Goal: Information Seeking & Learning: Learn about a topic

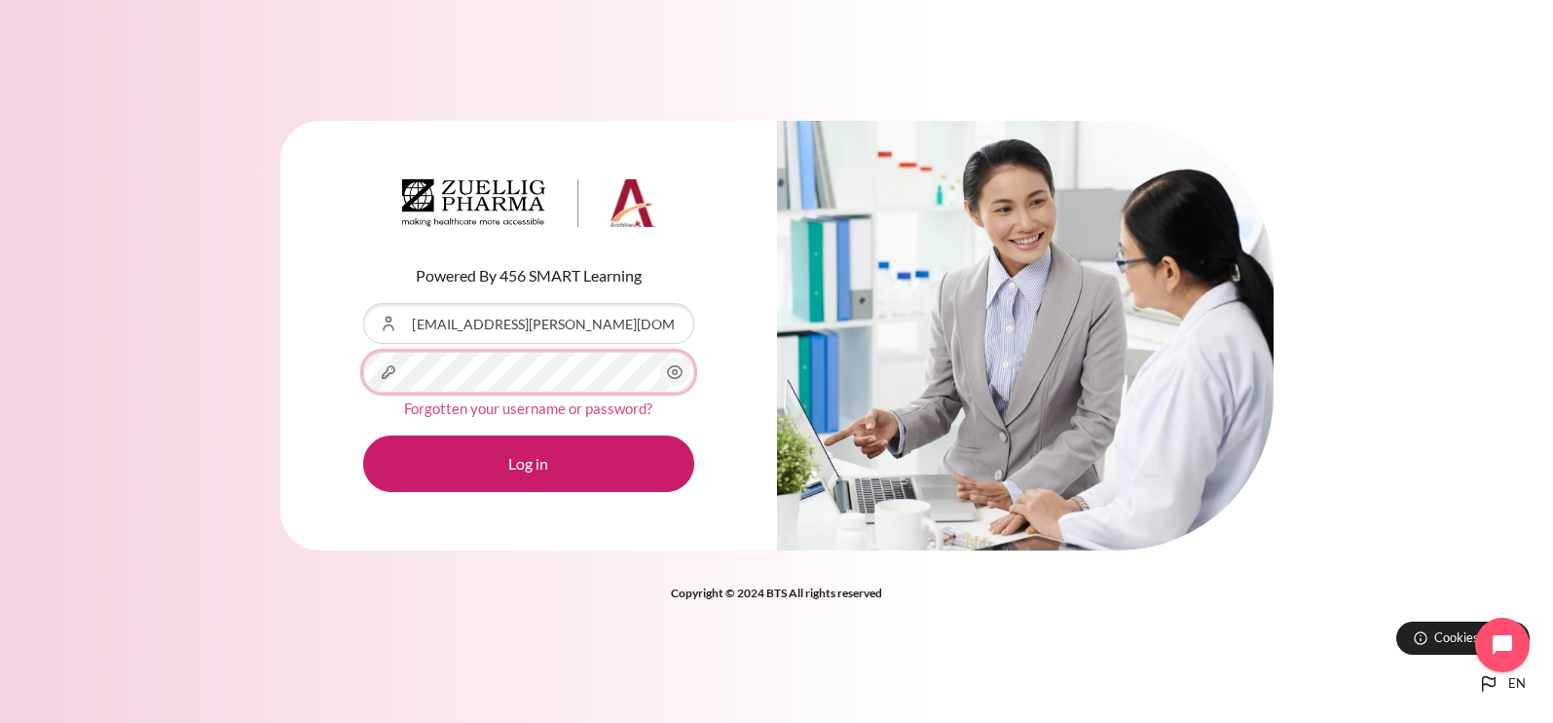
click at [363, 435] on button "Log in" at bounding box center [528, 463] width 331 height 56
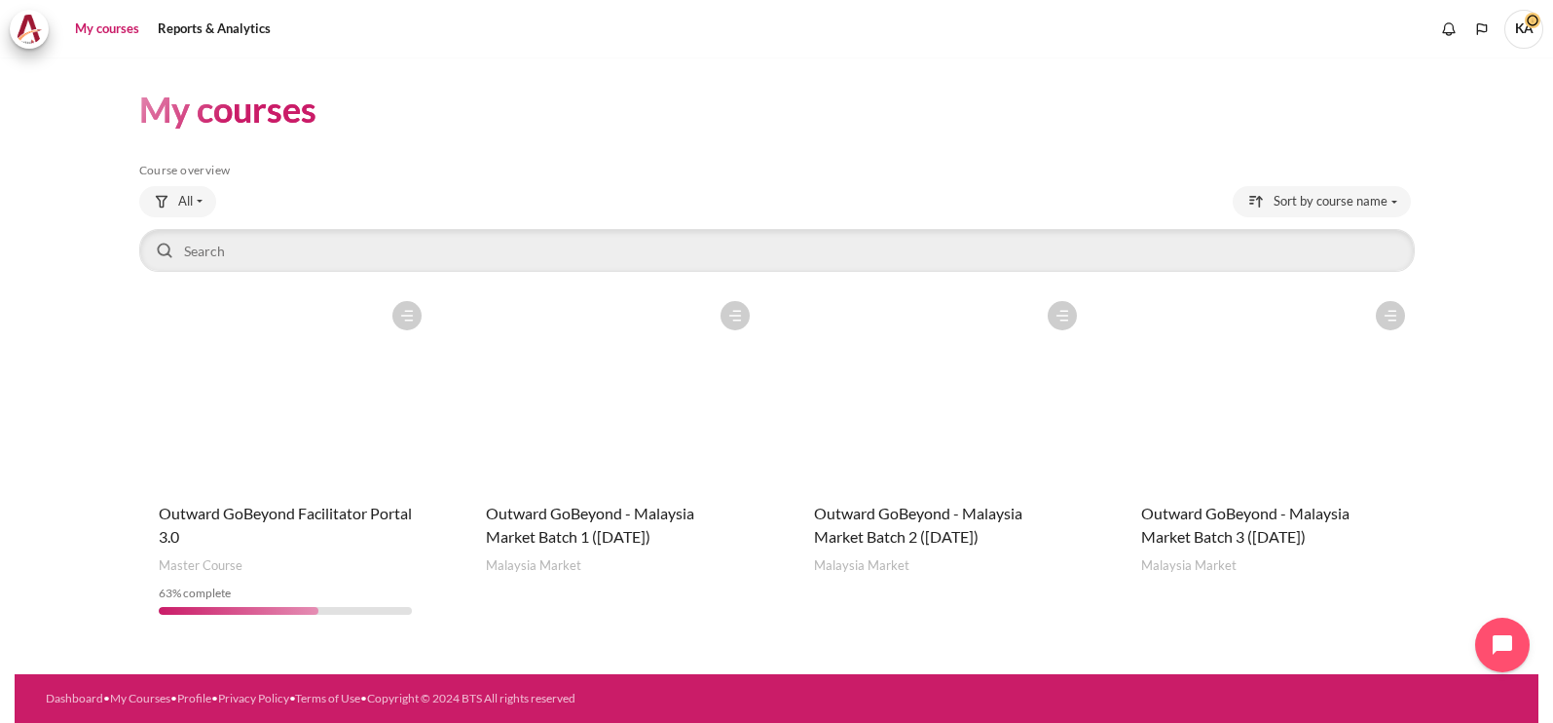
click at [1297, 465] on figure "Content" at bounding box center [1268, 388] width 293 height 195
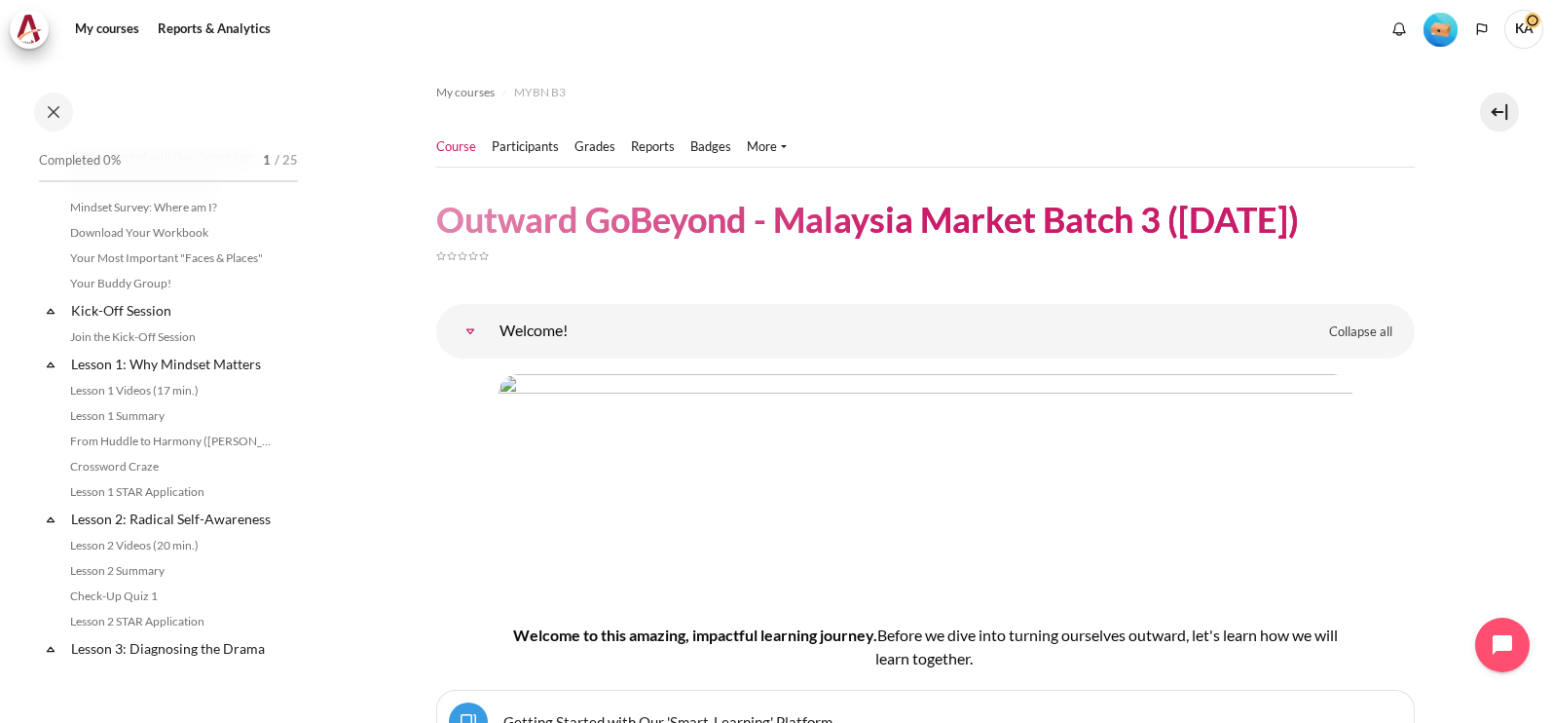
scroll to position [120, 0]
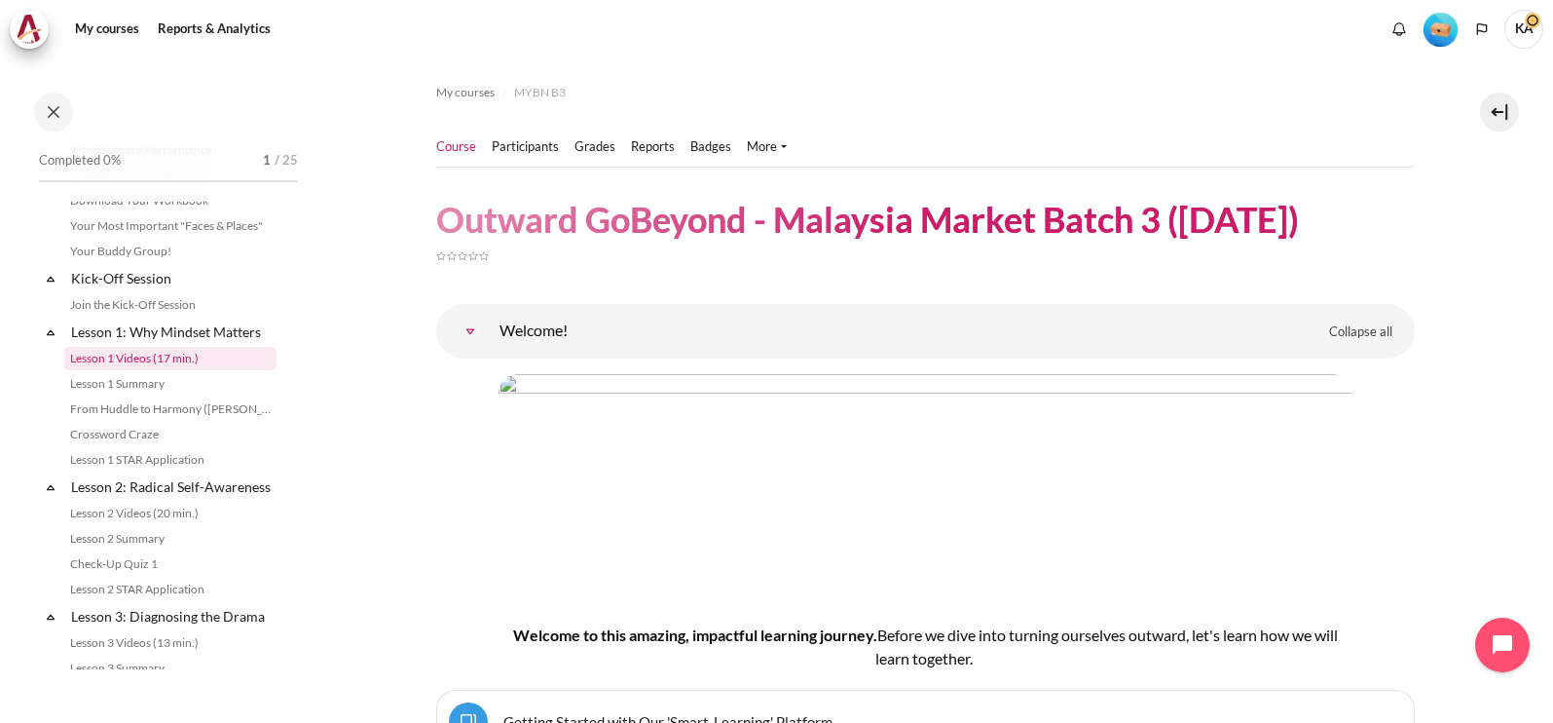
click at [154, 357] on link "Lesson 1 Videos (17 min.)" at bounding box center [170, 358] width 212 height 23
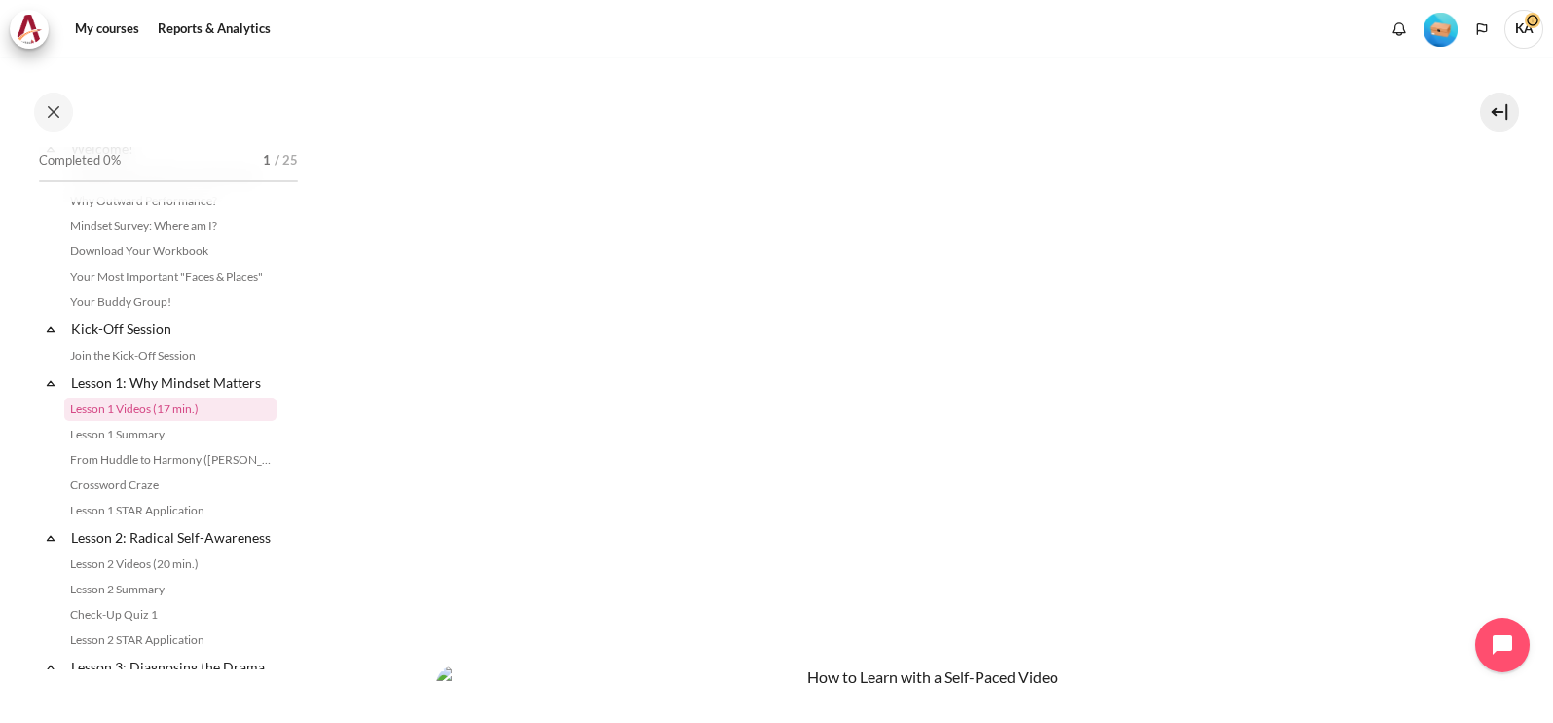
scroll to position [645, 0]
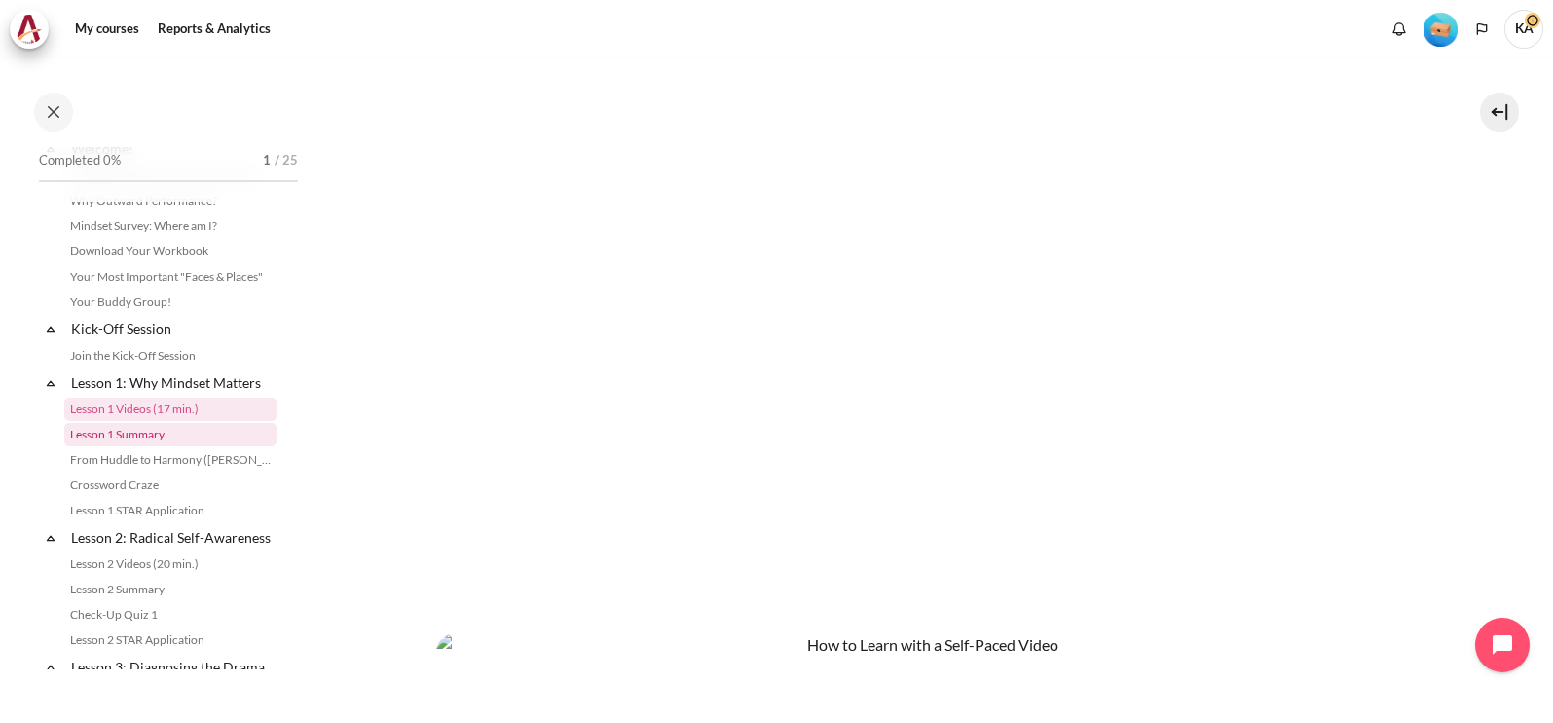
click at [184, 432] on link "Lesson 1 Summary" at bounding box center [170, 434] width 212 height 23
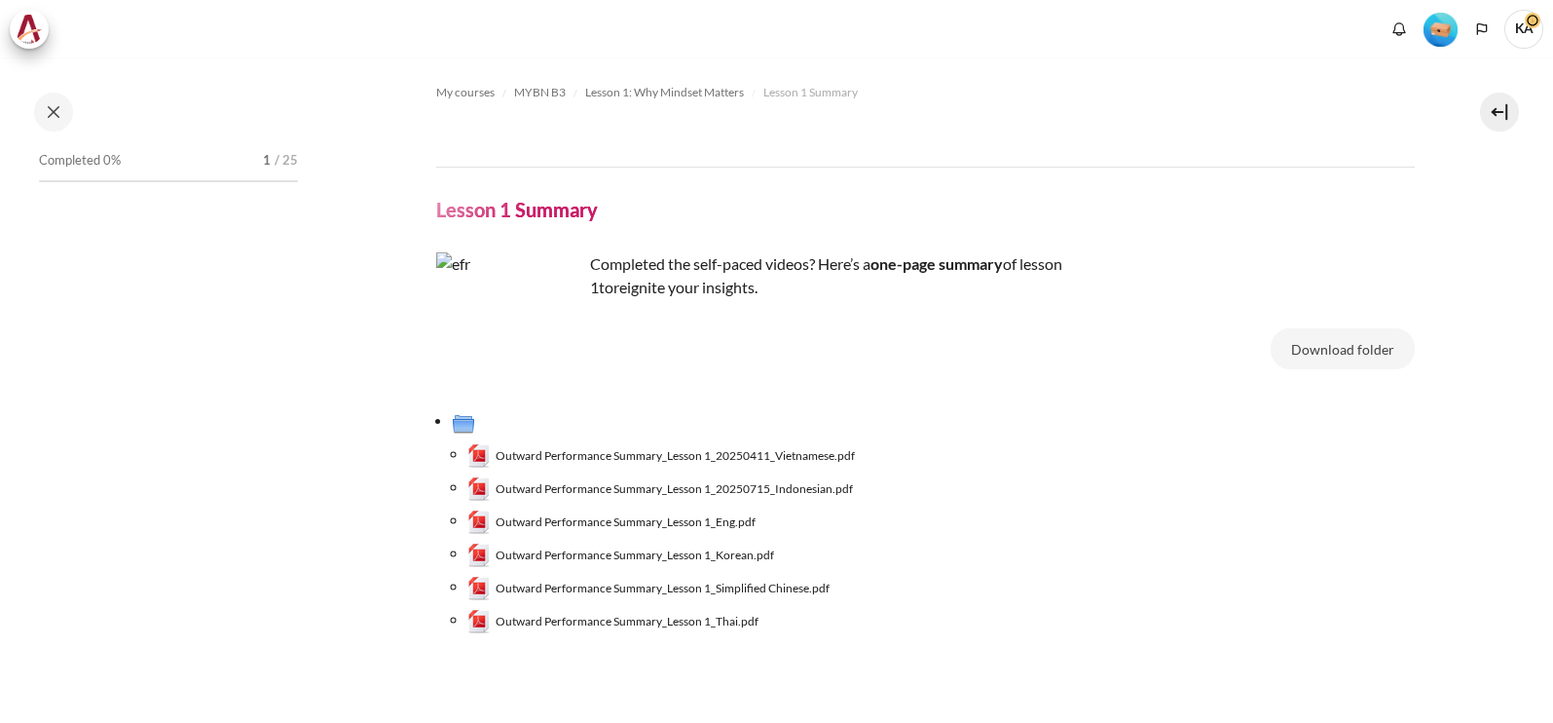
scroll to position [94, 0]
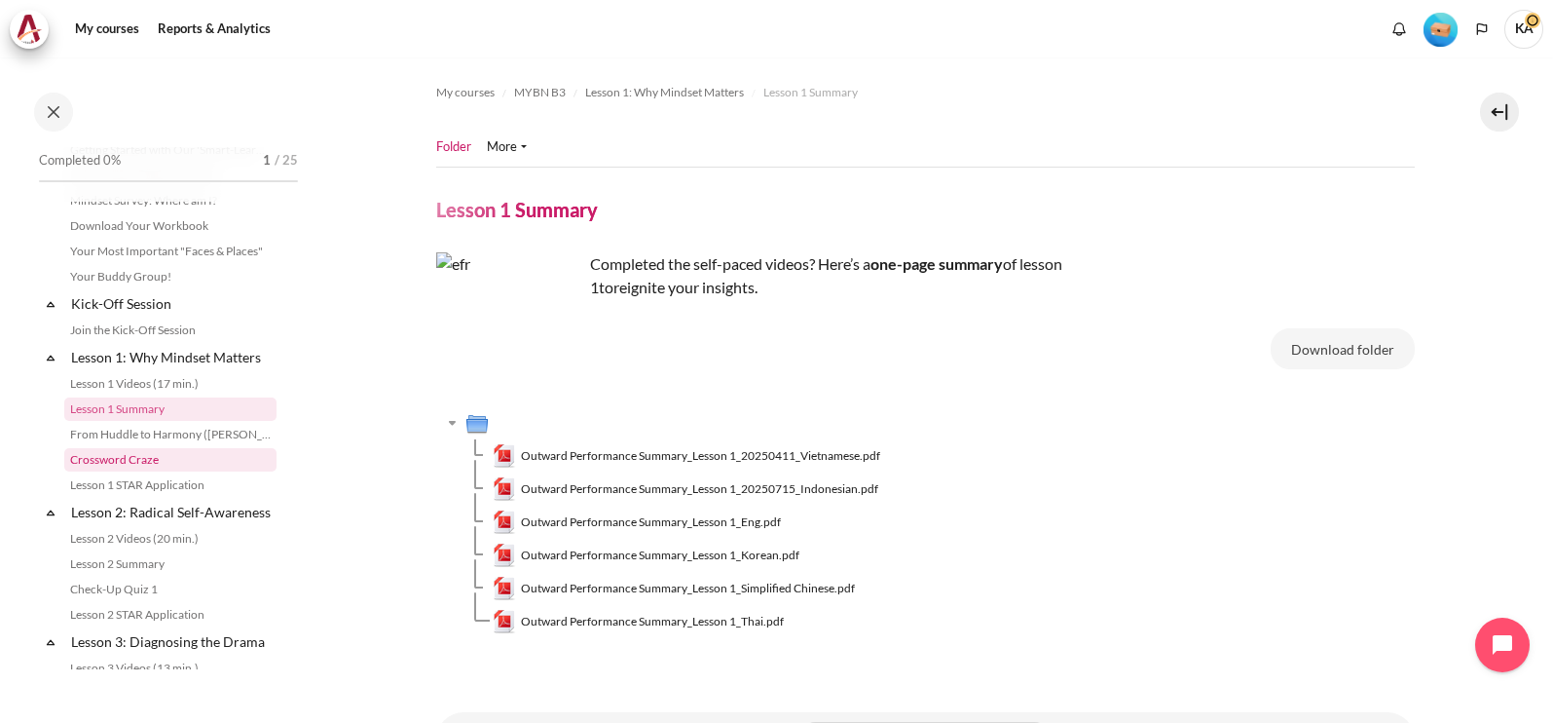
click at [136, 457] on link "Crossword Craze" at bounding box center [170, 459] width 212 height 23
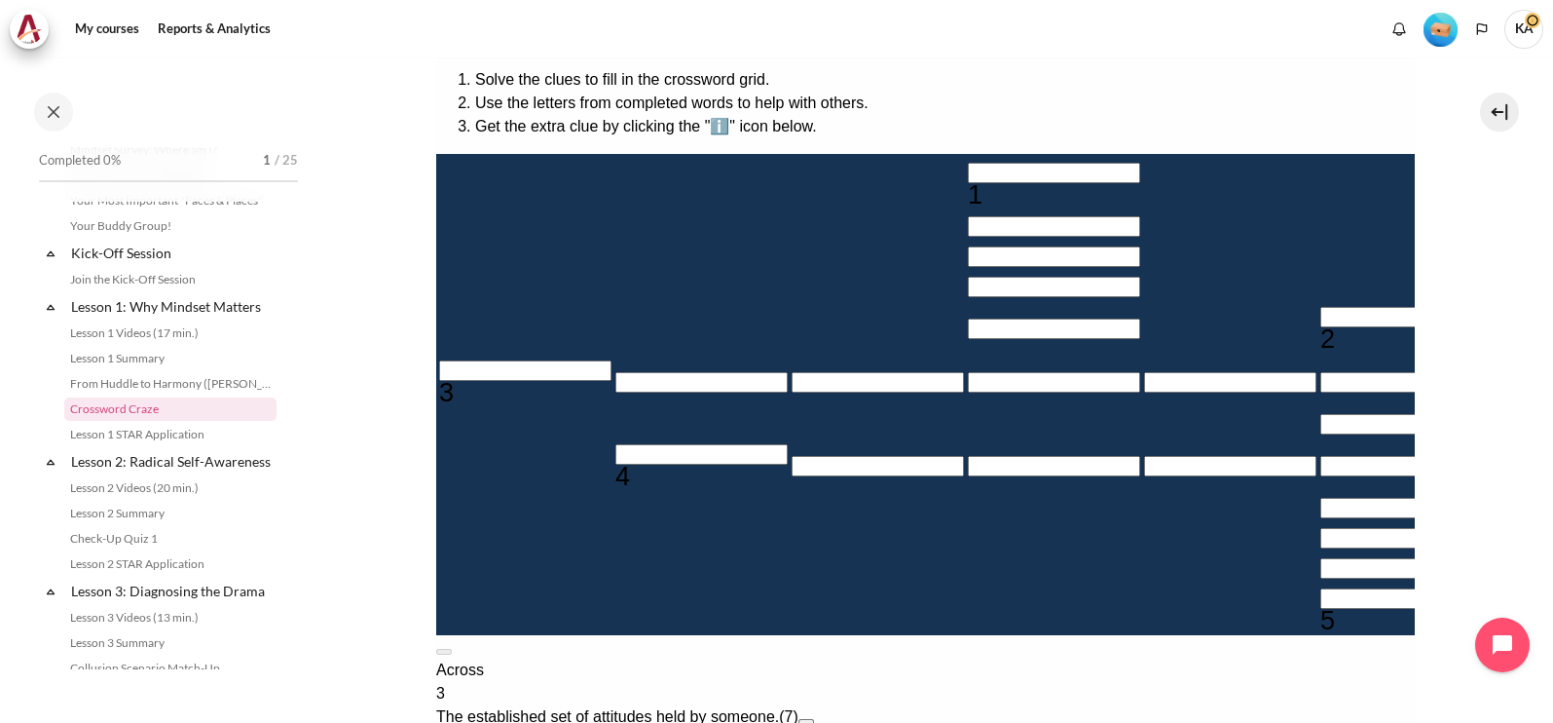
scroll to position [365, 0]
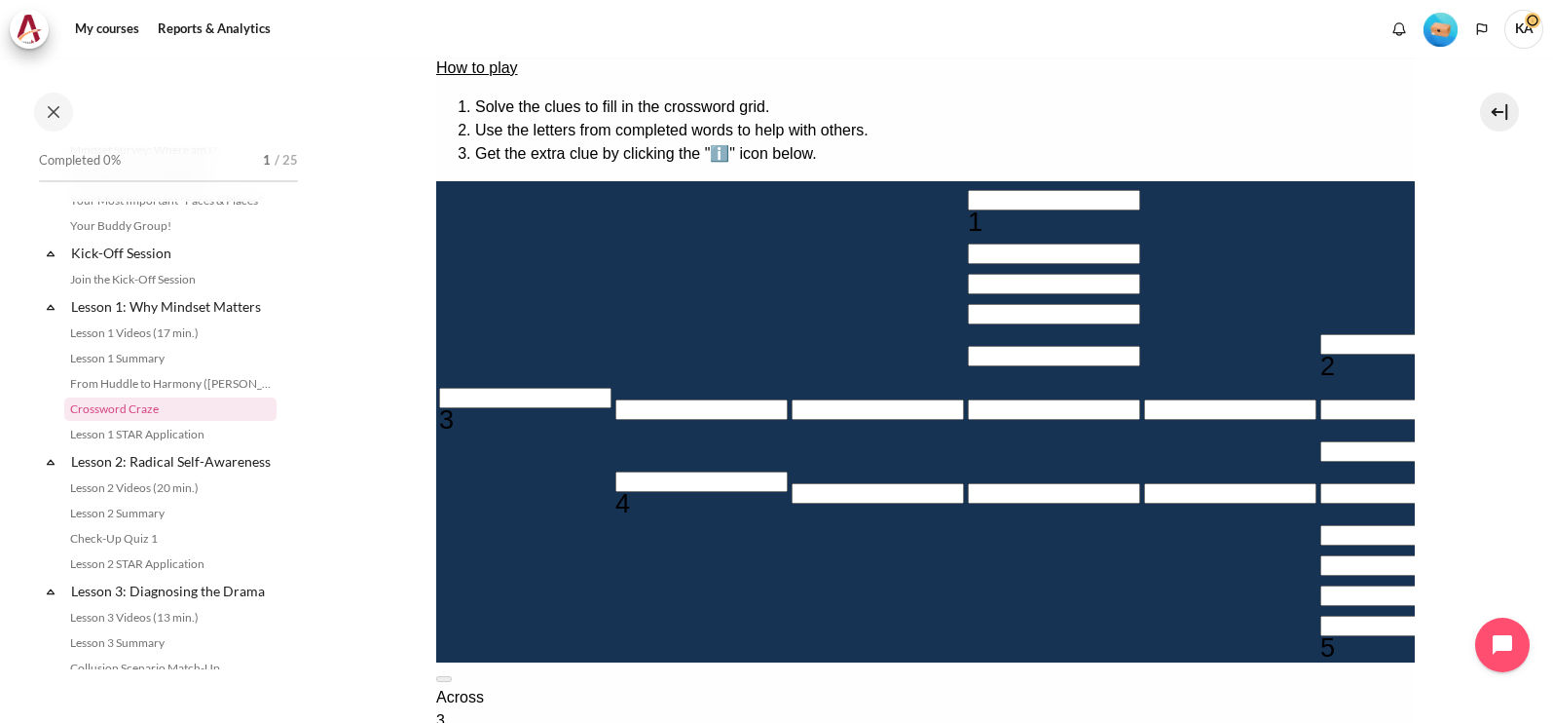
click at [451, 676] on button at bounding box center [443, 679] width 16 height 6
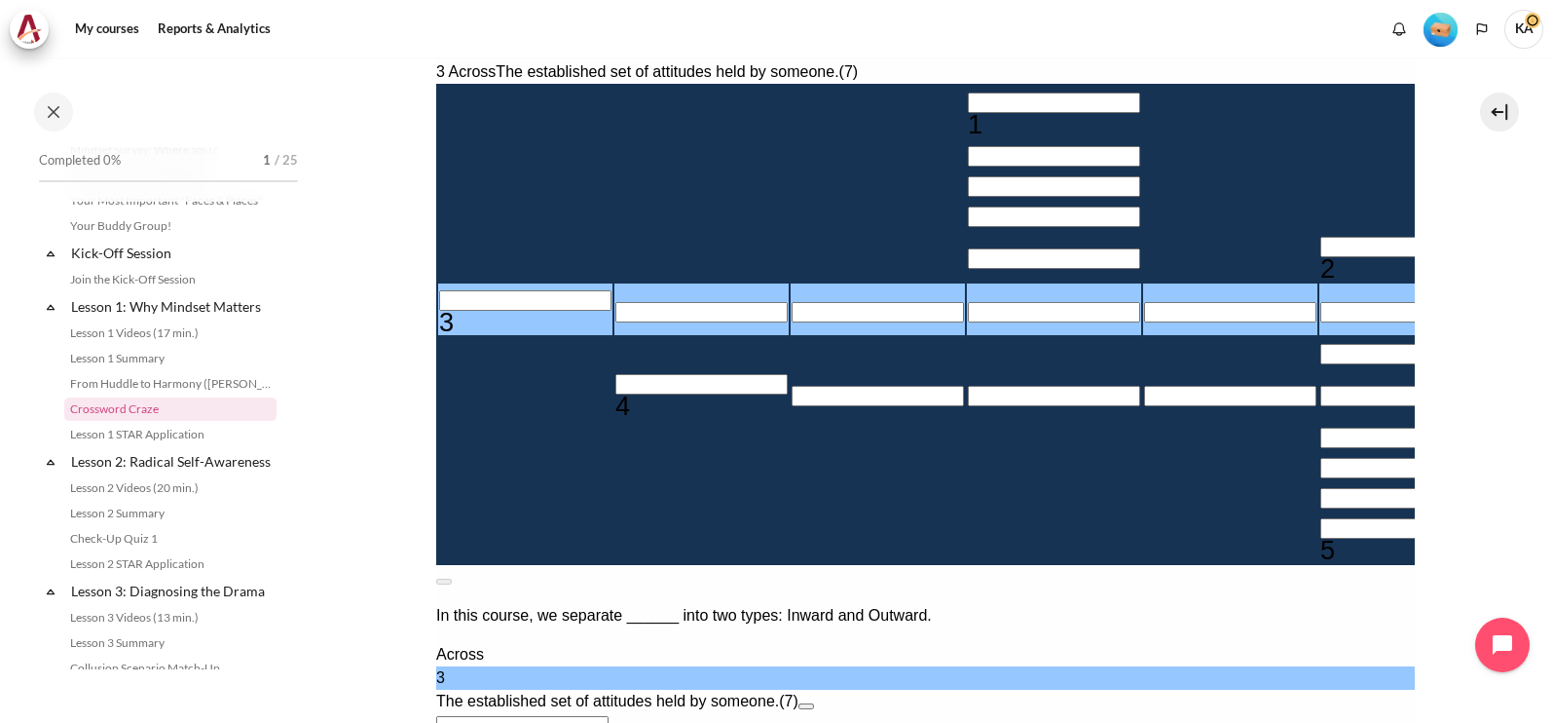
click at [474, 311] on input "Row 6, Column 1. 3 Across. The established set of attitudes held by someone., L…" at bounding box center [524, 300] width 172 height 20
type input "M＿＿＿＿＿＿"
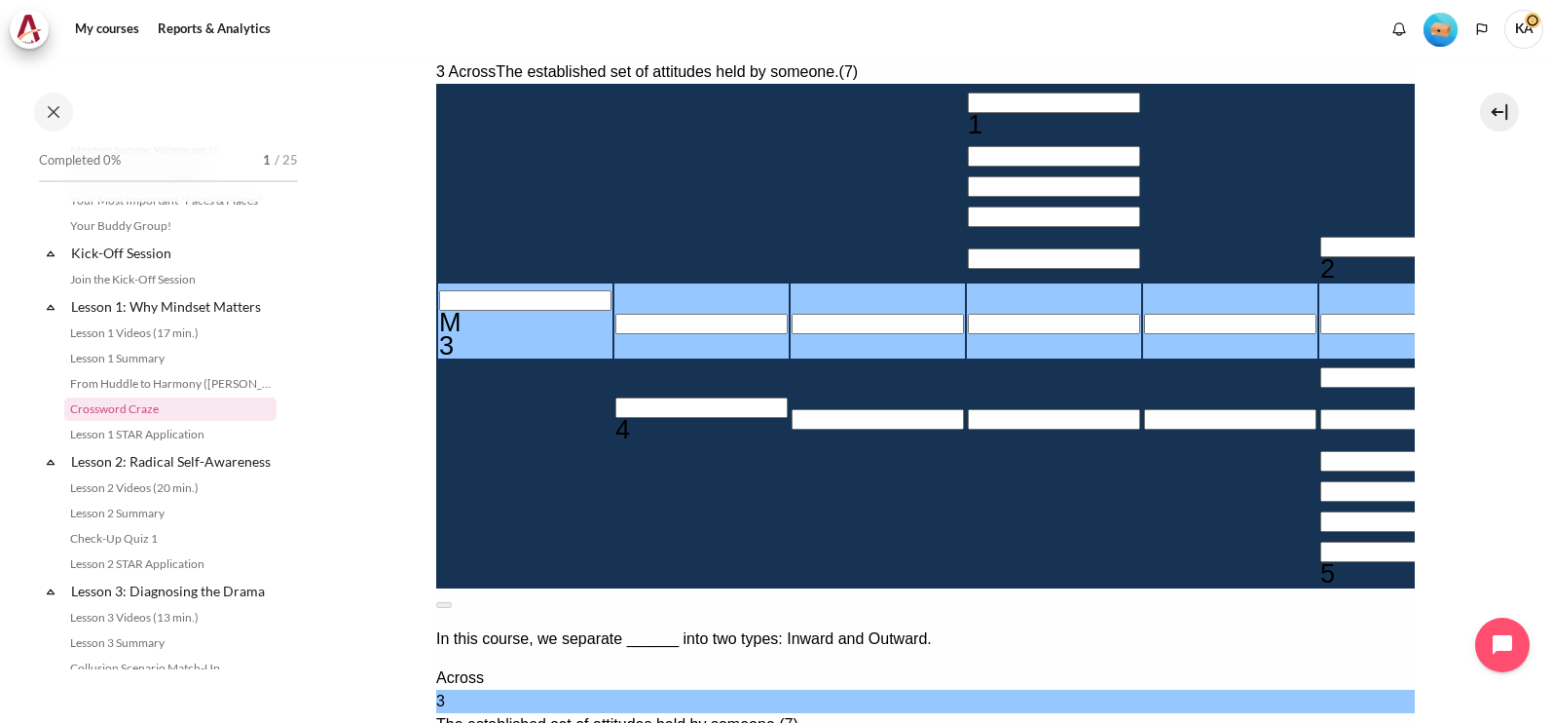
type input "MI＿＿＿＿＿"
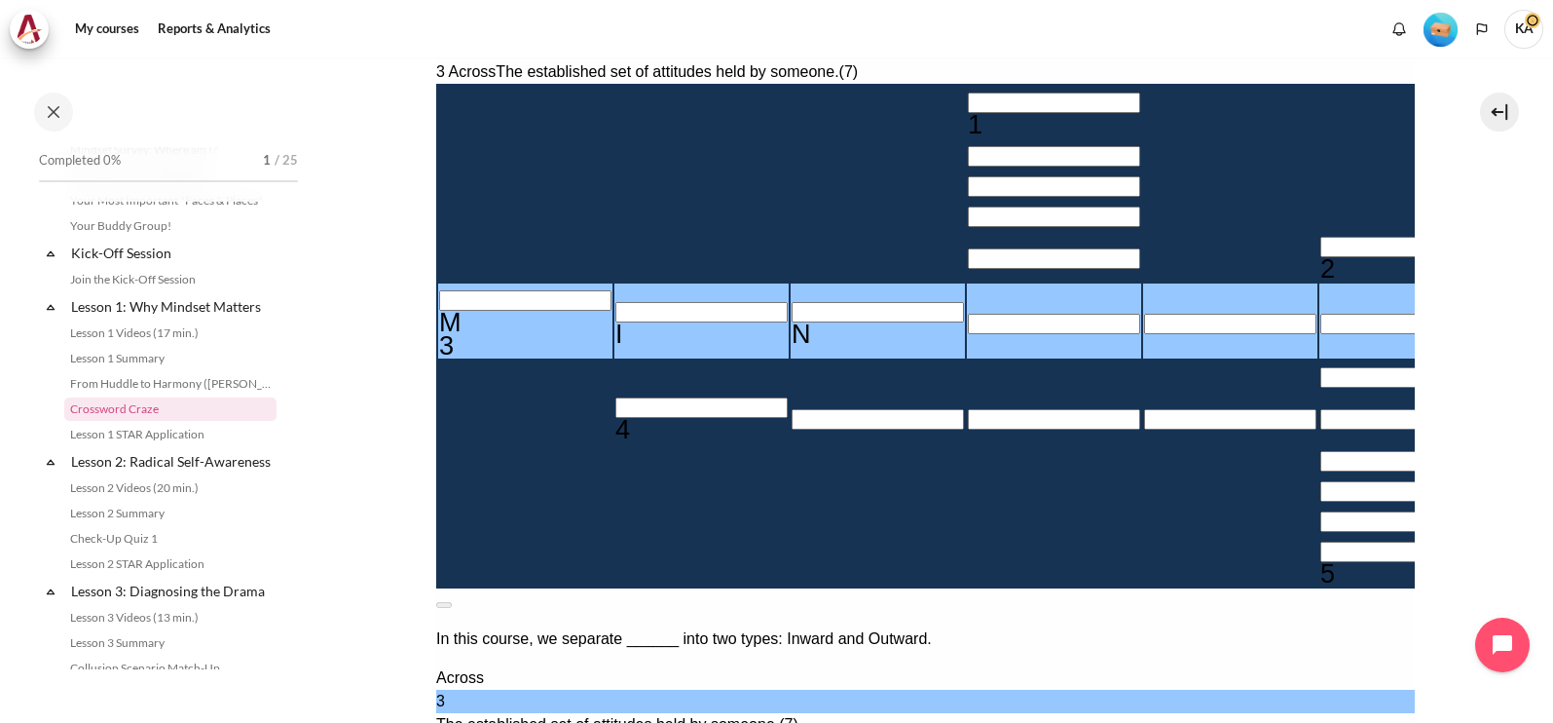
type input "MIN＿＿＿＿"
type input "MIND＿＿＿"
type input "＿＿＿＿＿D"
type input "MINDS＿＿"
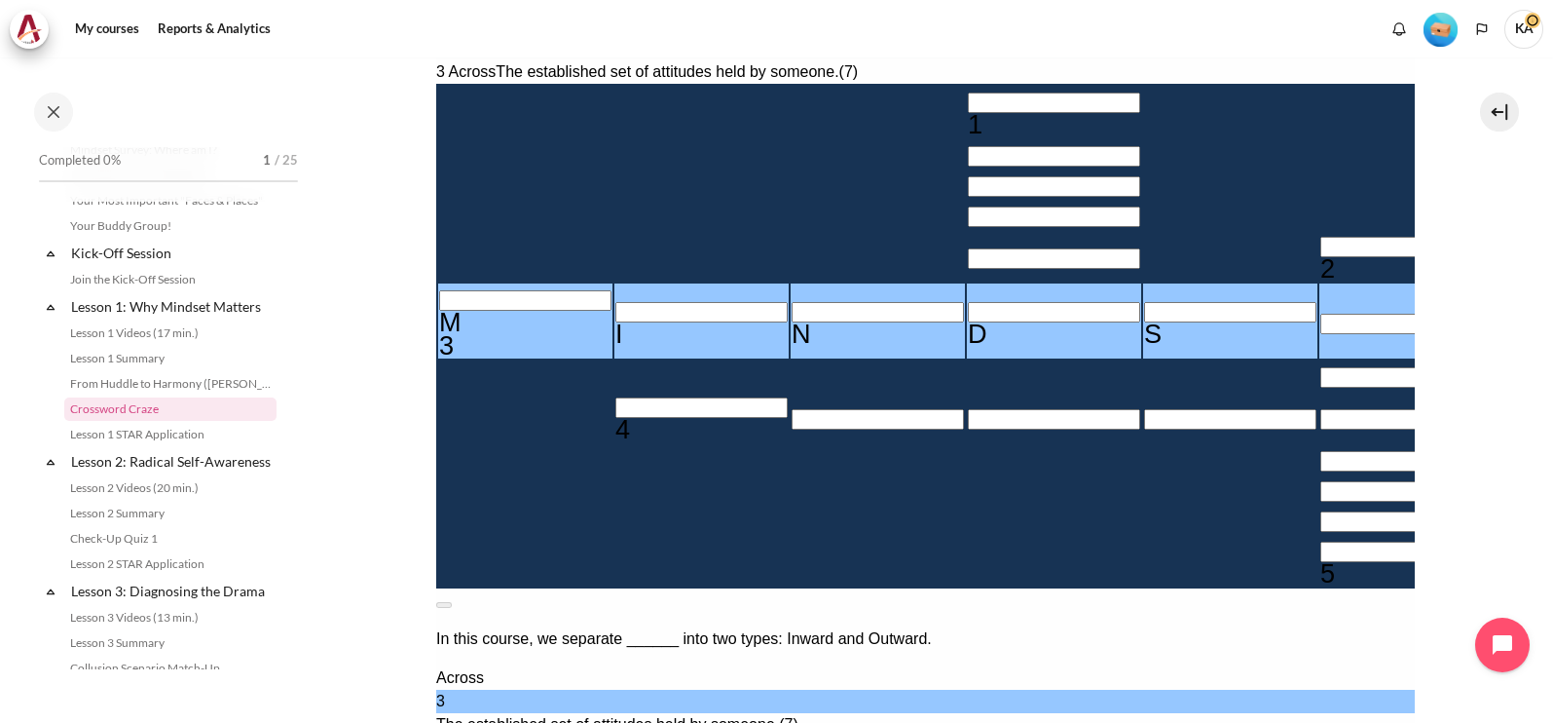
type input "MINDSE＿"
type input "＿E＿＿＿＿＿＿"
type input "MINDSET"
click at [615, 418] on input "Crossword grid. Use arrow keys to navigate and the keyboard to enter characters…" at bounding box center [701, 407] width 172 height 20
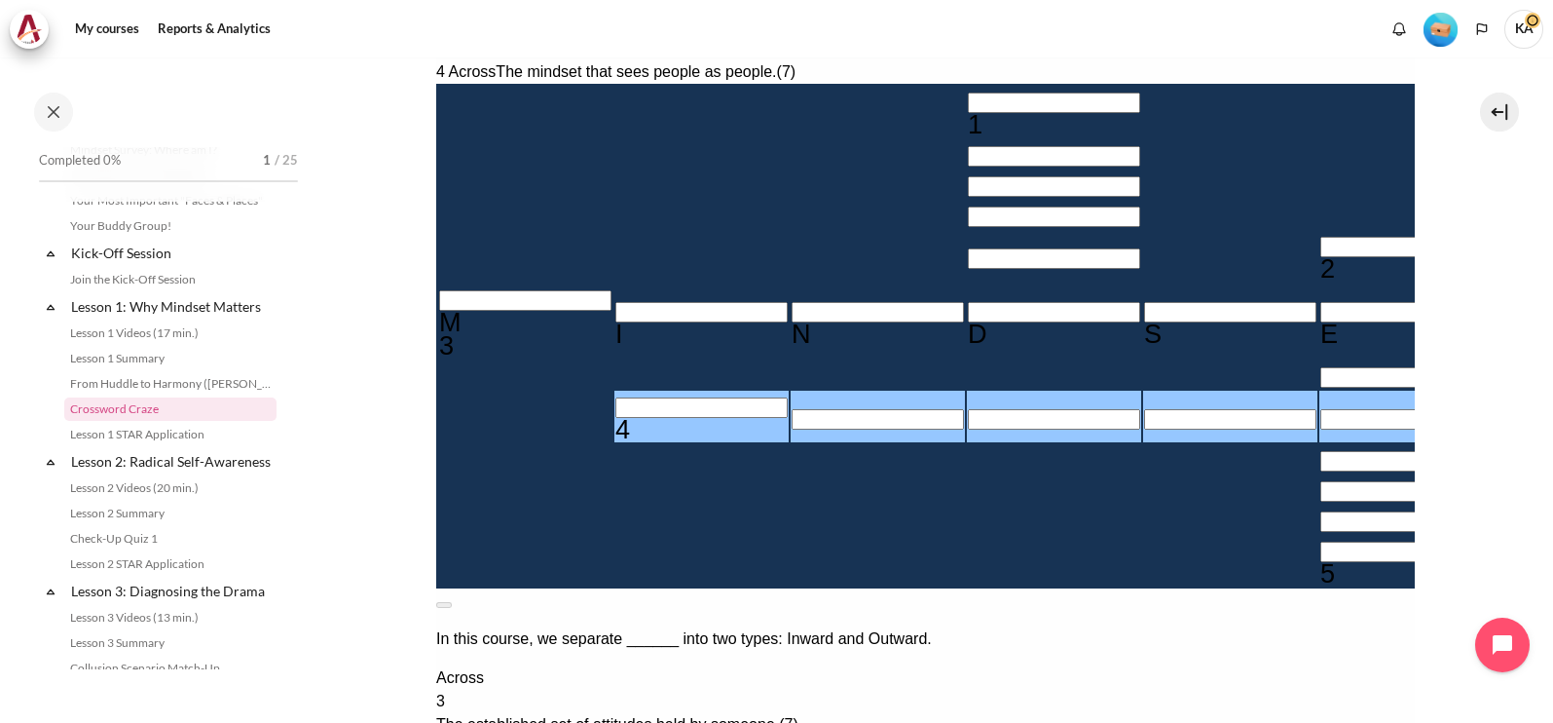
type input "O＿＿＿＿＿＿"
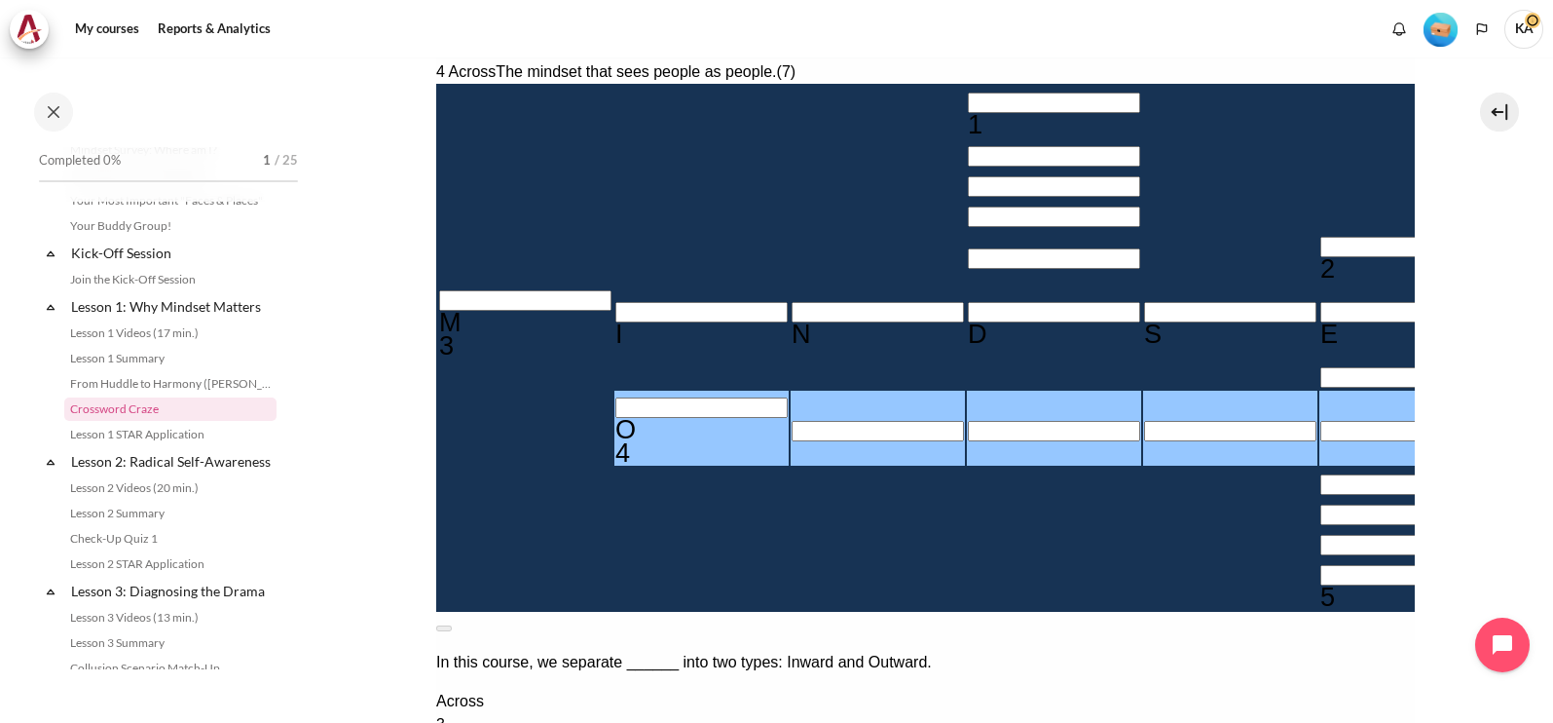
type input "OU＿＿＿＿＿"
type input "OUT＿＿＿＿"
type input "OUTW＿＿＿"
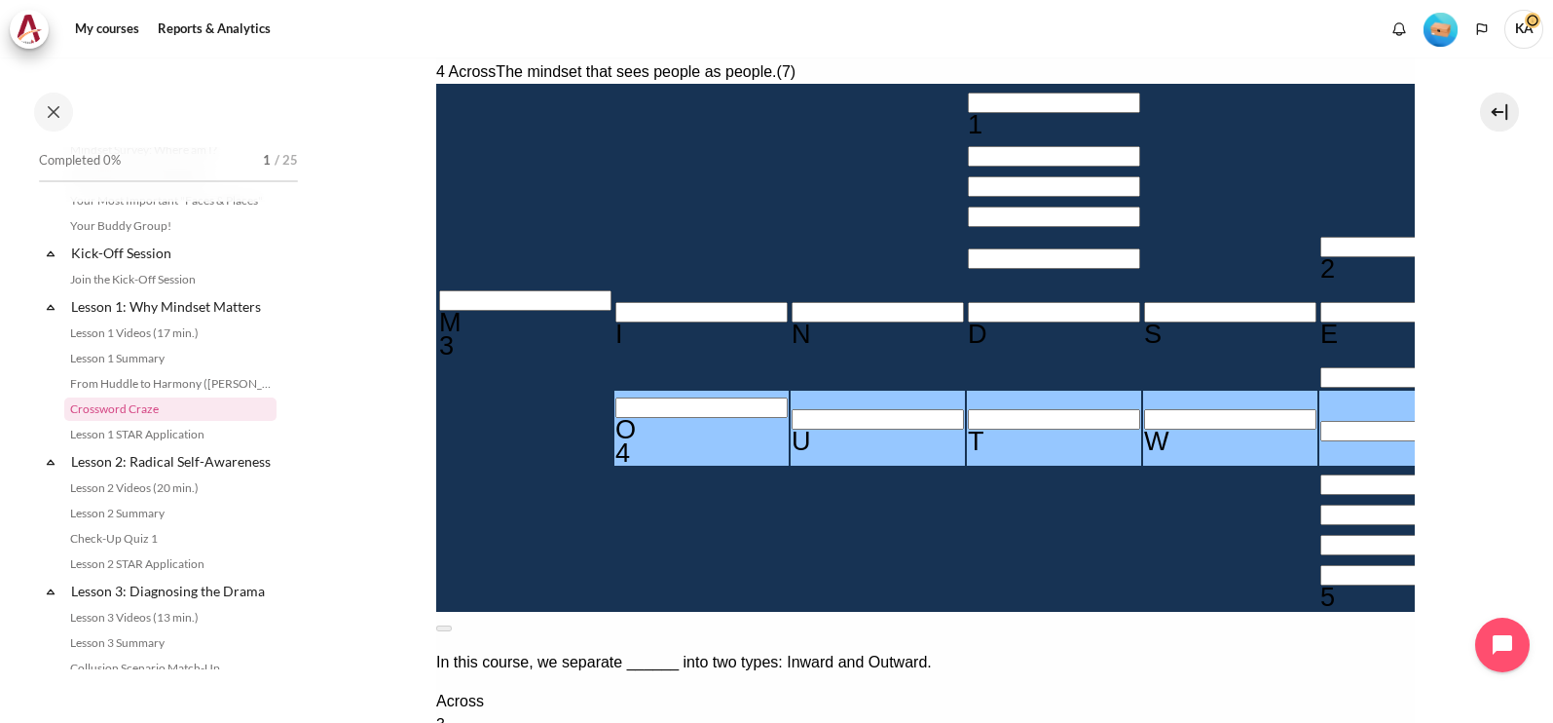
type input "OUTWA＿＿"
type input "＿E＿A＿＿＿＿"
type input "OUTWAR＿"
type input "OUTWARD"
click at [1320, 585] on input "Crossword grid. Use arrow keys to navigate and the keyboard to enter characters…" at bounding box center [1406, 575] width 172 height 20
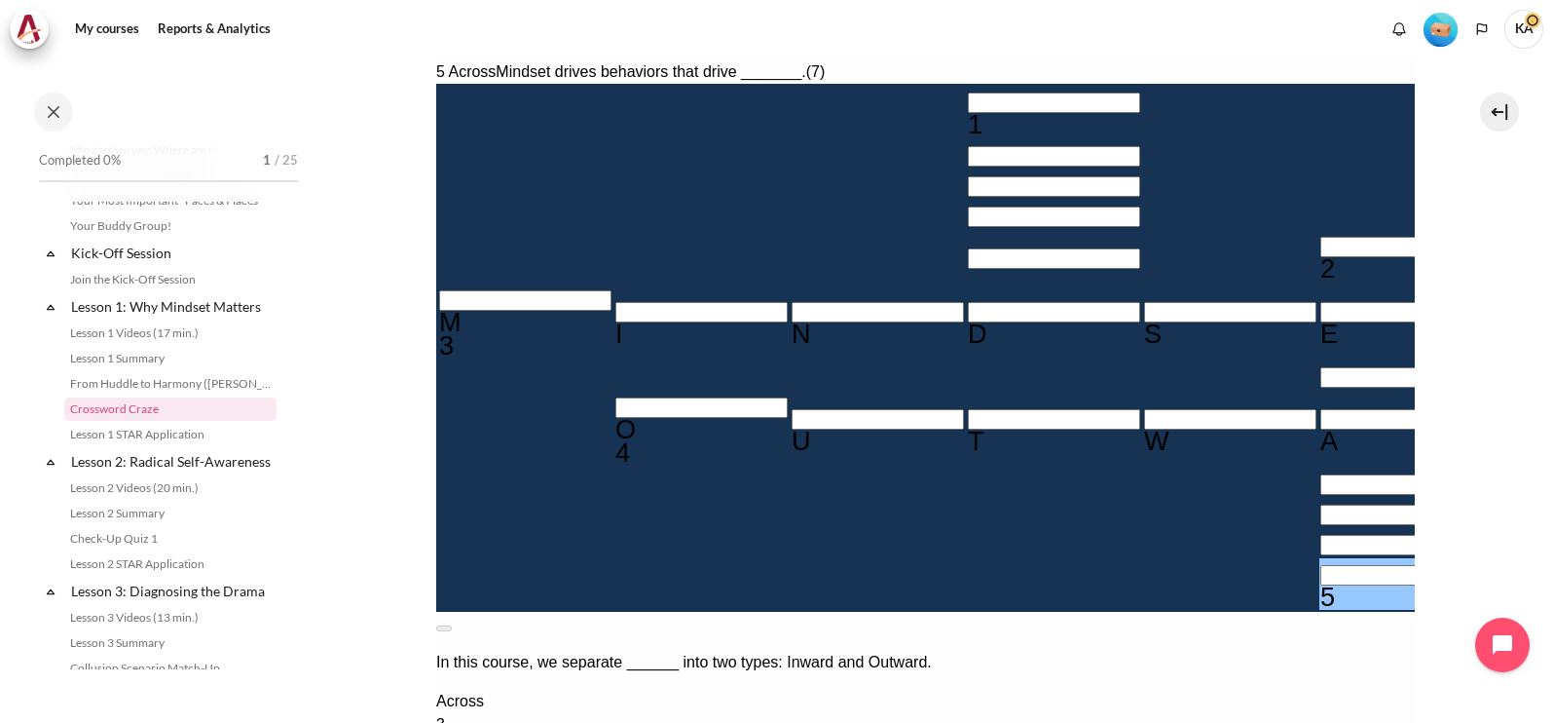
type input "R＿＿＿＿＿＿"
type input "＿E＿A＿＿＿R"
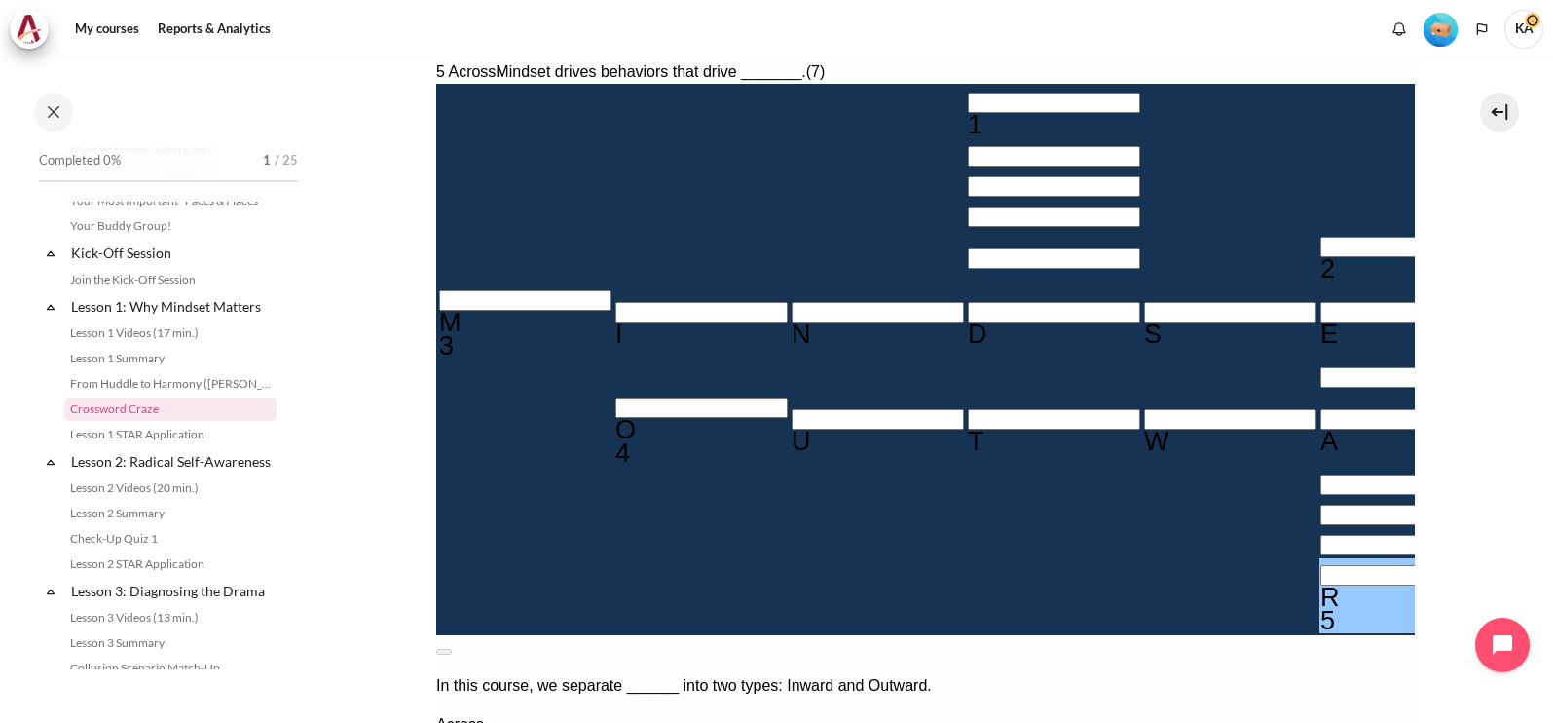
type input "RE＿＿＿＿＿"
type input "RES＿＿＿＿"
type input "RESU＿＿＿"
type input "RESUL＿＿"
type input "RESULT＿"
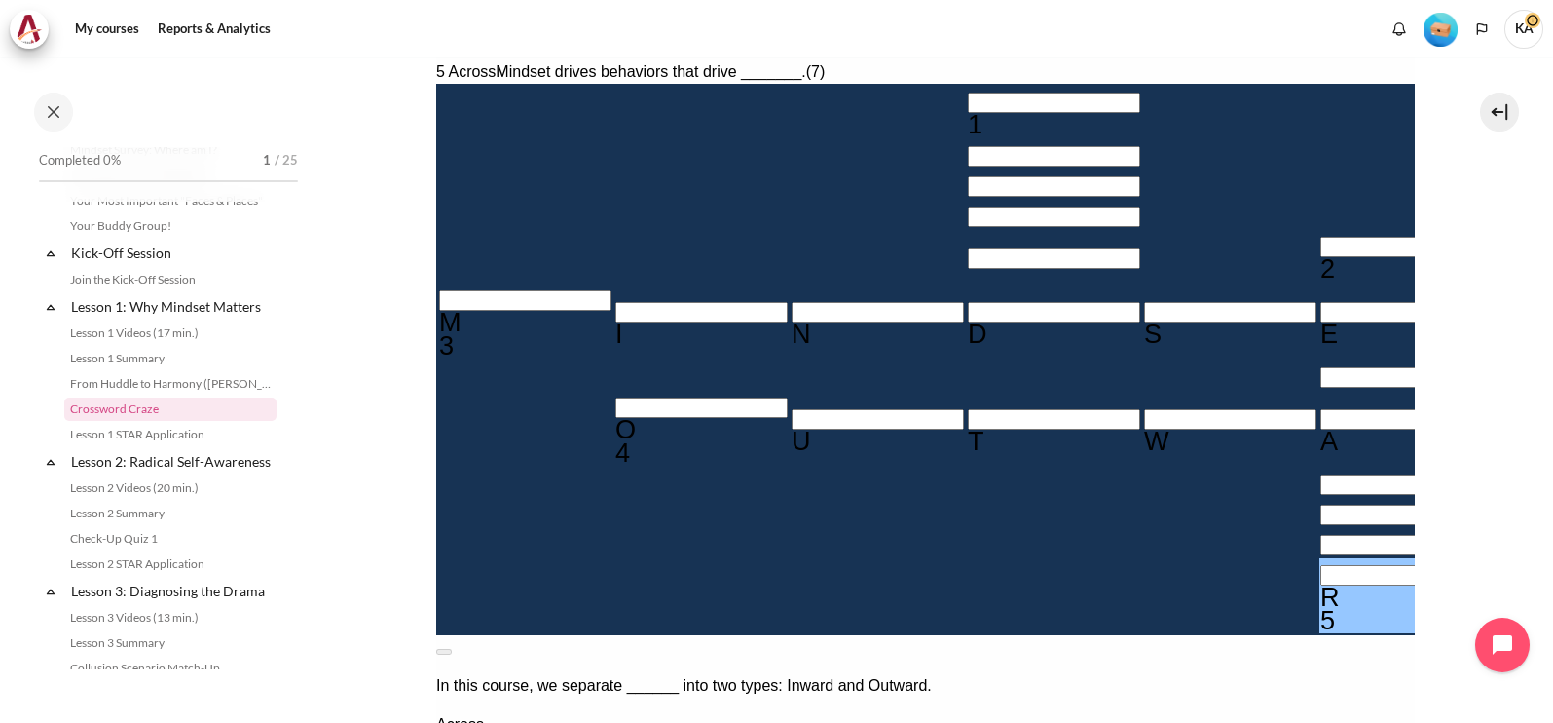
type input "RESULTS"
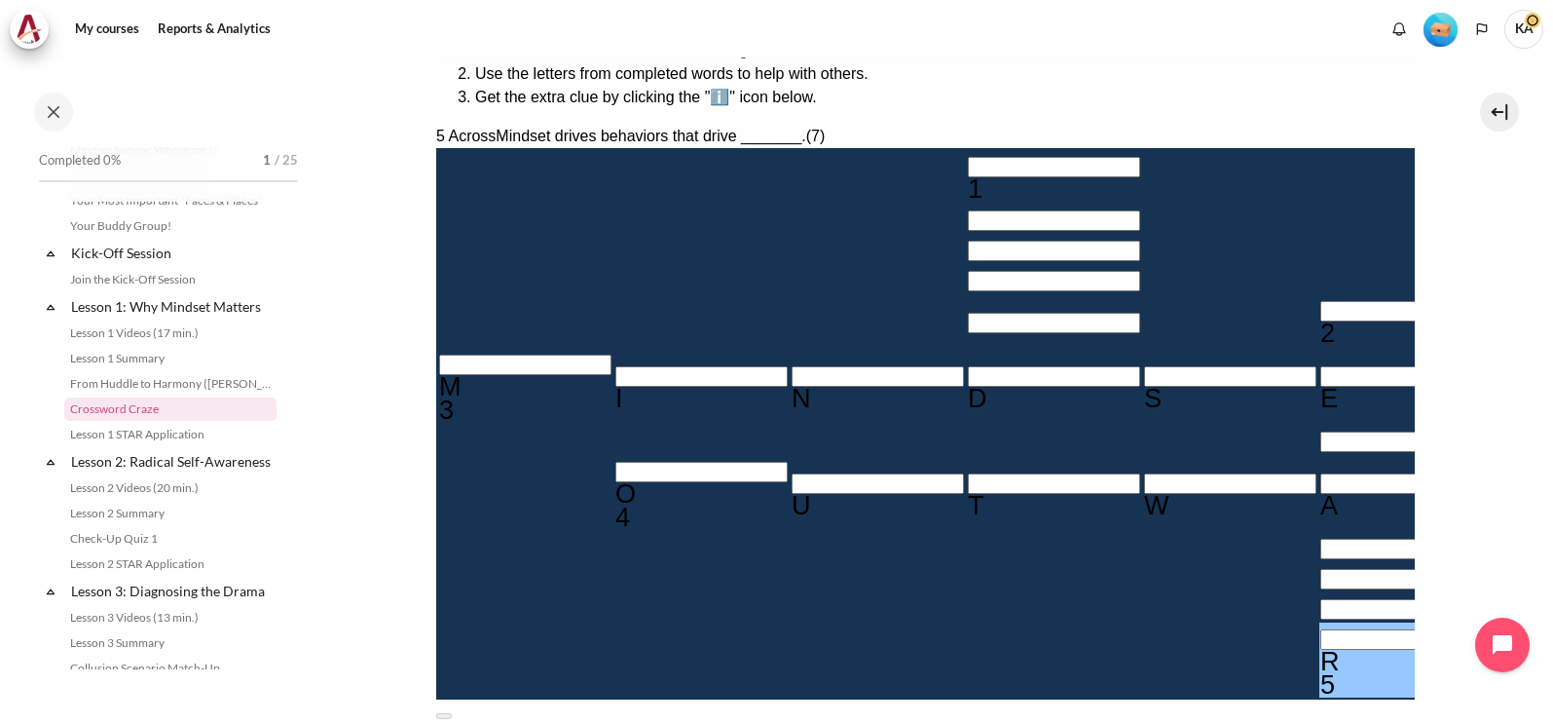
scroll to position [302, 0]
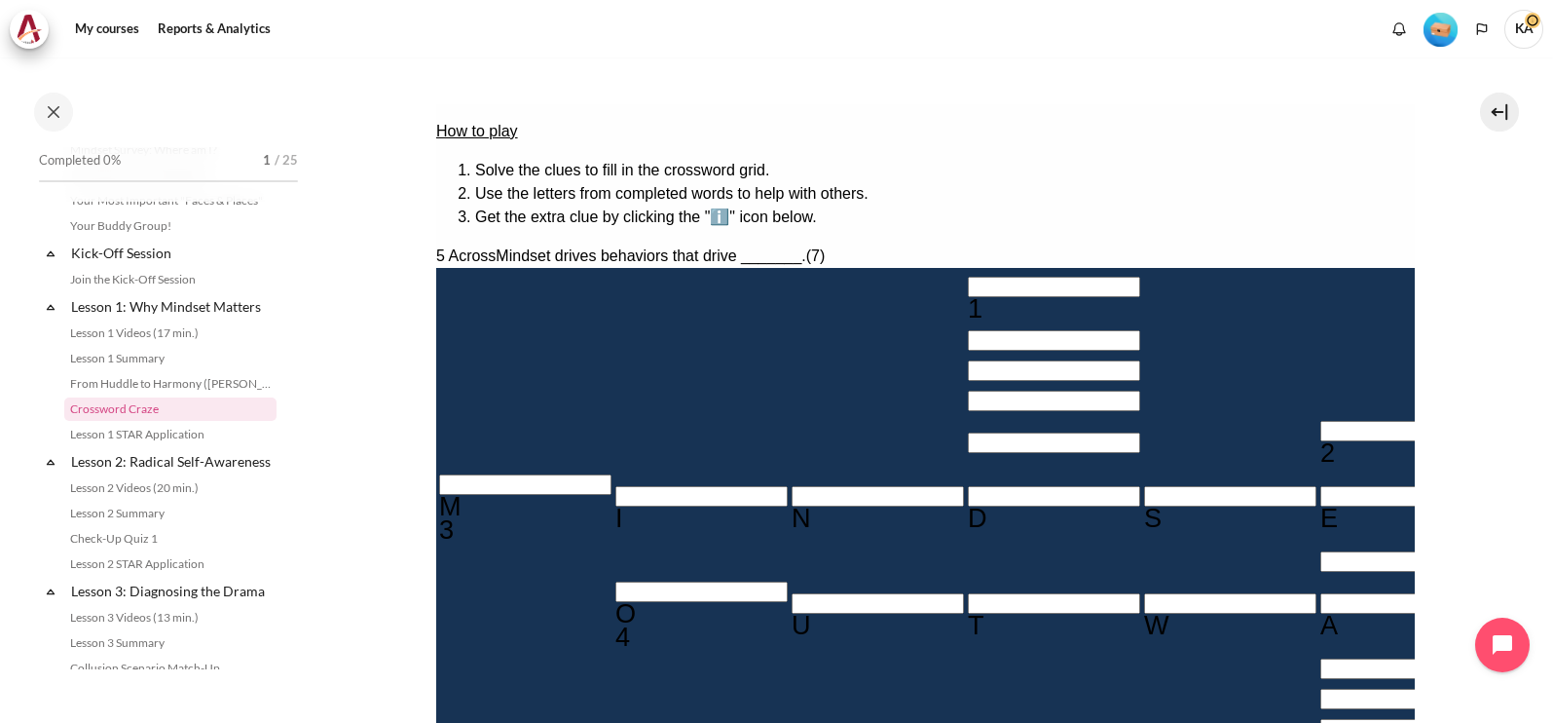
click at [967, 277] on input "Crossword grid. Use arrow keys to navigate and the keyboard to enter characters…" at bounding box center [1053, 287] width 172 height 20
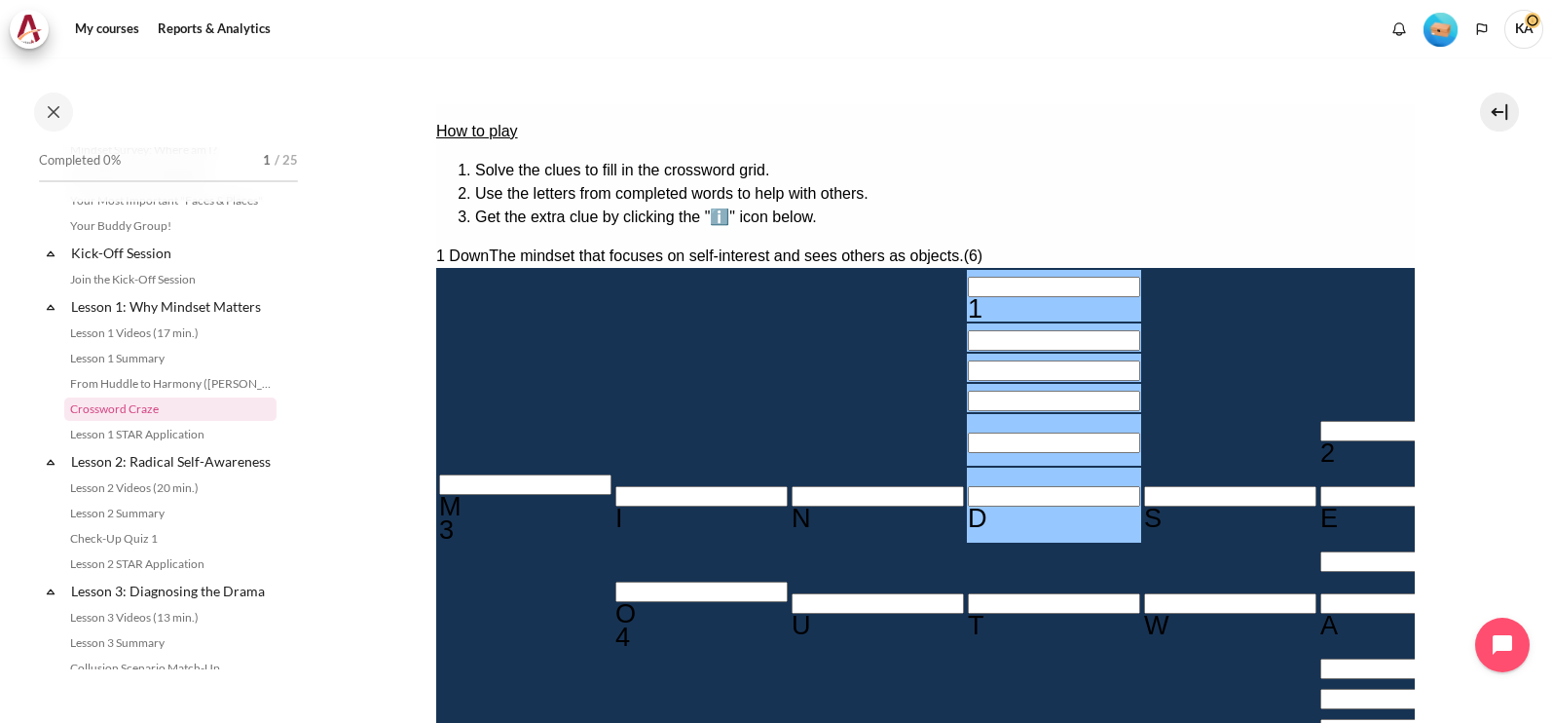
type input "I＿＿＿＿D"
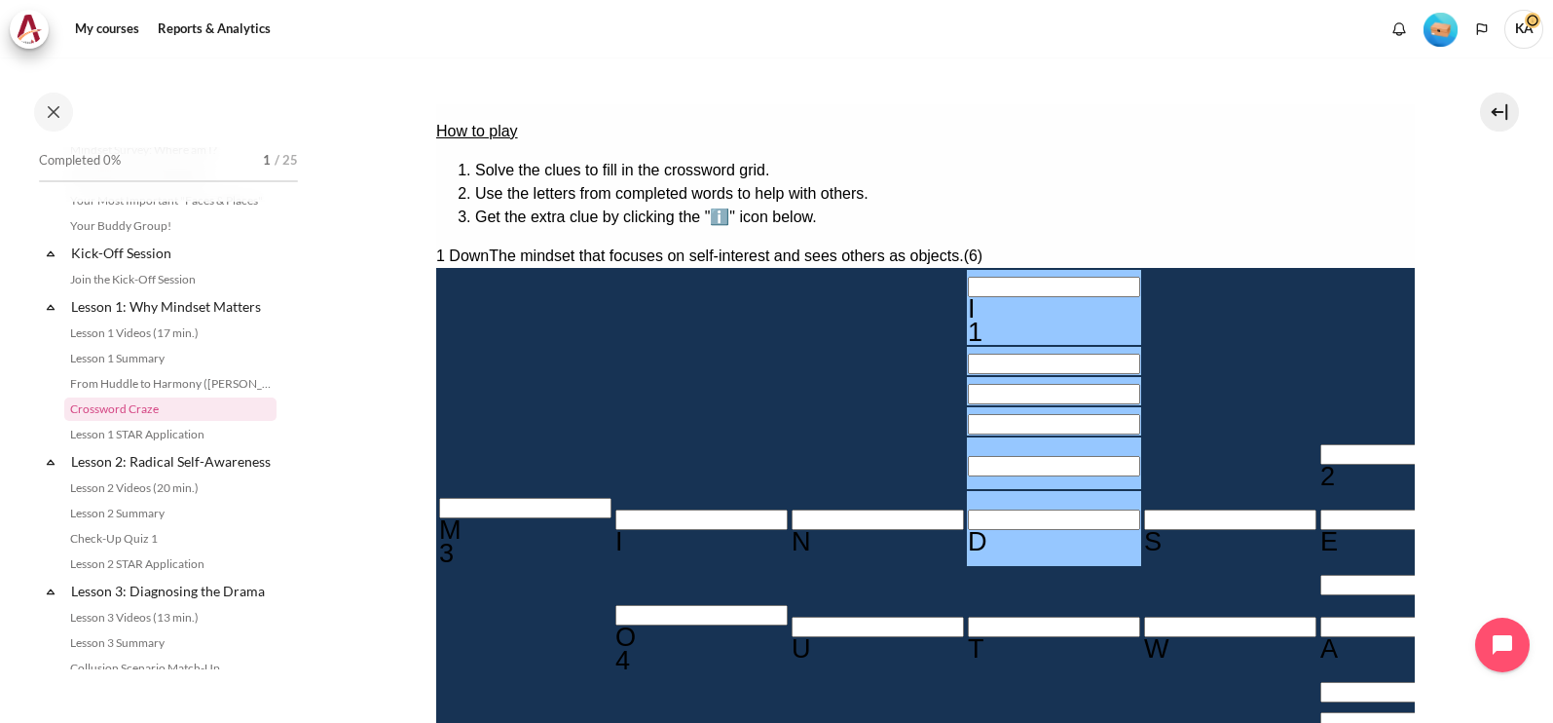
type input "IN＿＿＿D"
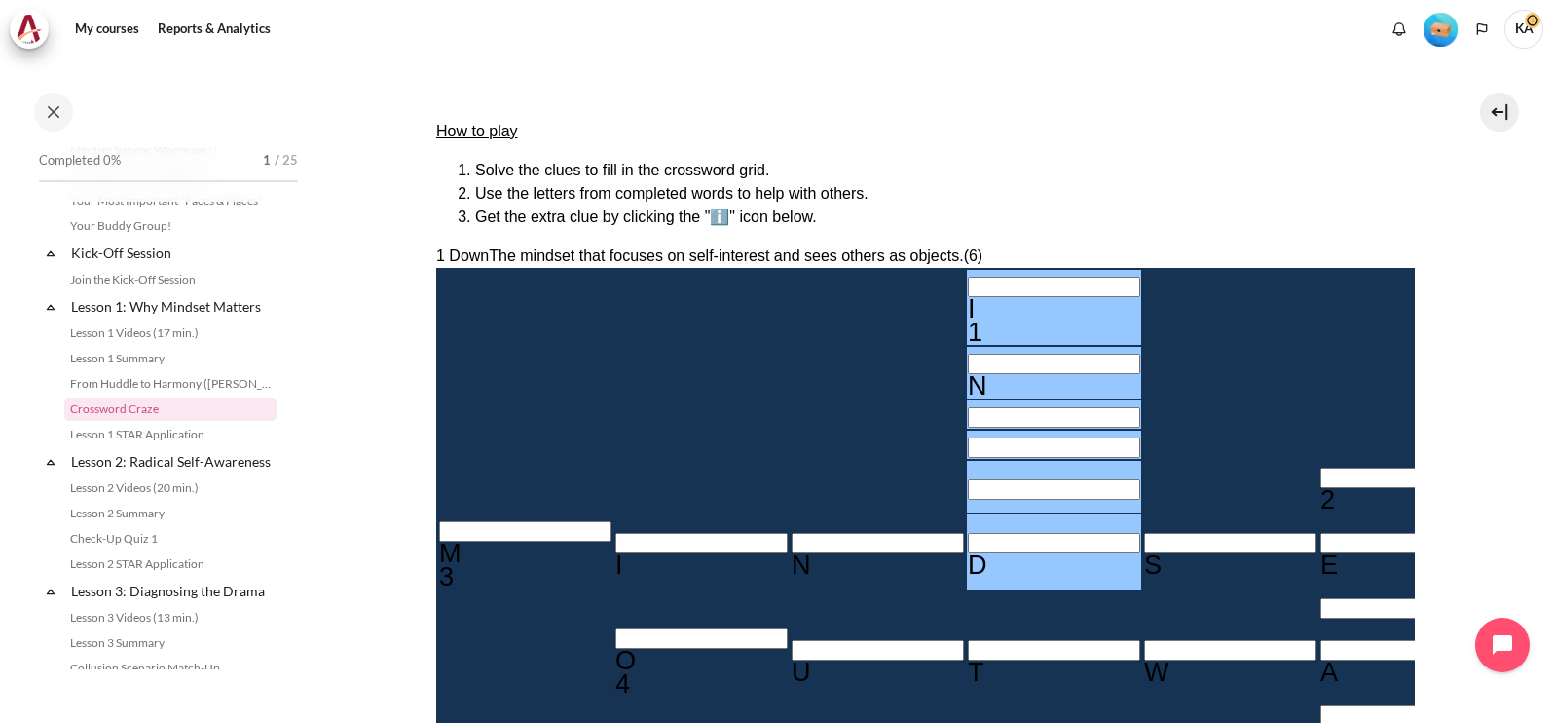
type input "INW＿＿D"
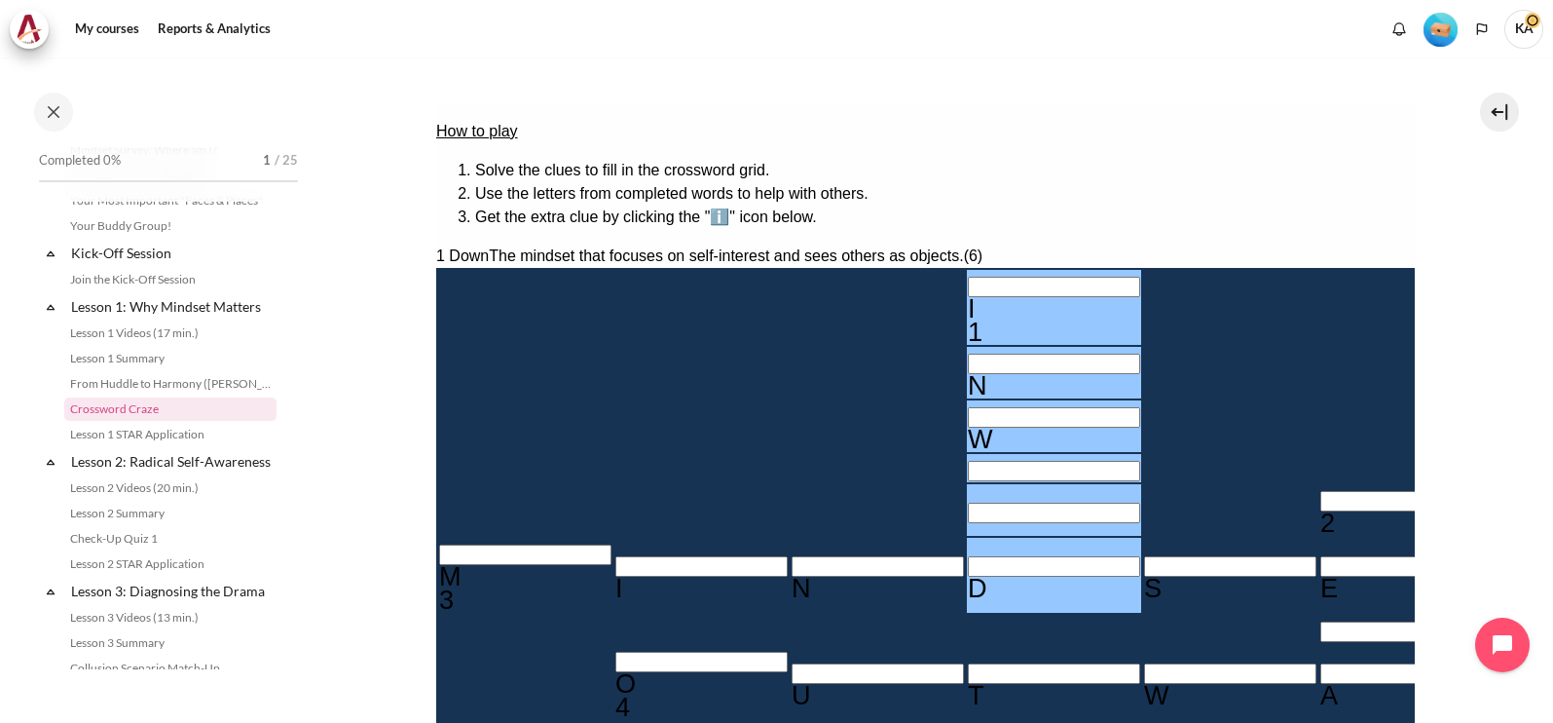
type input "INWA＿D"
type input "INWARD"
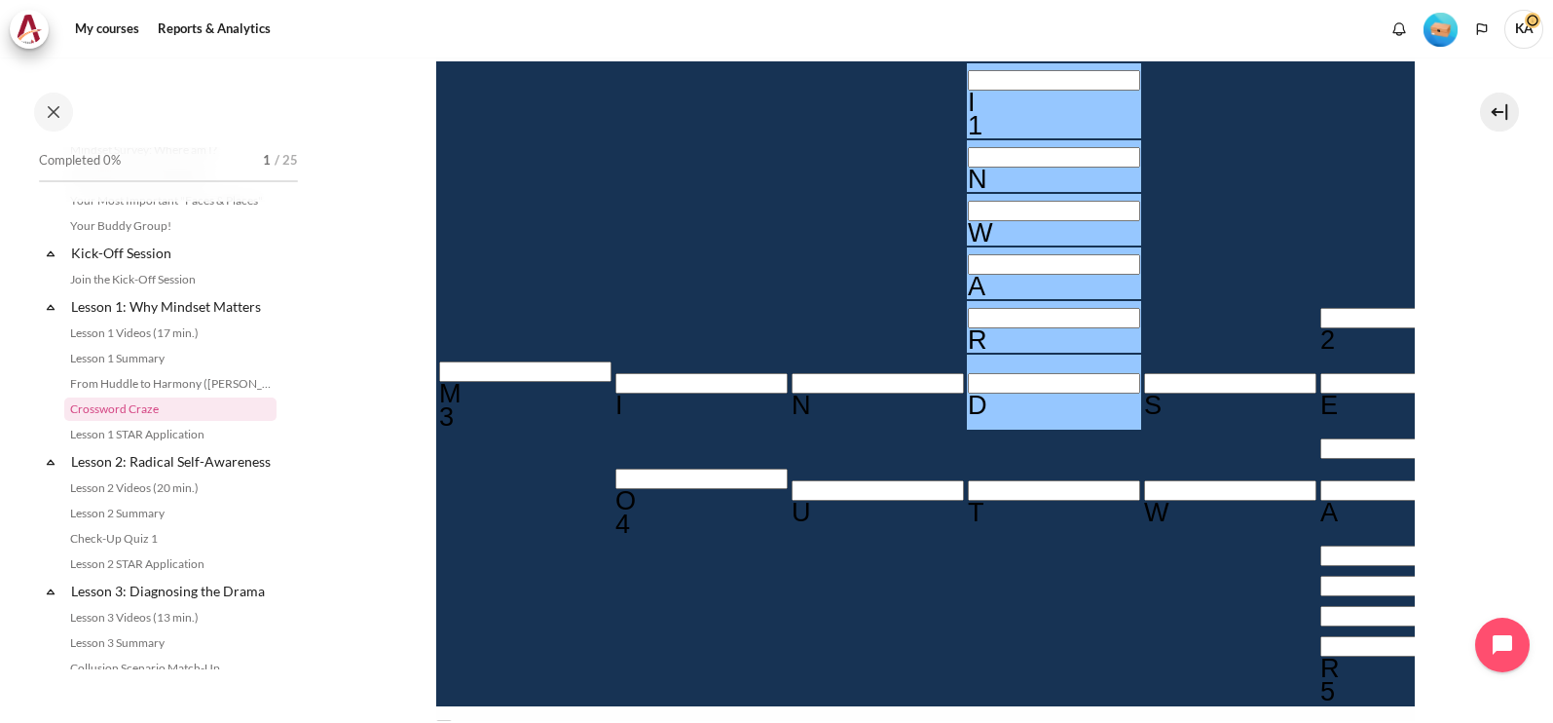
scroll to position [545, 0]
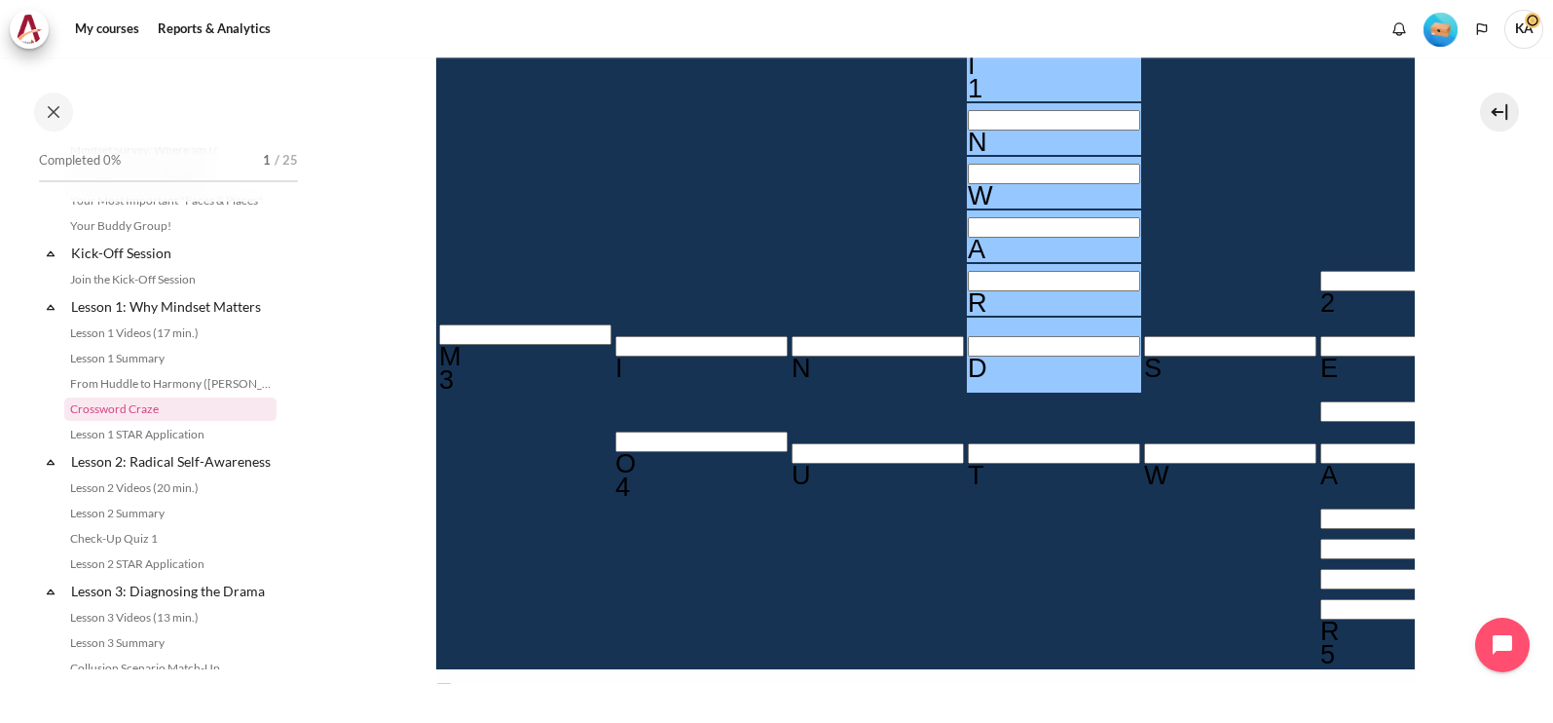
click at [451, 683] on button at bounding box center [443, 686] width 16 height 6
click at [1320, 271] on input "Crossword grid. Use arrow keys to navigate and the keyboard to enter characters…" at bounding box center [1406, 281] width 172 height 20
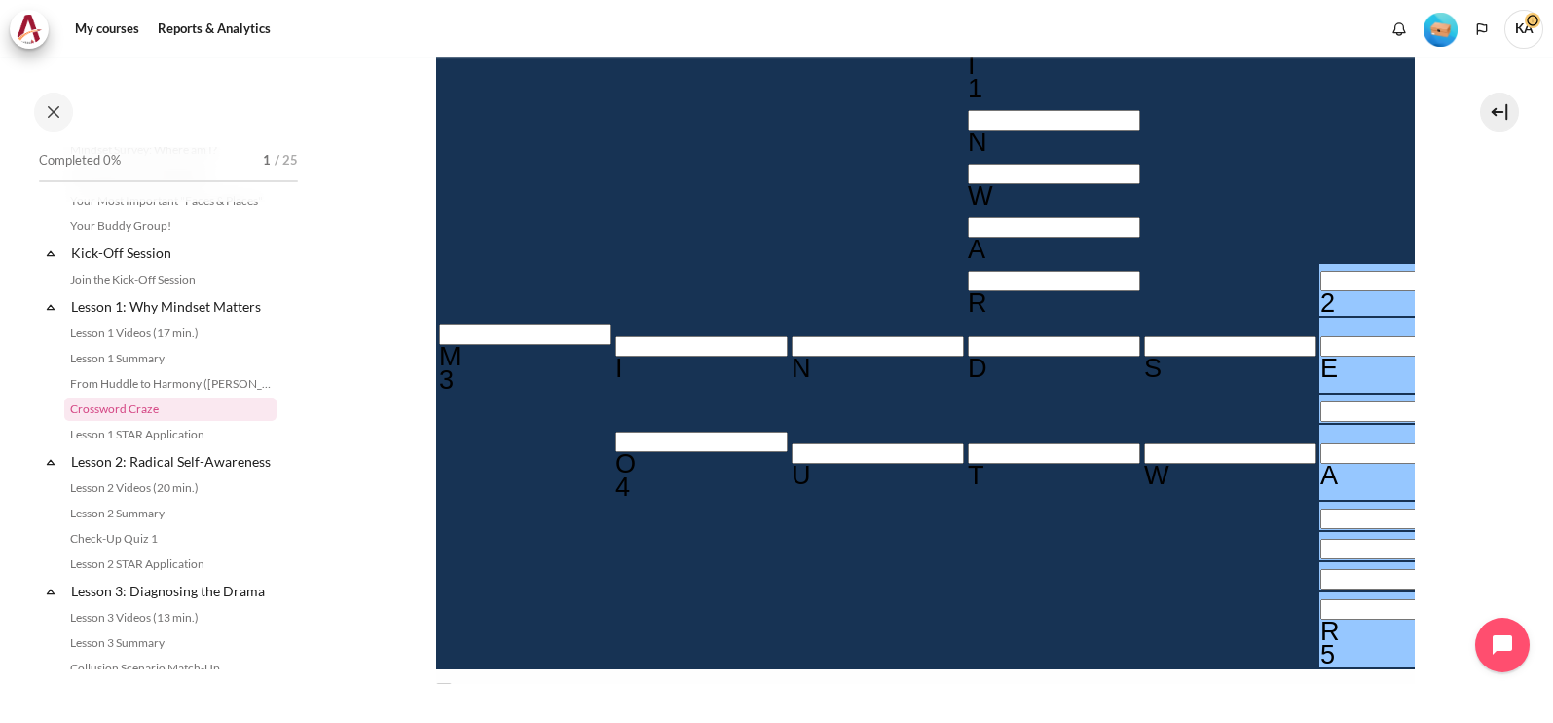
type input "BE＿A＿＿＿R"
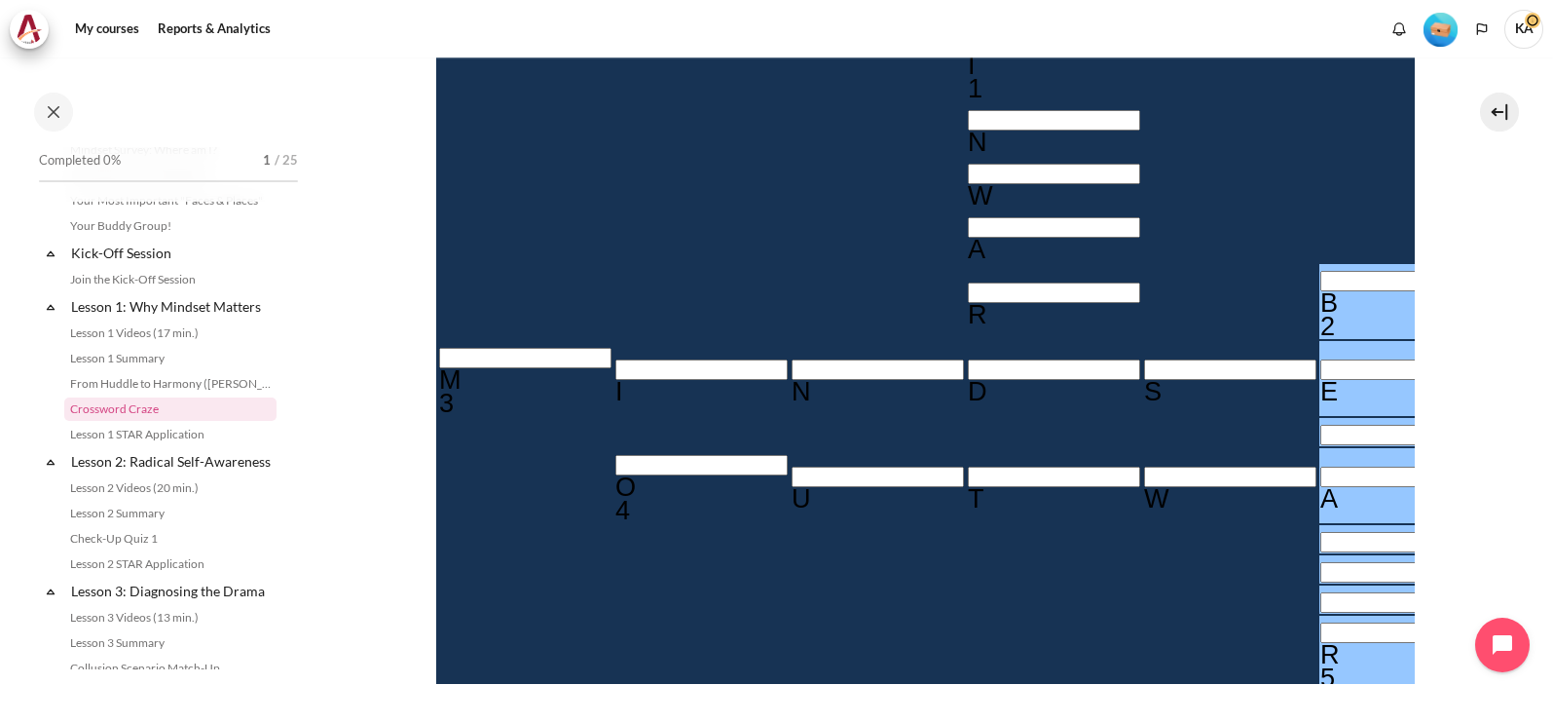
type input "BEHA＿＿＿R"
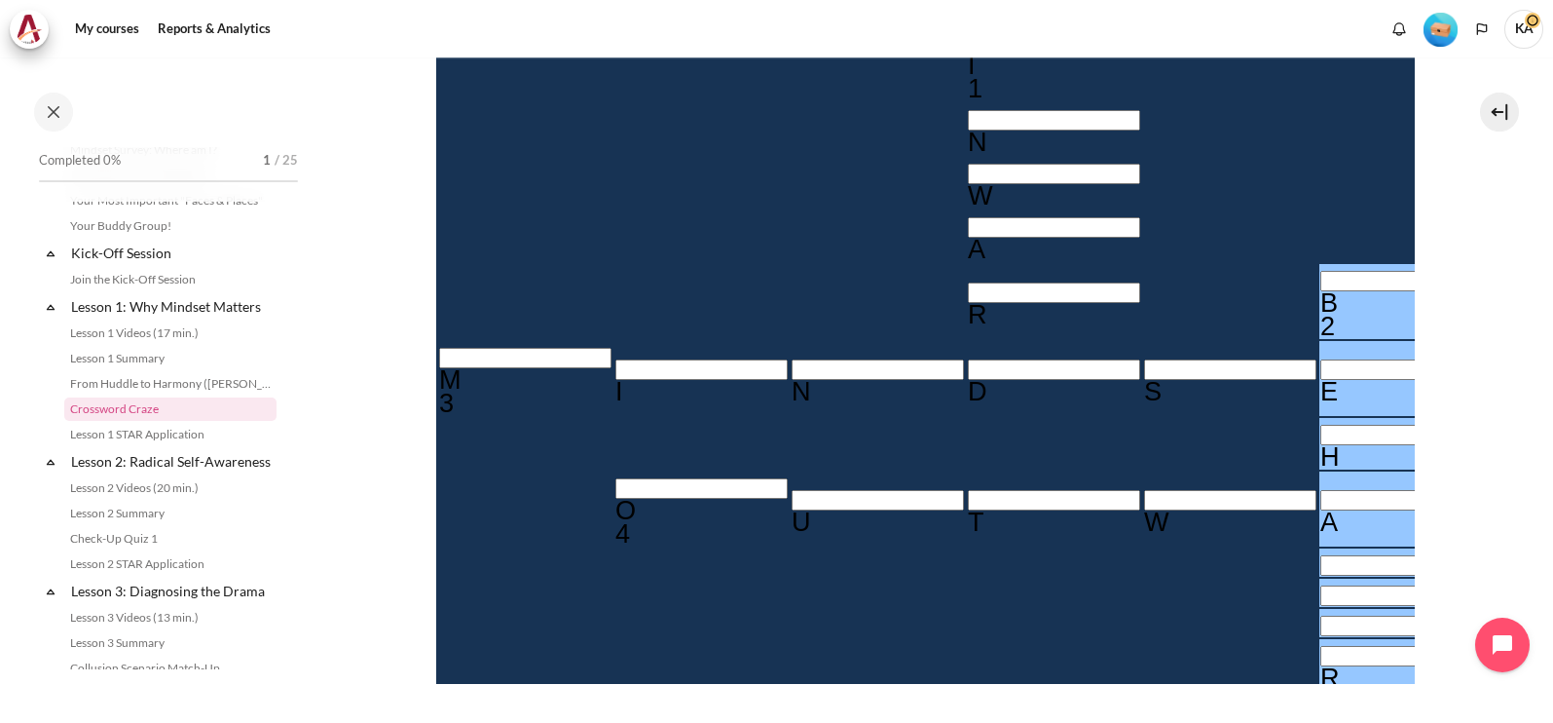
type input "BEHAV＿＿R"
type input "BEHAVI＿R"
type input "BEHAVIOR"
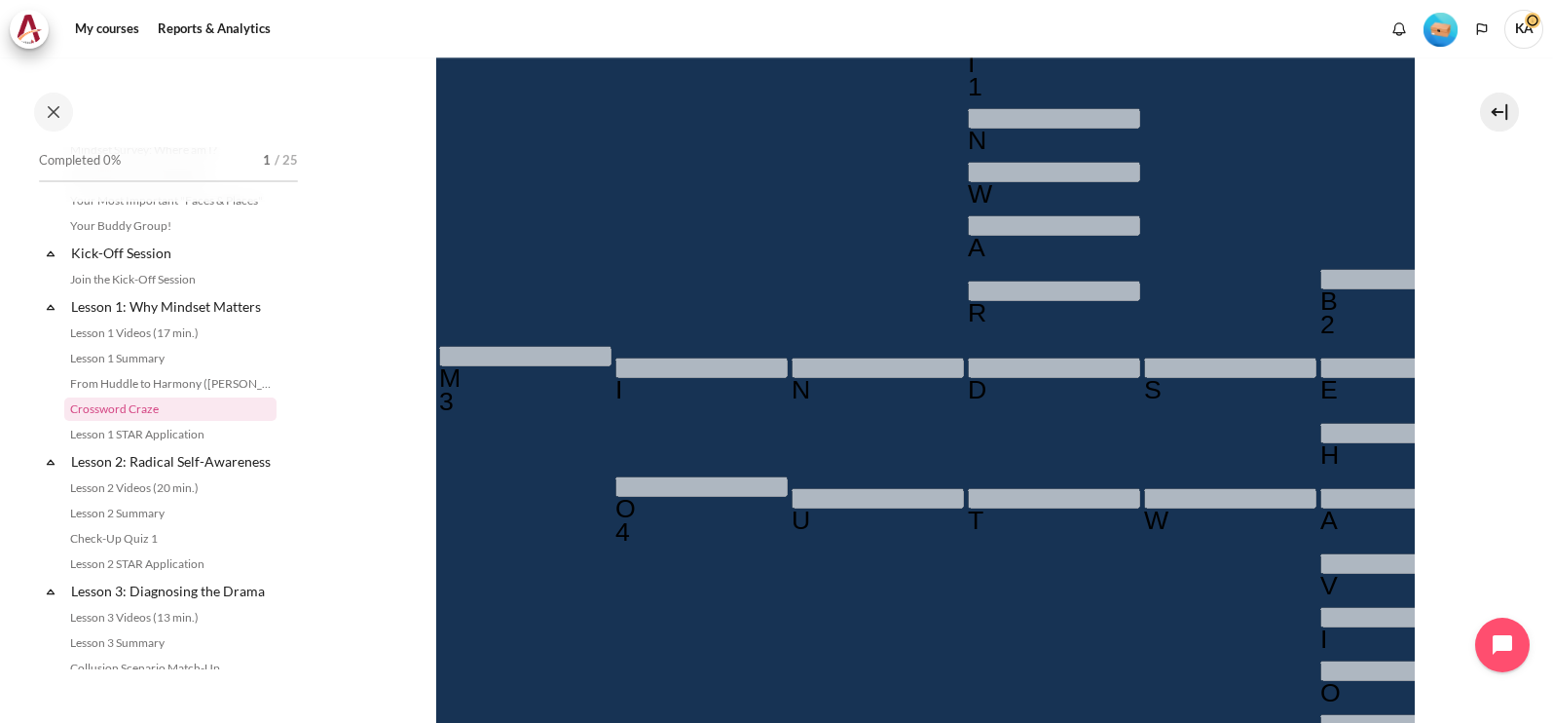
scroll to position [576, 0]
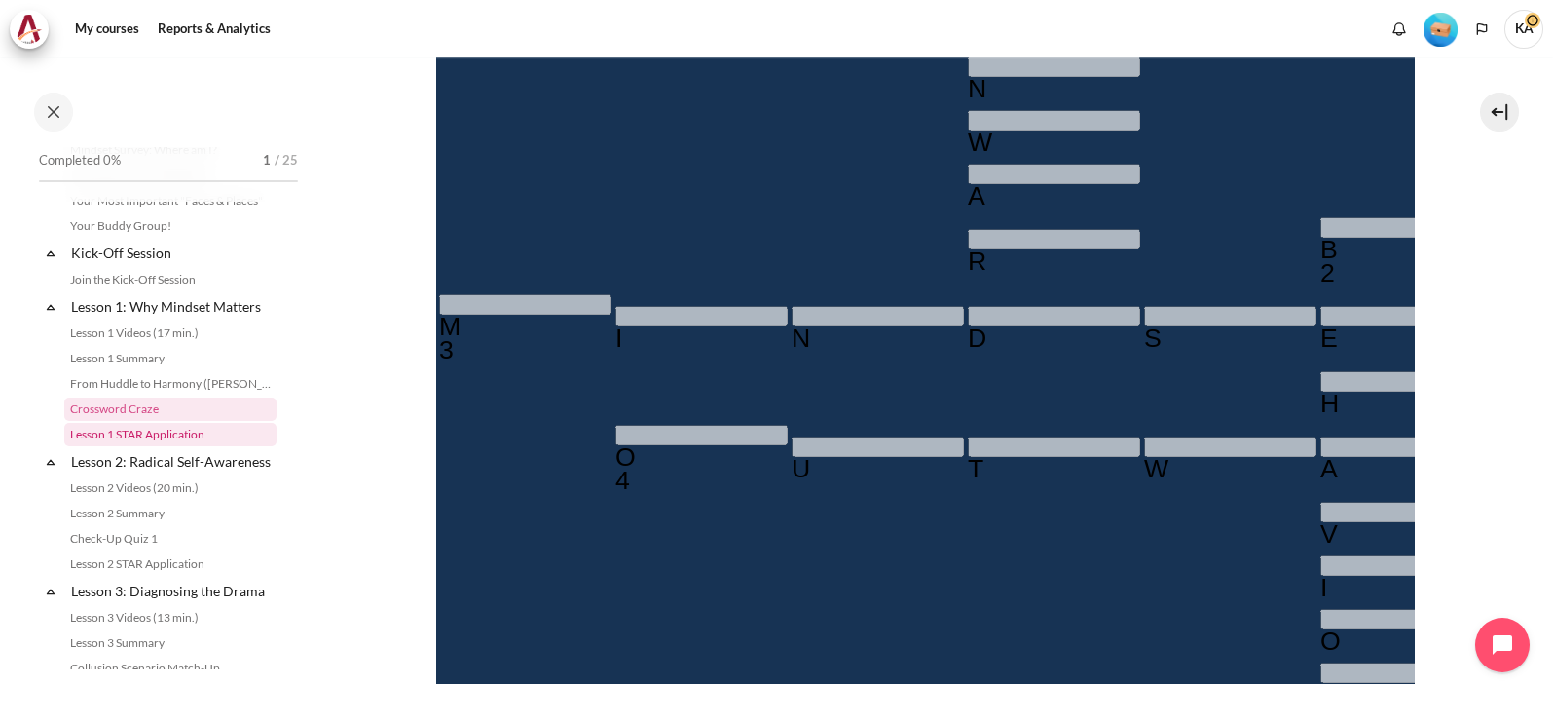
click at [134, 431] on link "Lesson 1 STAR Application" at bounding box center [170, 434] width 212 height 23
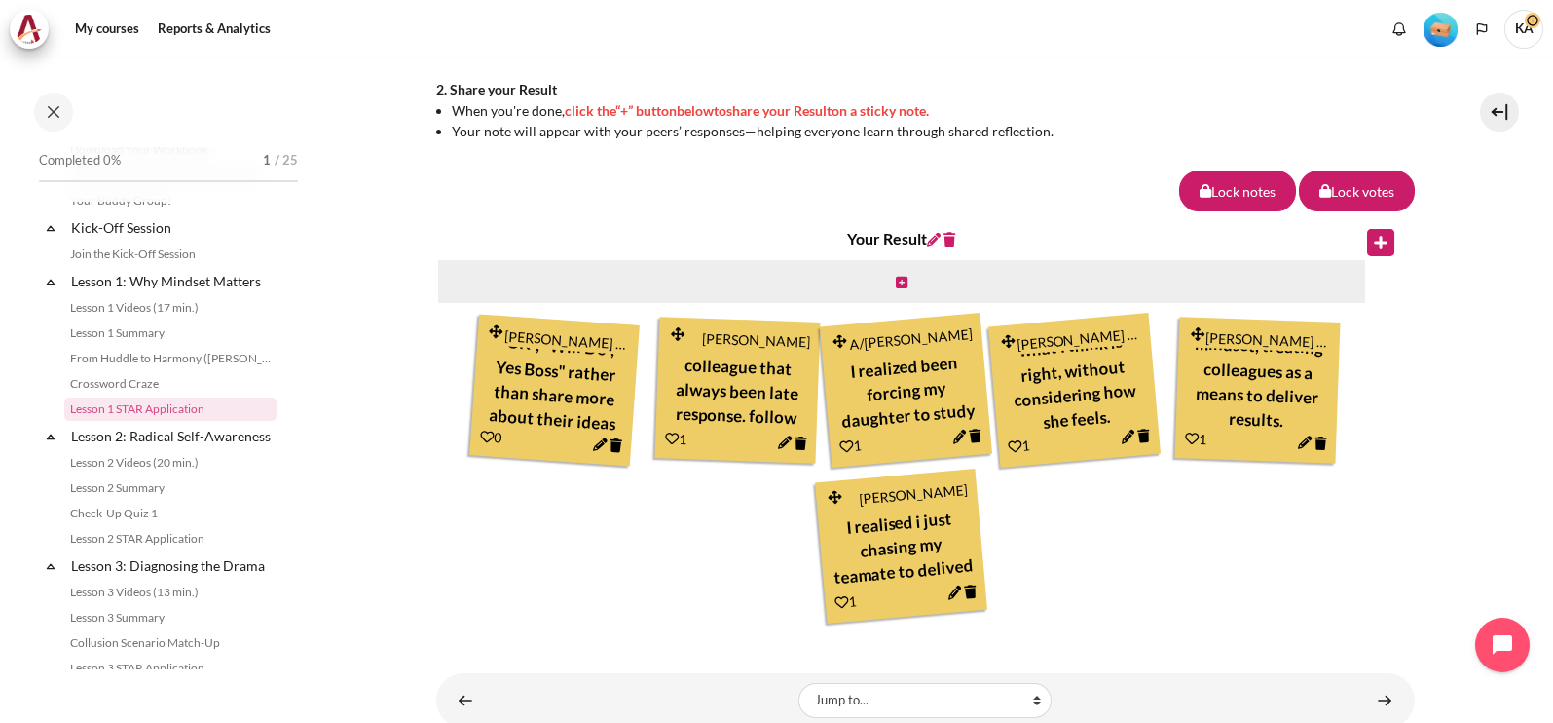
scroll to position [763, 0]
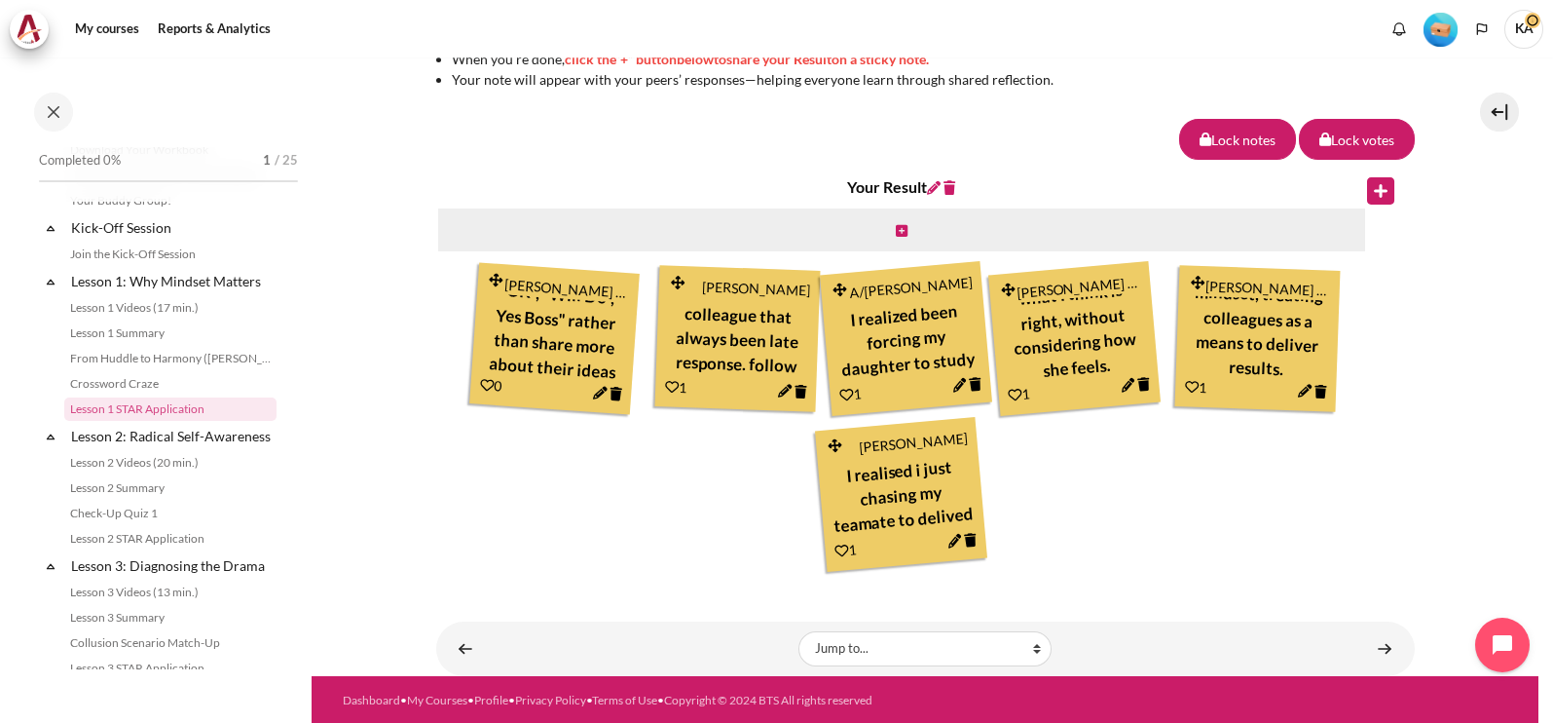
click at [483, 383] on icon "Content" at bounding box center [487, 385] width 15 height 15
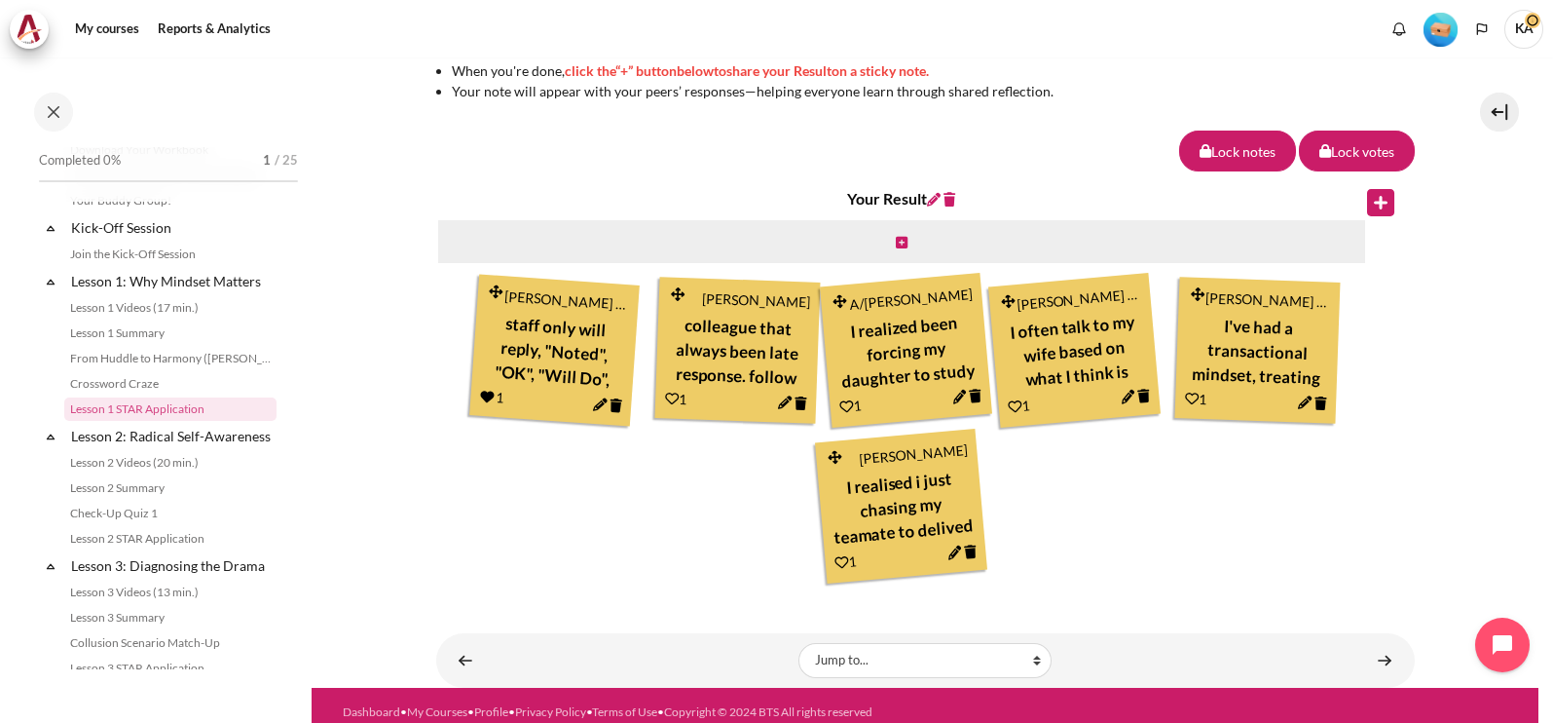
scroll to position [763, 0]
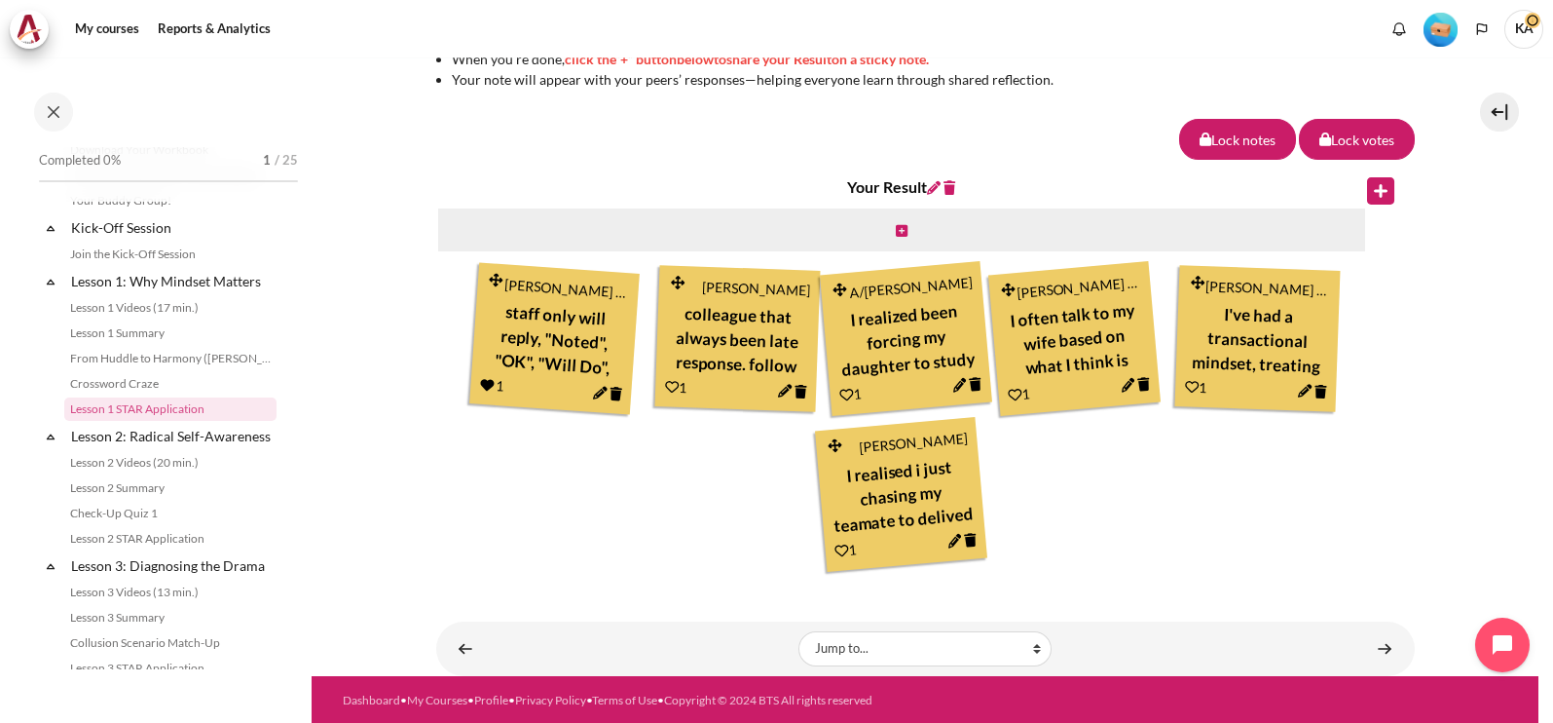
click at [665, 387] on icon "Content" at bounding box center [672, 388] width 14 height 14
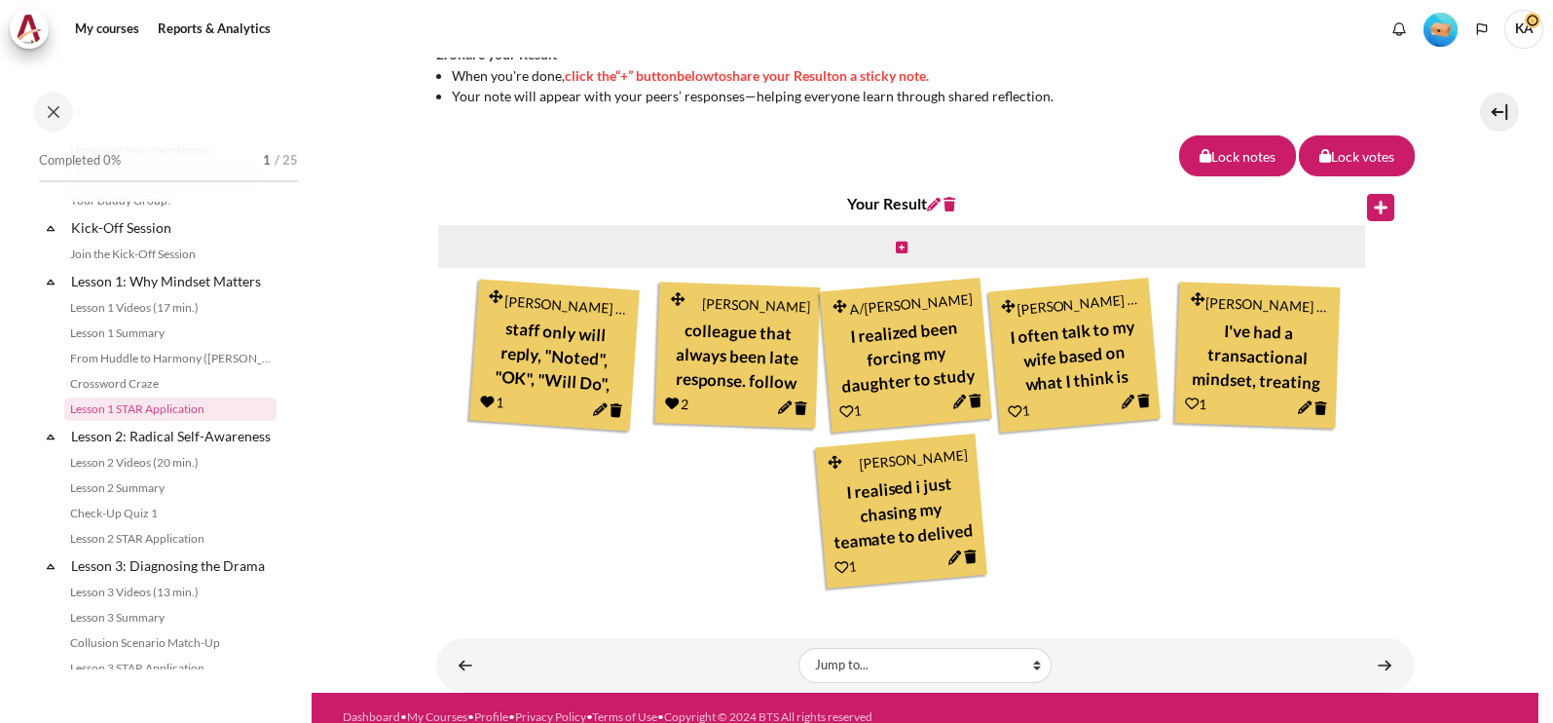
scroll to position [763, 0]
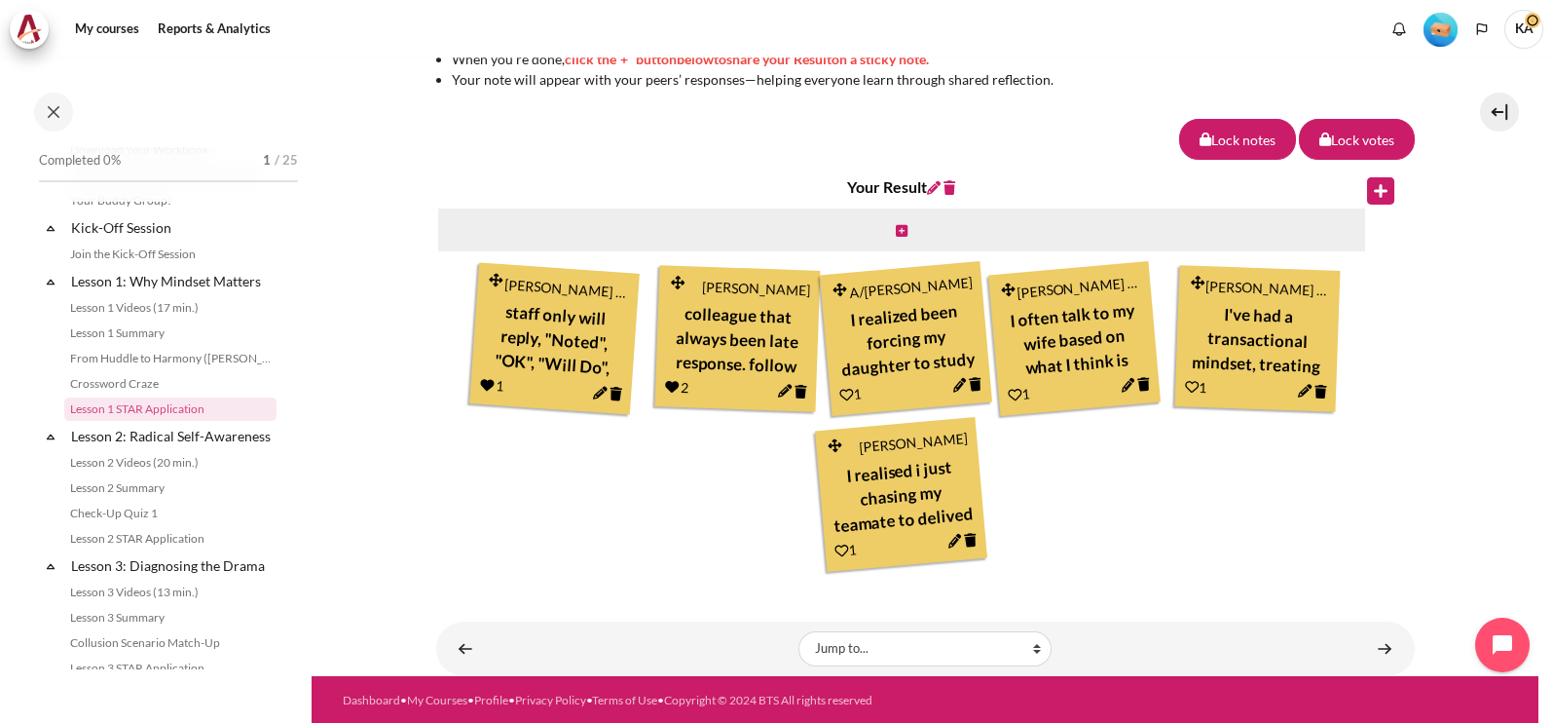
click at [842, 394] on icon "Content" at bounding box center [847, 395] width 15 height 15
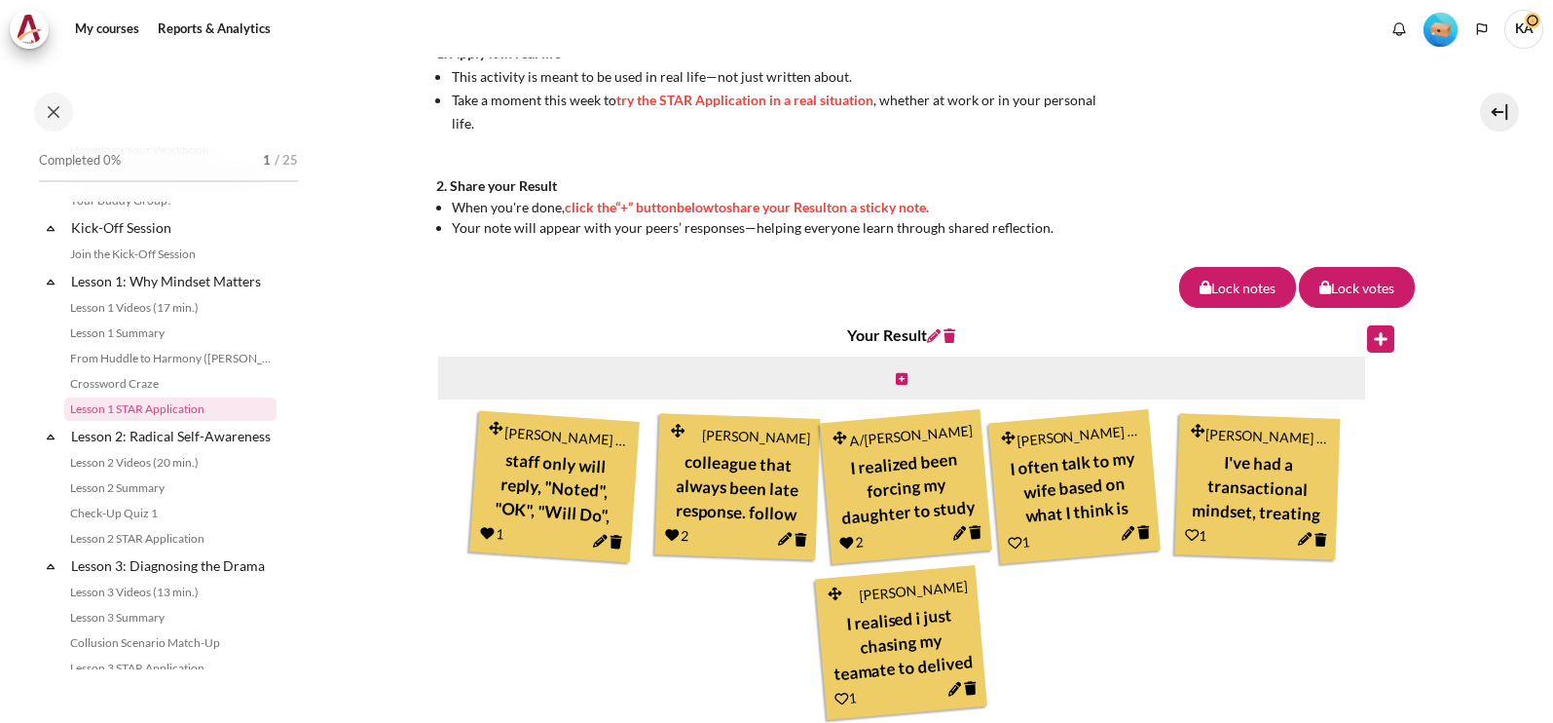
scroll to position [730, 0]
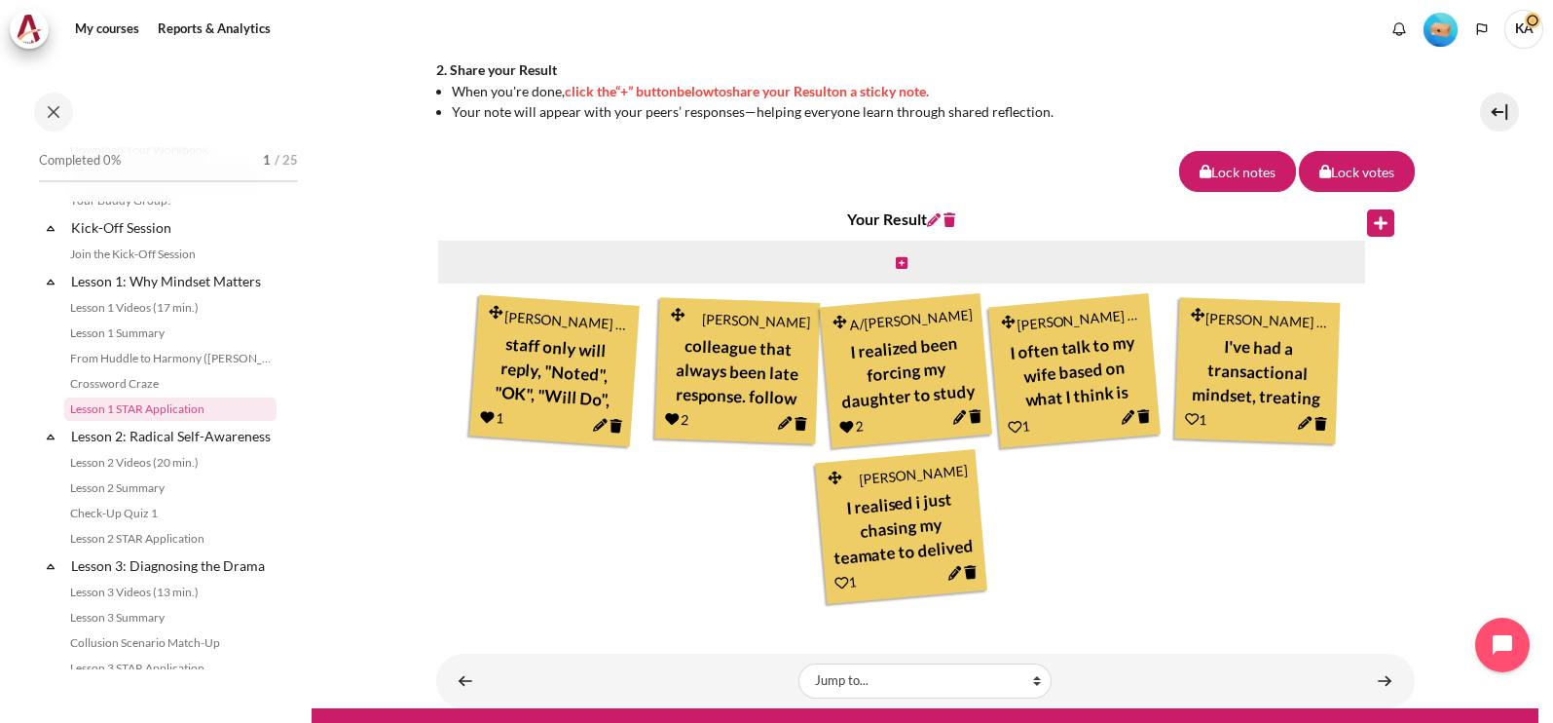
click at [1011, 424] on icon "Content" at bounding box center [1016, 427] width 15 height 15
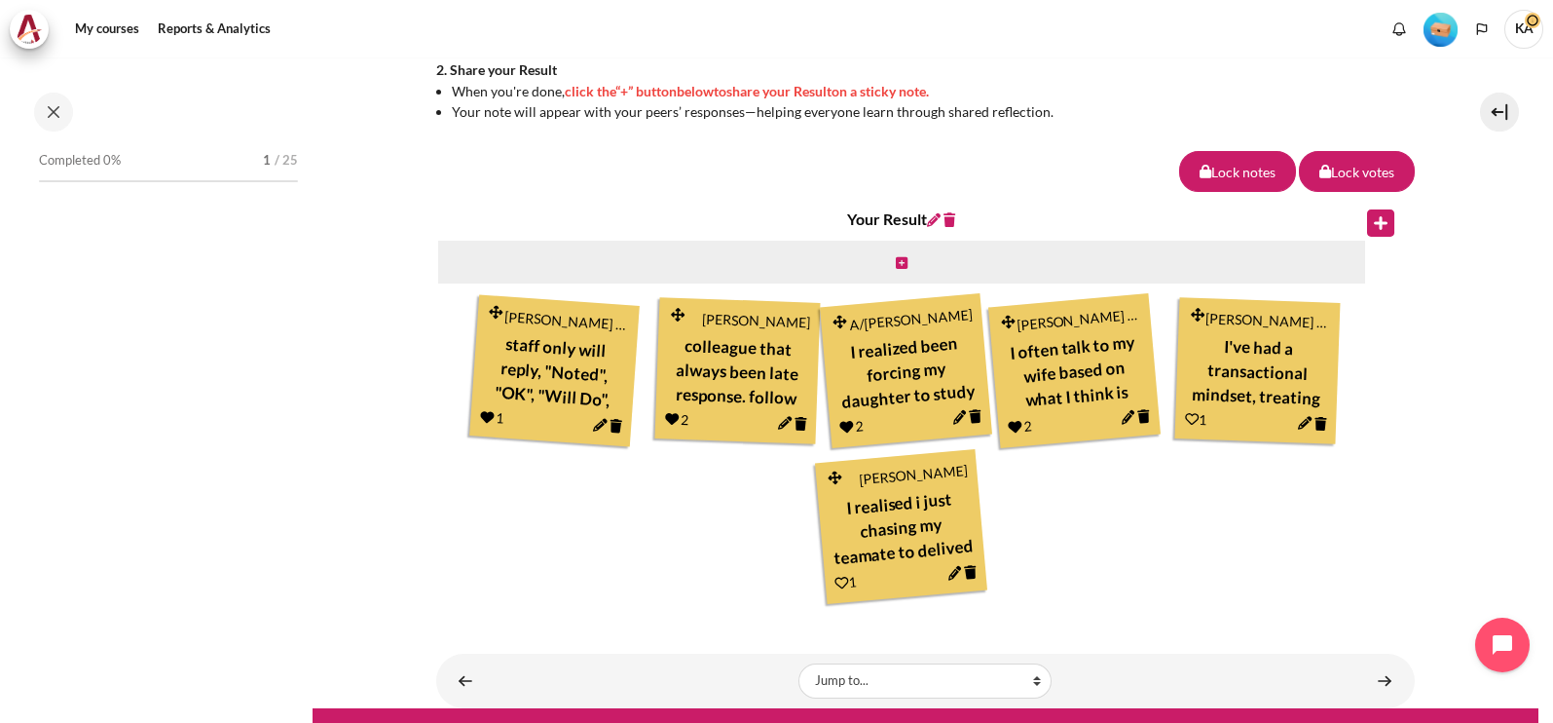
scroll to position [170, 0]
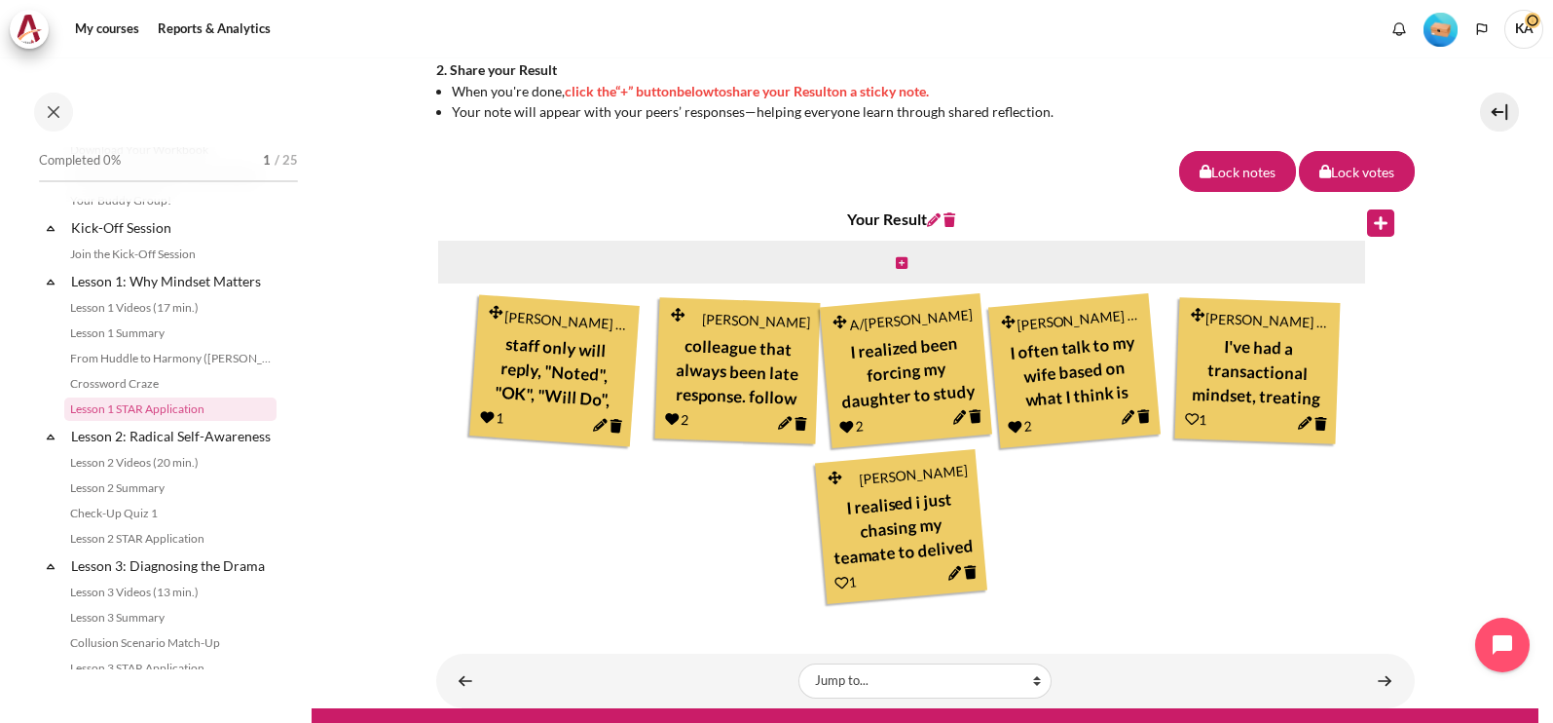
click at [1185, 419] on icon "Content" at bounding box center [1192, 420] width 14 height 14
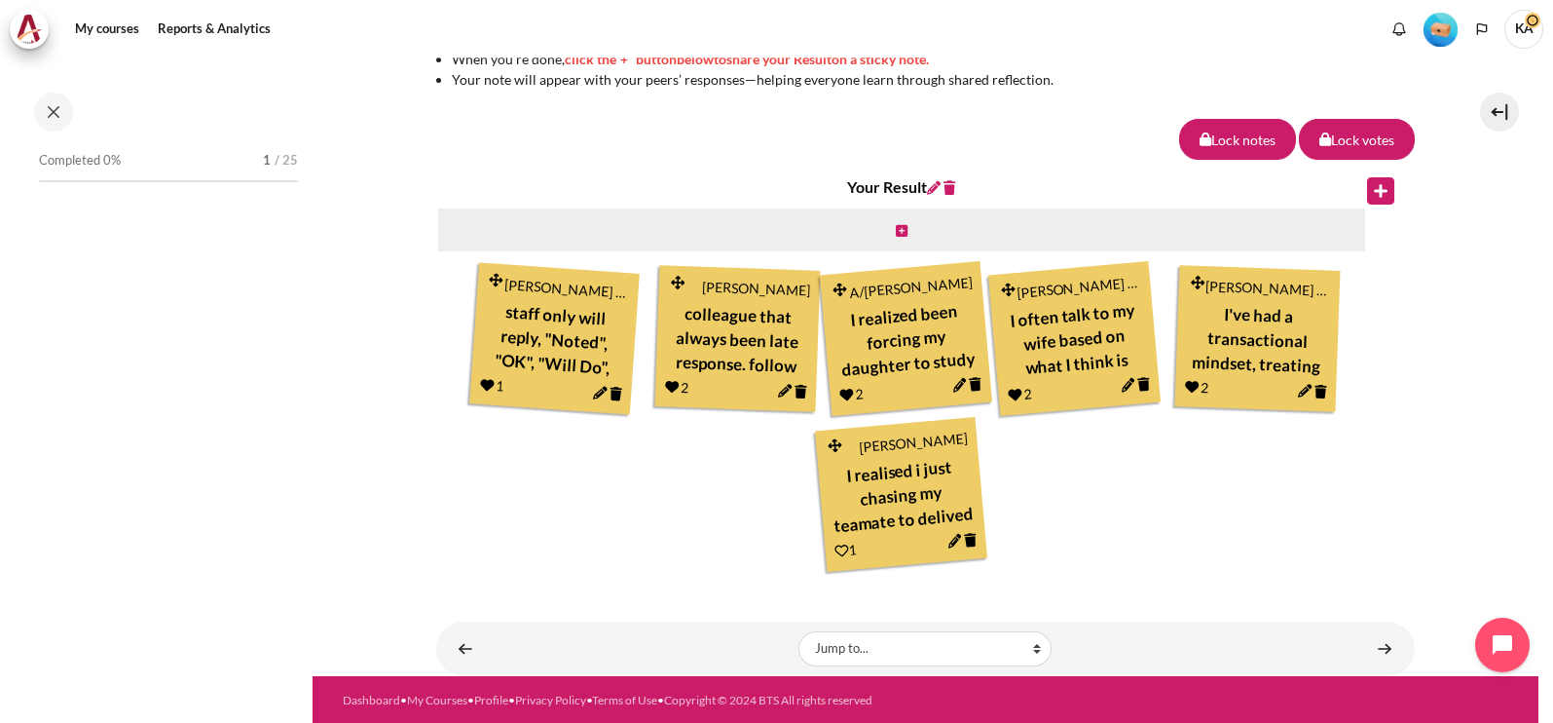
scroll to position [170, 0]
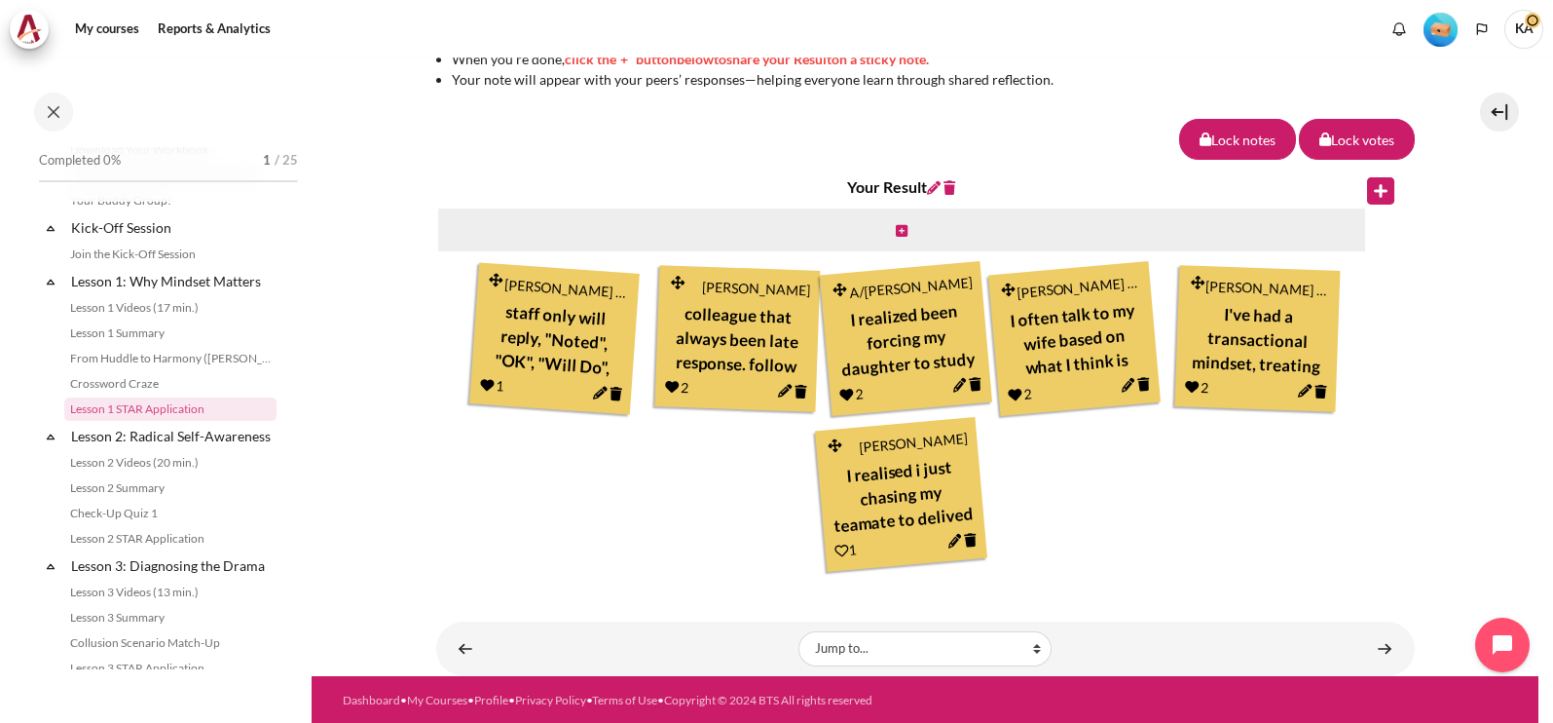
click at [836, 550] on icon "Content" at bounding box center [843, 550] width 15 height 15
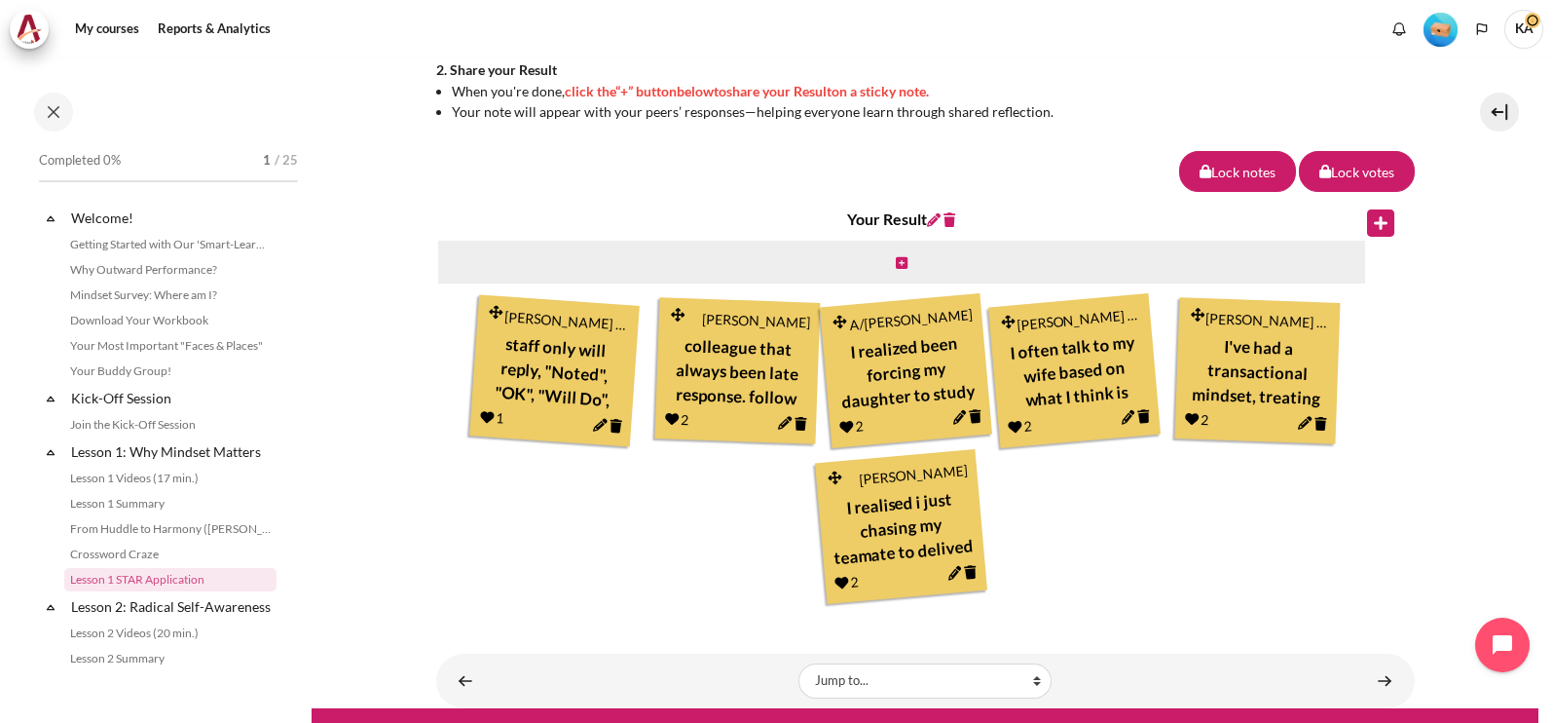
scroll to position [170, 0]
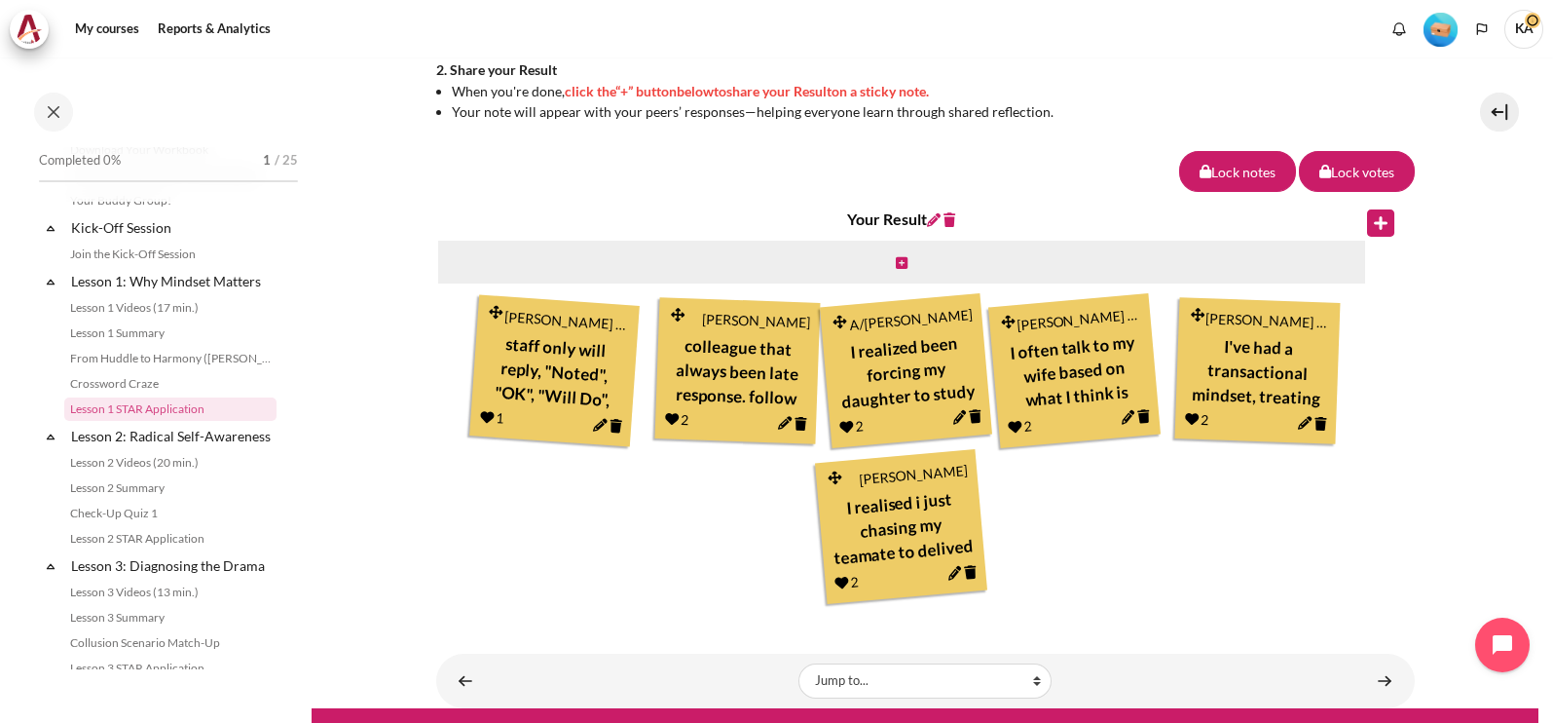
click at [667, 419] on icon "Content" at bounding box center [672, 420] width 14 height 14
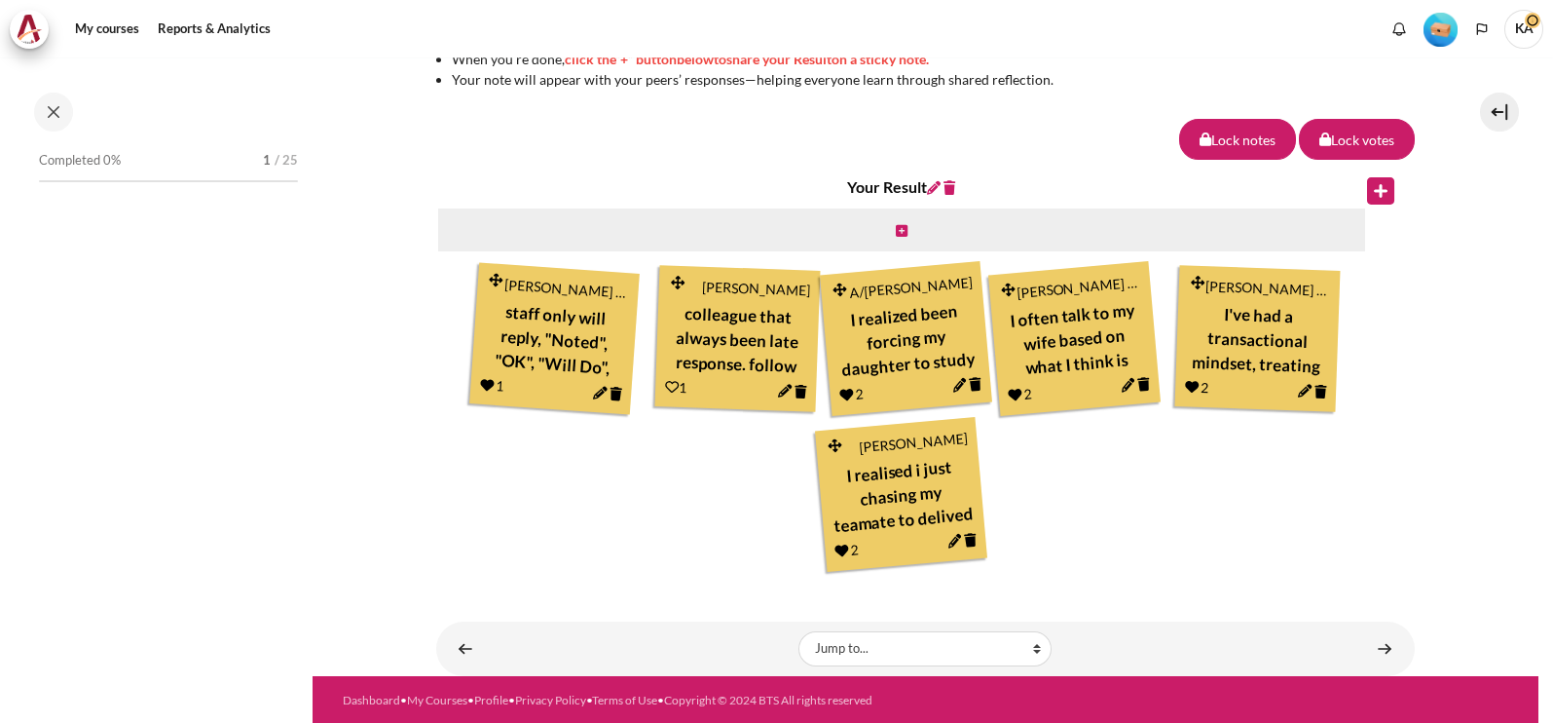
scroll to position [170, 0]
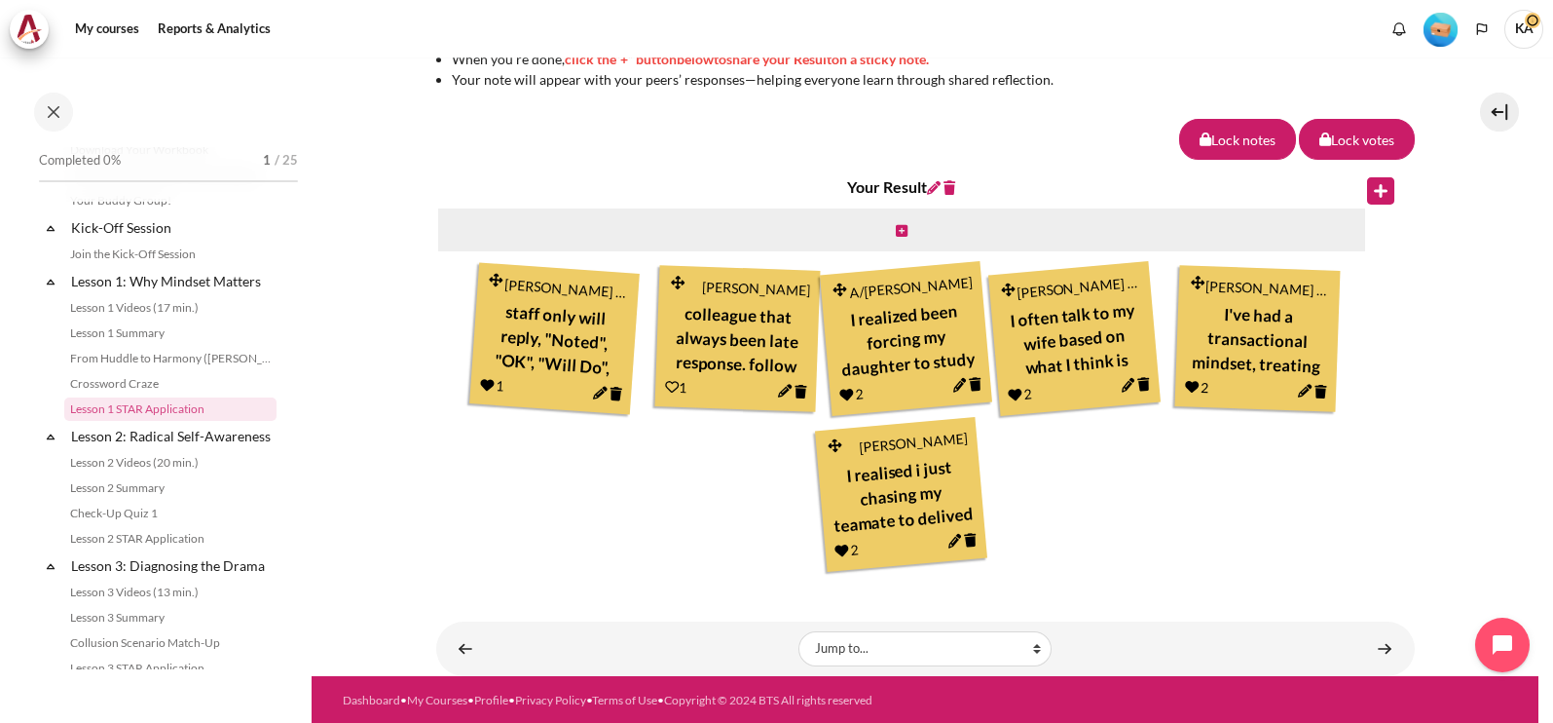
click at [665, 384] on icon "Content" at bounding box center [672, 388] width 14 height 14
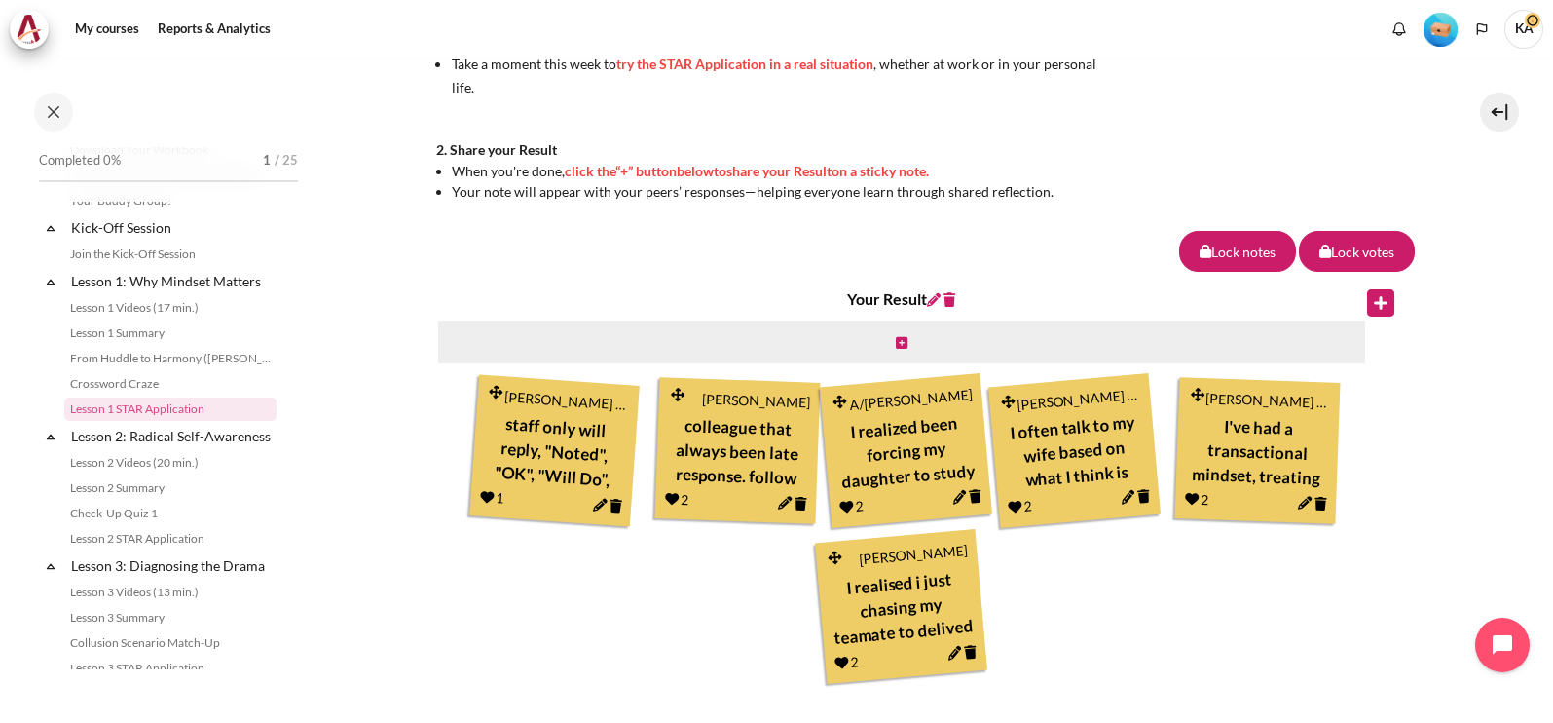
scroll to position [730, 0]
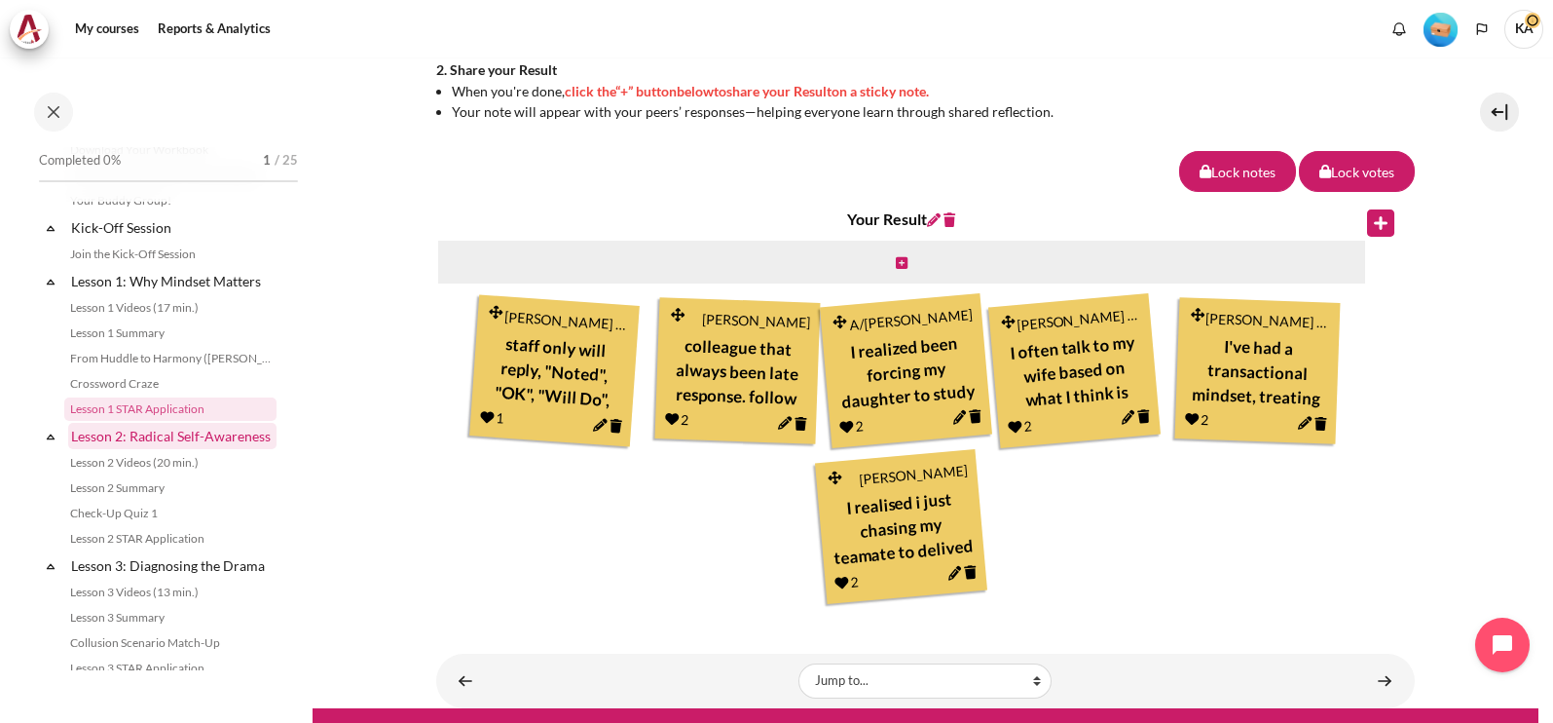
click at [114, 438] on link "Lesson 2: Radical Self-Awareness" at bounding box center [172, 436] width 208 height 26
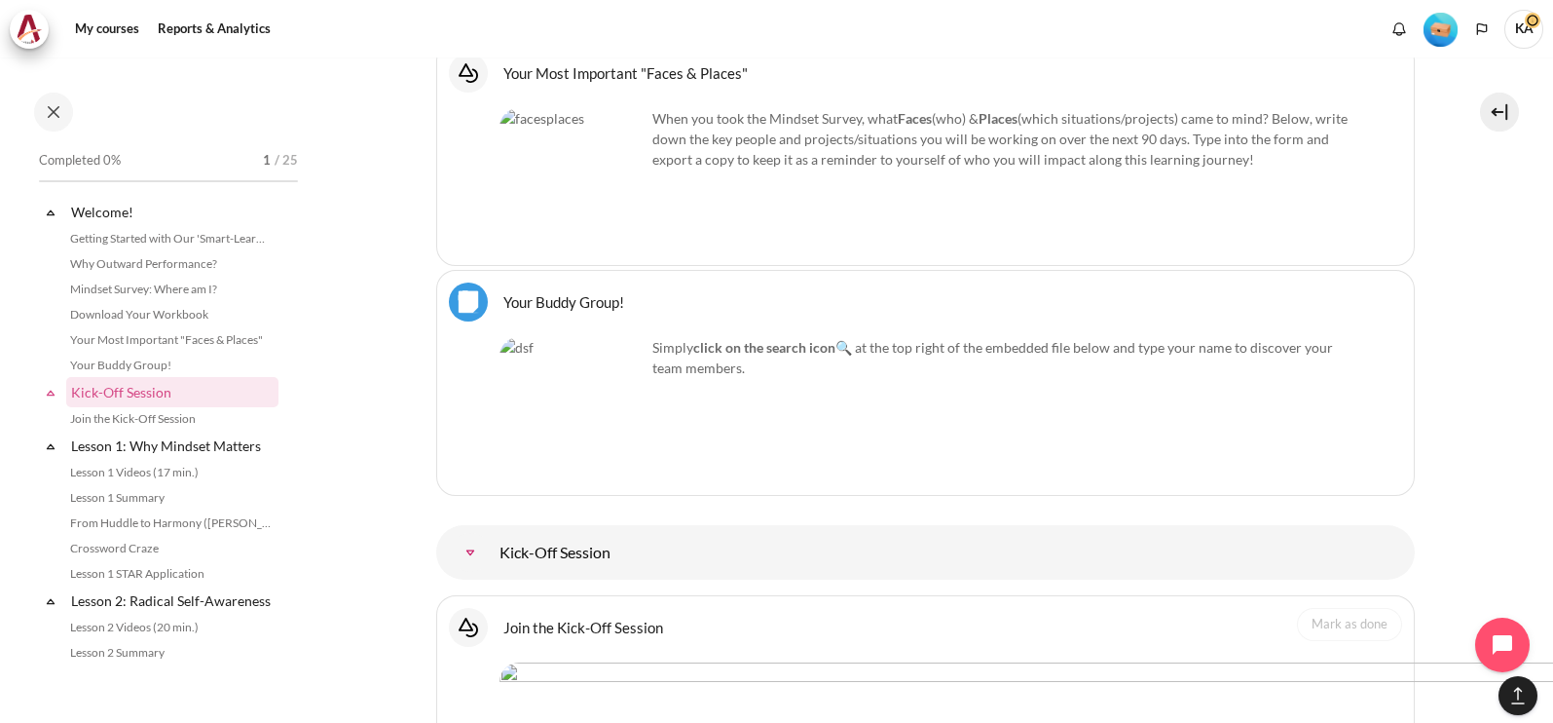
scroll to position [1912, 0]
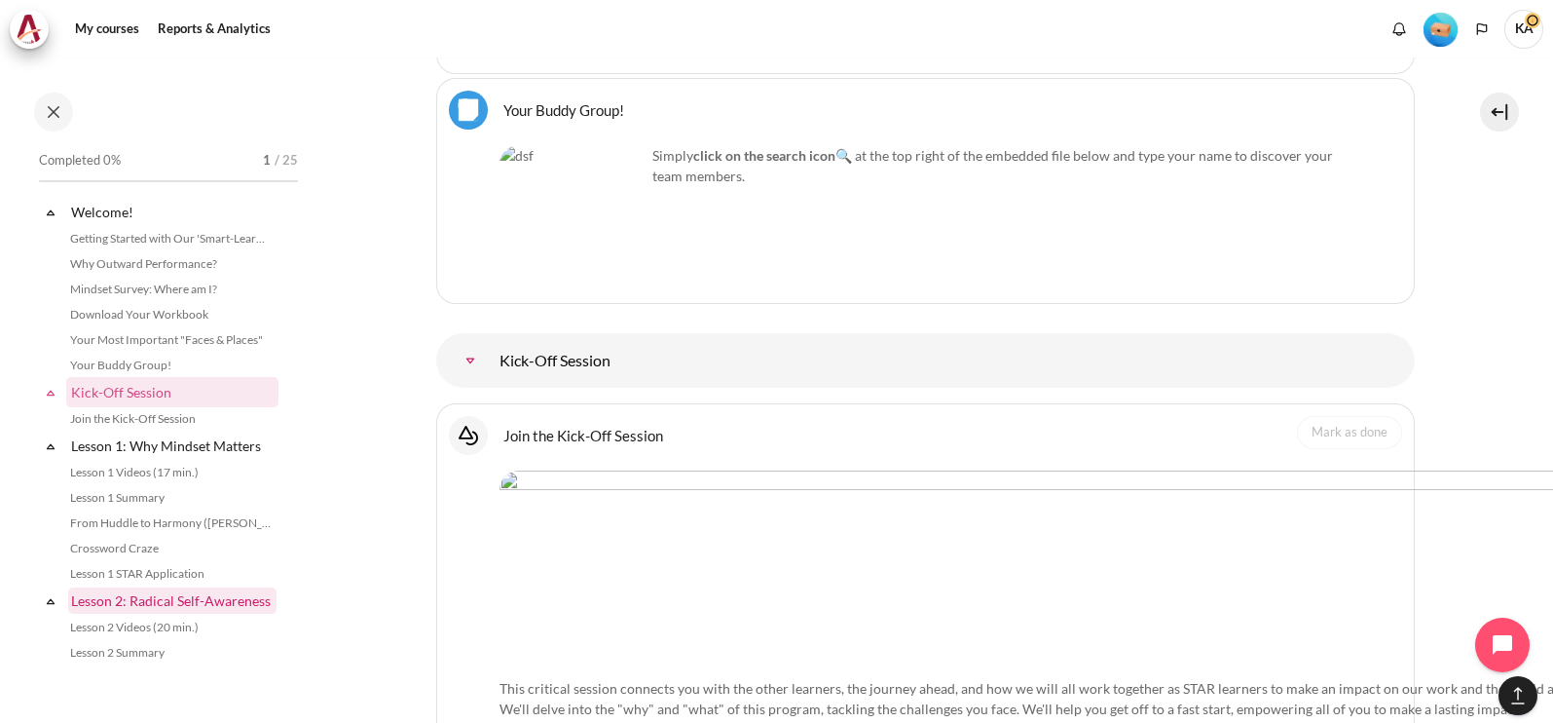
click at [125, 603] on link "Lesson 2: Radical Self-Awareness" at bounding box center [172, 600] width 208 height 26
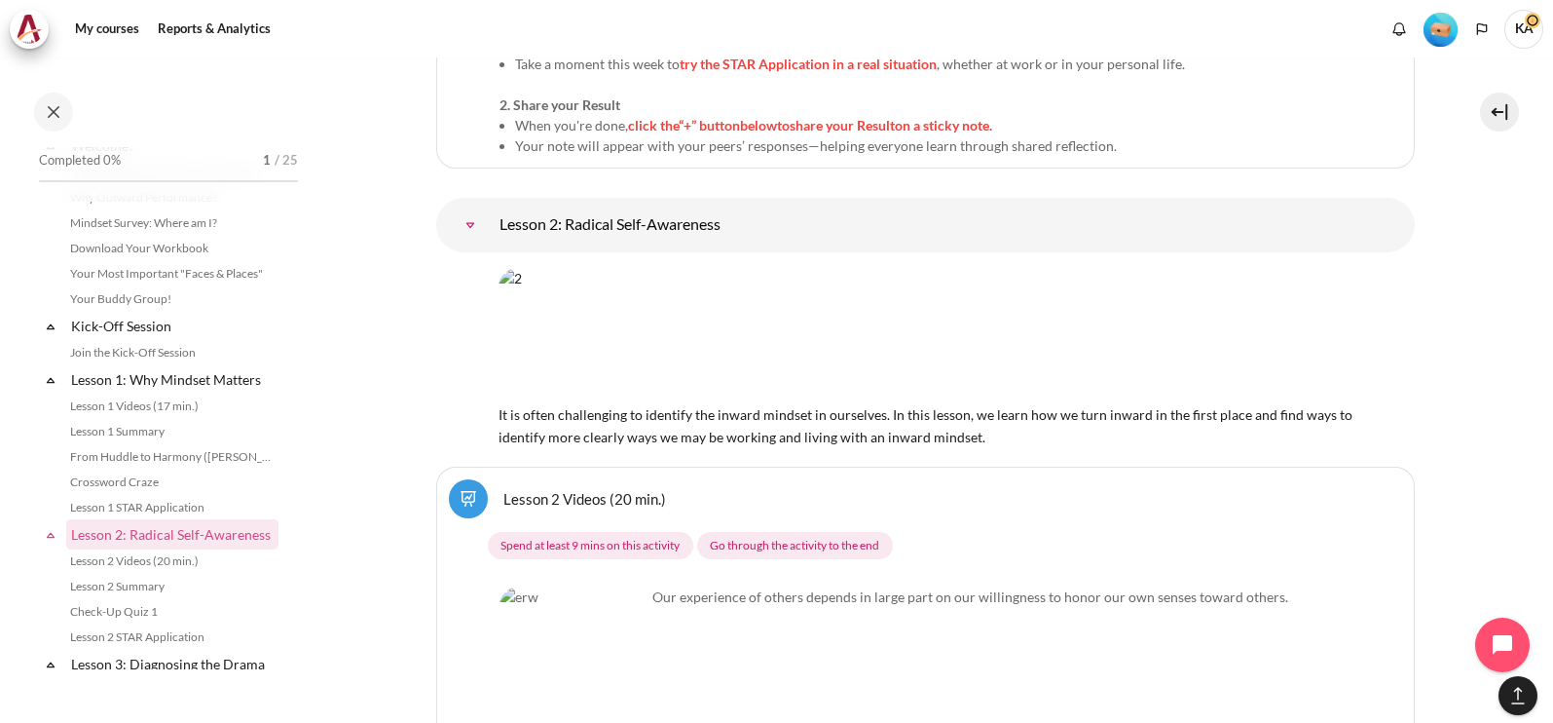
click at [490, 205] on link "Lesson 2: Radical Self-Awareness" at bounding box center [470, 224] width 39 height 39
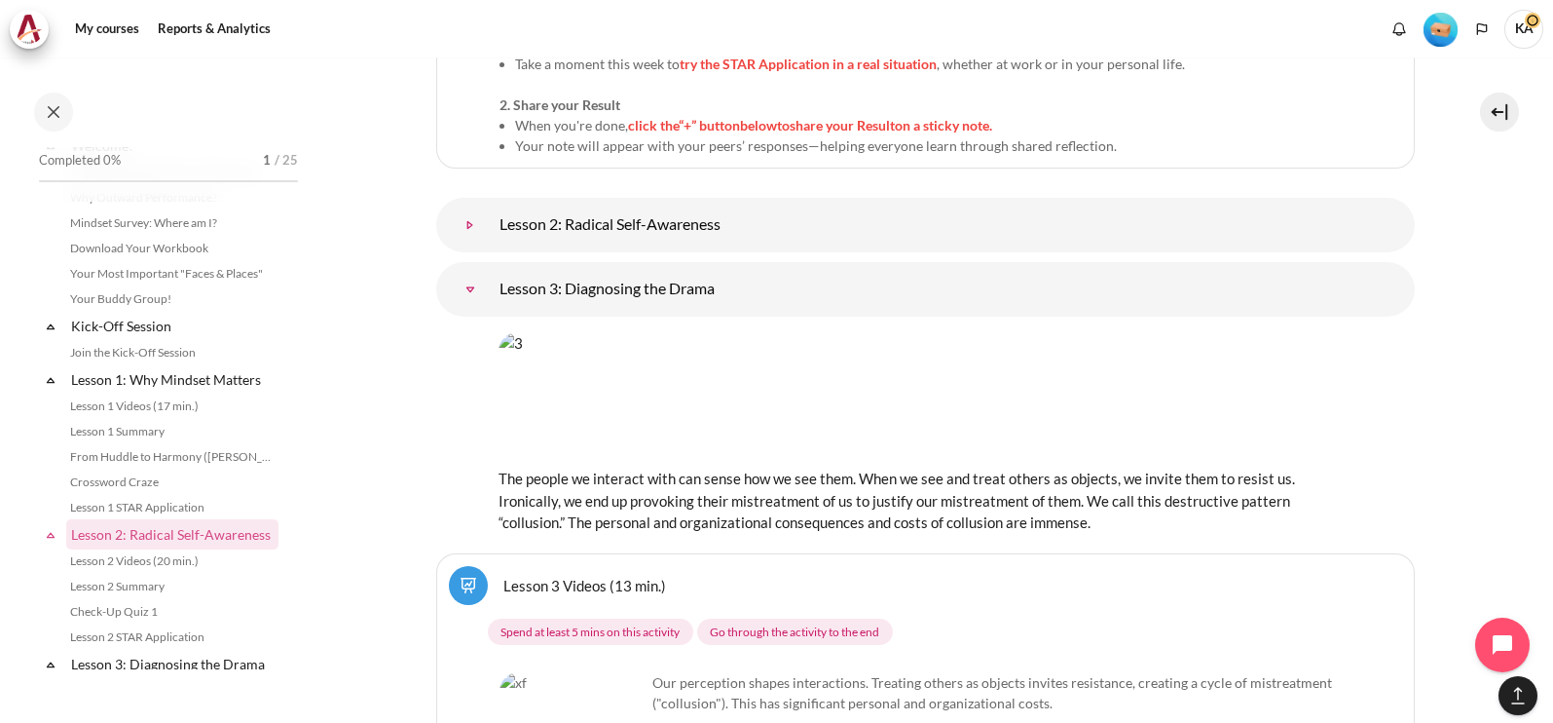
click at [490, 205] on link "Lesson 2: Radical Self-Awareness" at bounding box center [470, 224] width 39 height 39
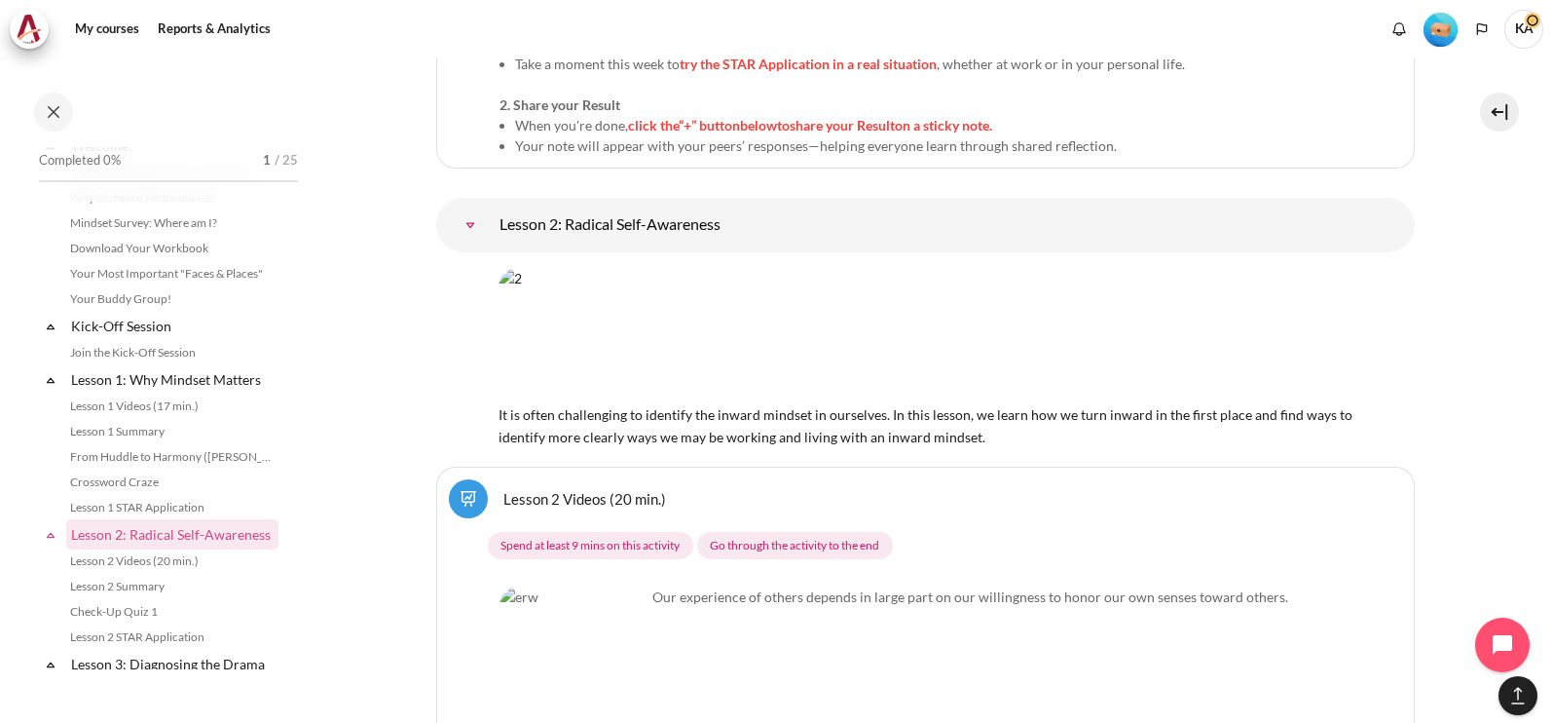
click at [834, 268] on img "Content" at bounding box center [926, 334] width 854 height 133
click at [760, 385] on span "It is often challenging to identify the inward mindset in ourselves. In this le…" at bounding box center [926, 415] width 854 height 60
click at [544, 268] on img "Content" at bounding box center [926, 334] width 854 height 133
click at [592, 489] on link "Lesson 2 Videos (20 min.)" at bounding box center [585, 498] width 163 height 19
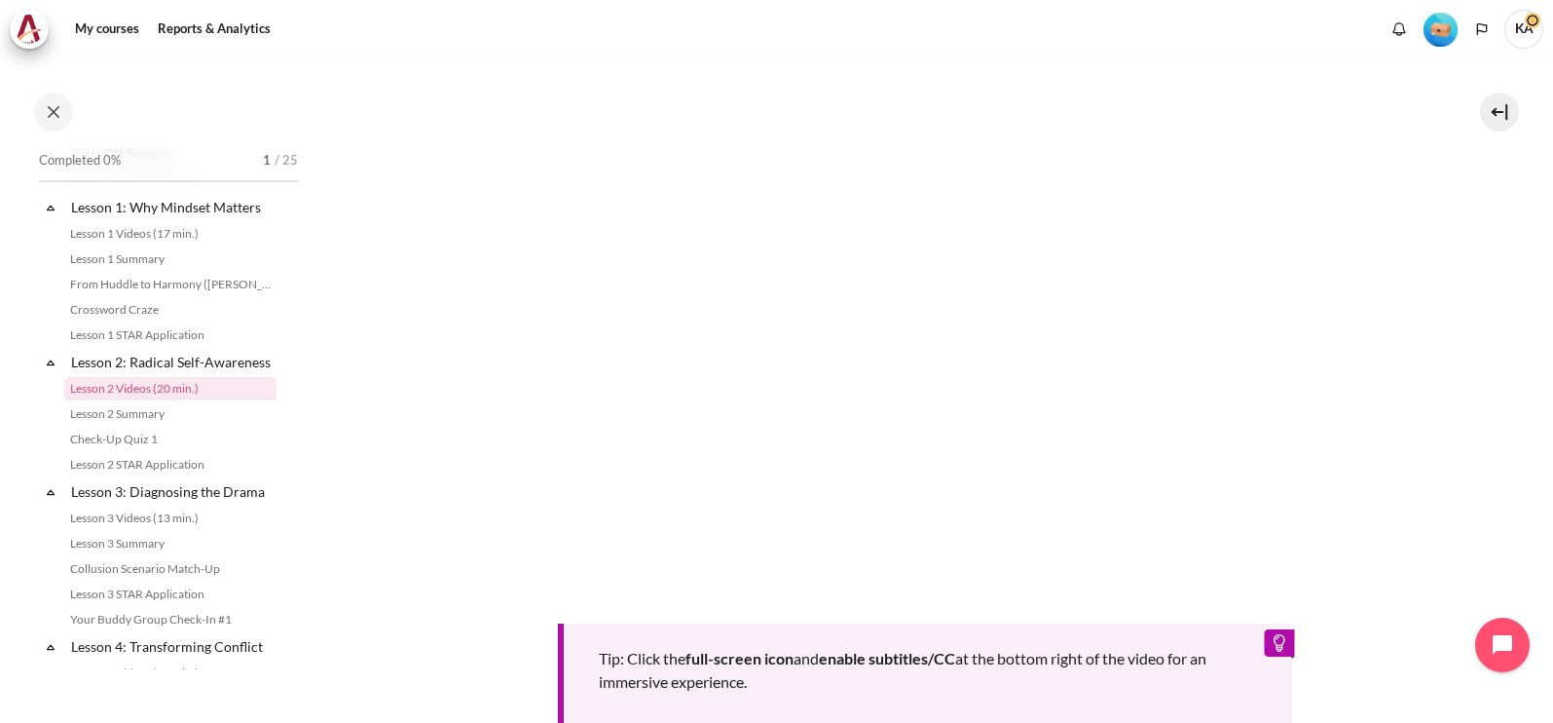
scroll to position [609, 0]
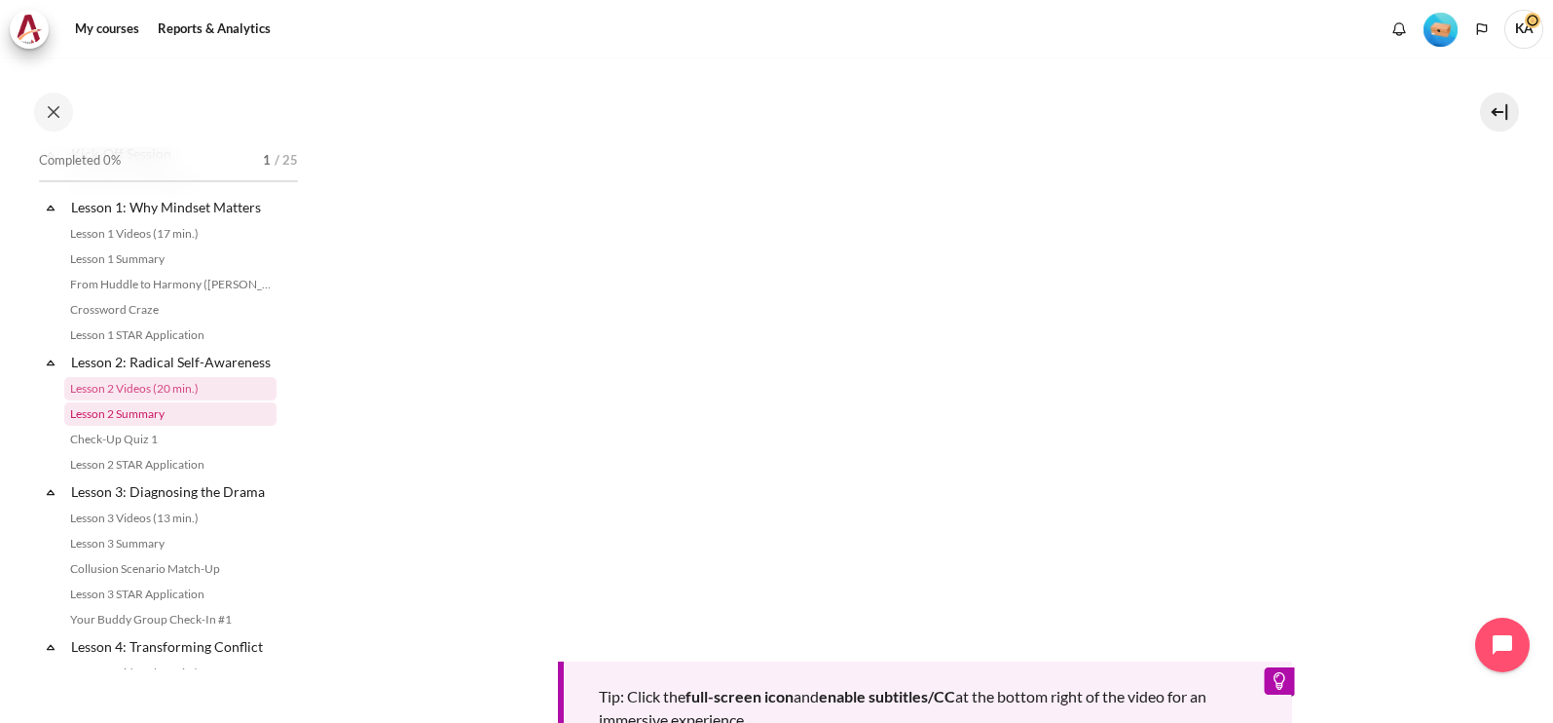
click at [134, 426] on link "Lesson 2 Summary" at bounding box center [170, 413] width 212 height 23
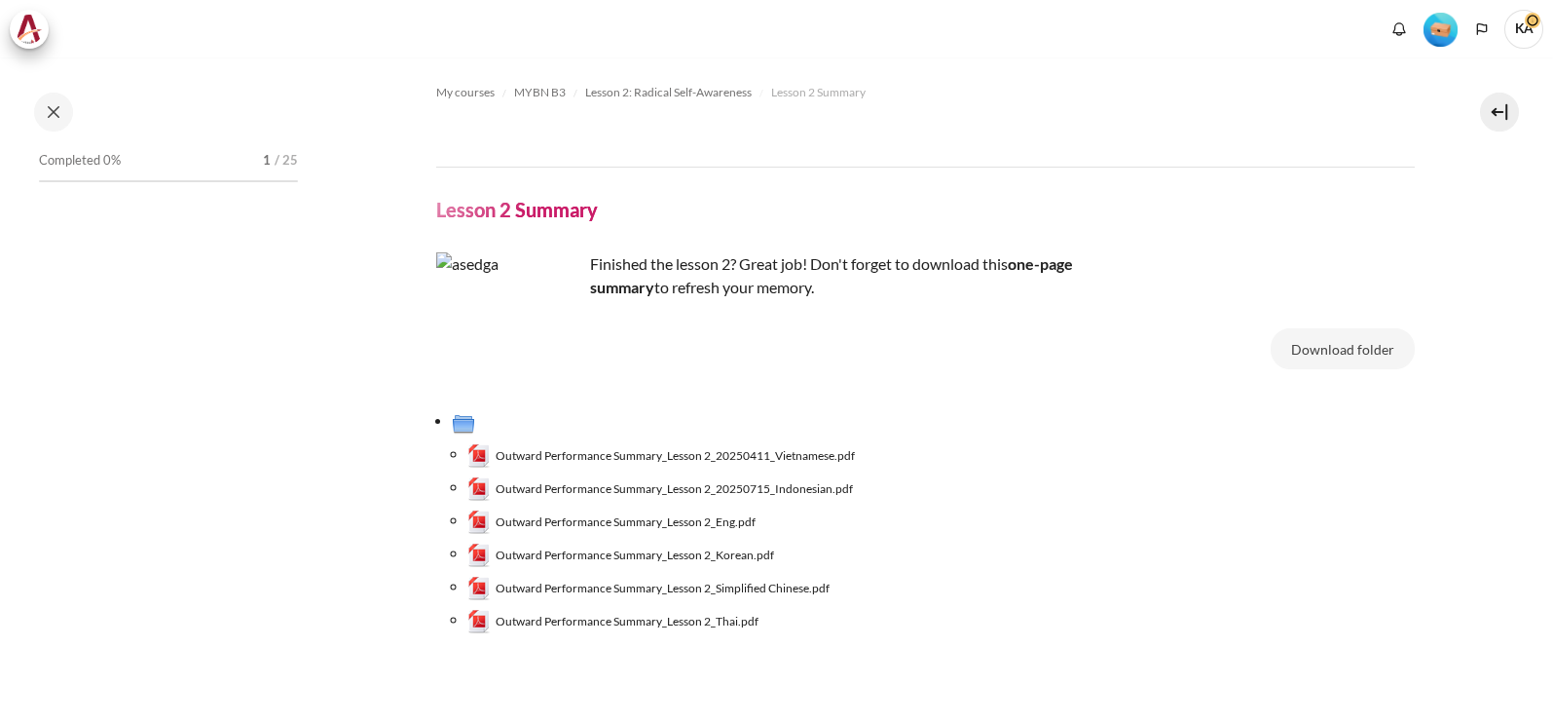
scroll to position [270, 0]
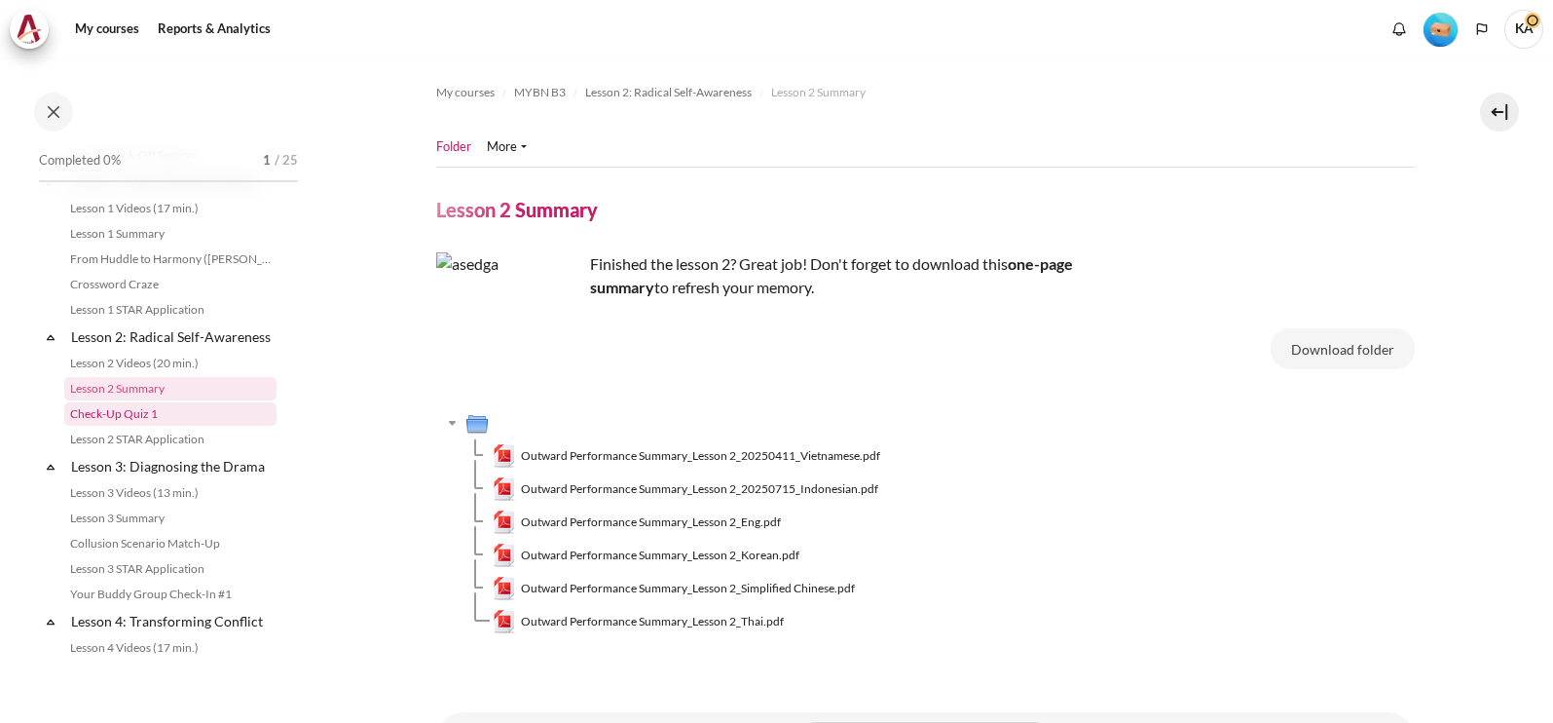
click at [131, 426] on link "Check-Up Quiz 1" at bounding box center [170, 413] width 212 height 23
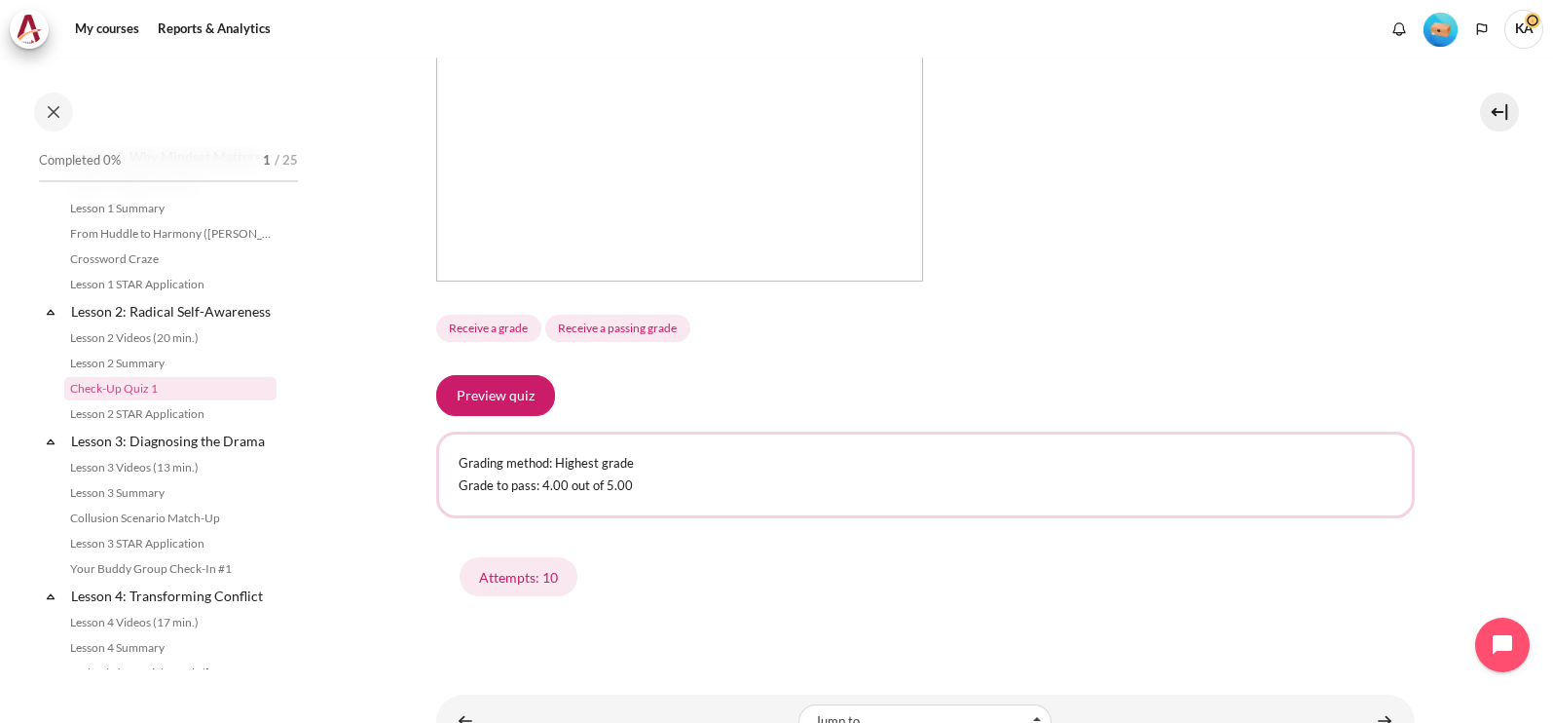
scroll to position [678, 0]
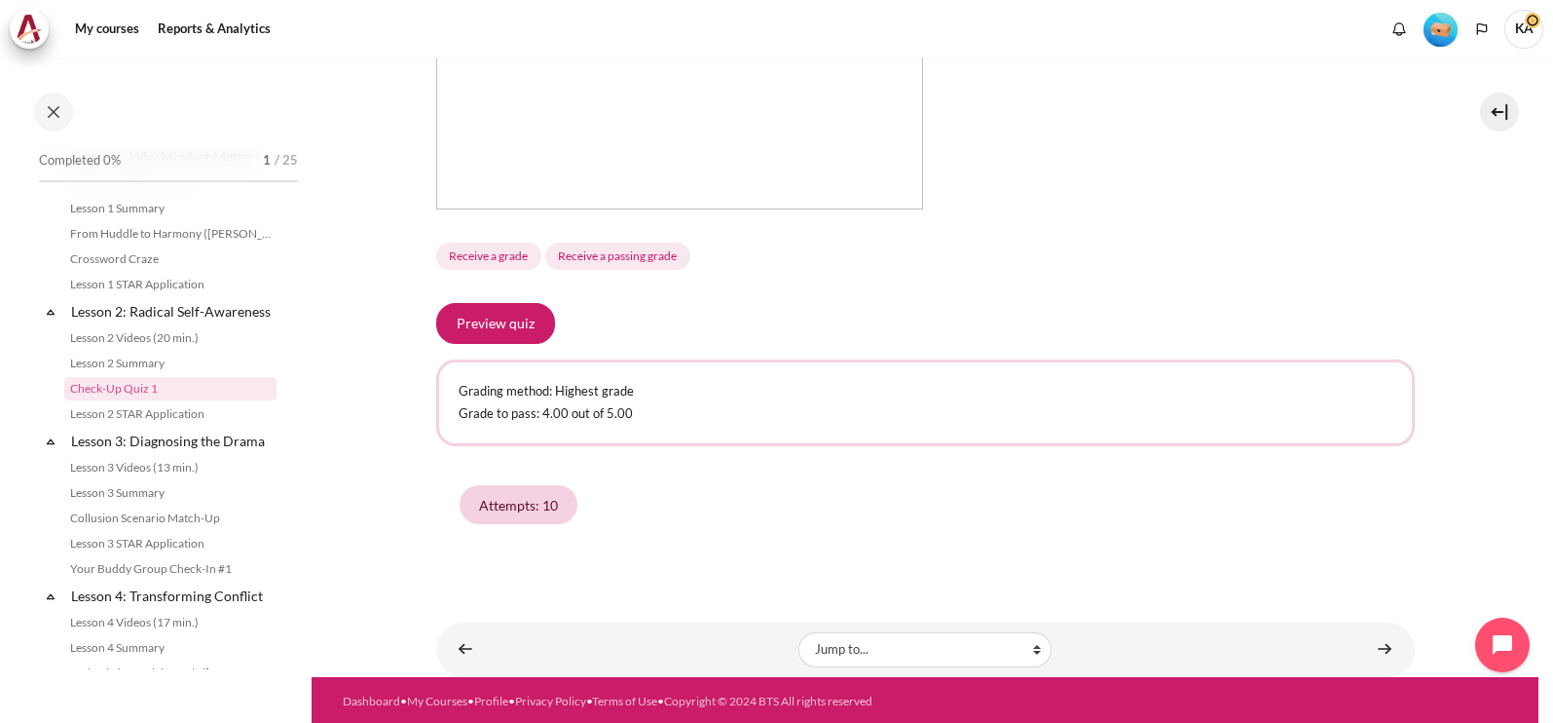
click at [500, 499] on link "Attempts: 10" at bounding box center [519, 504] width 118 height 39
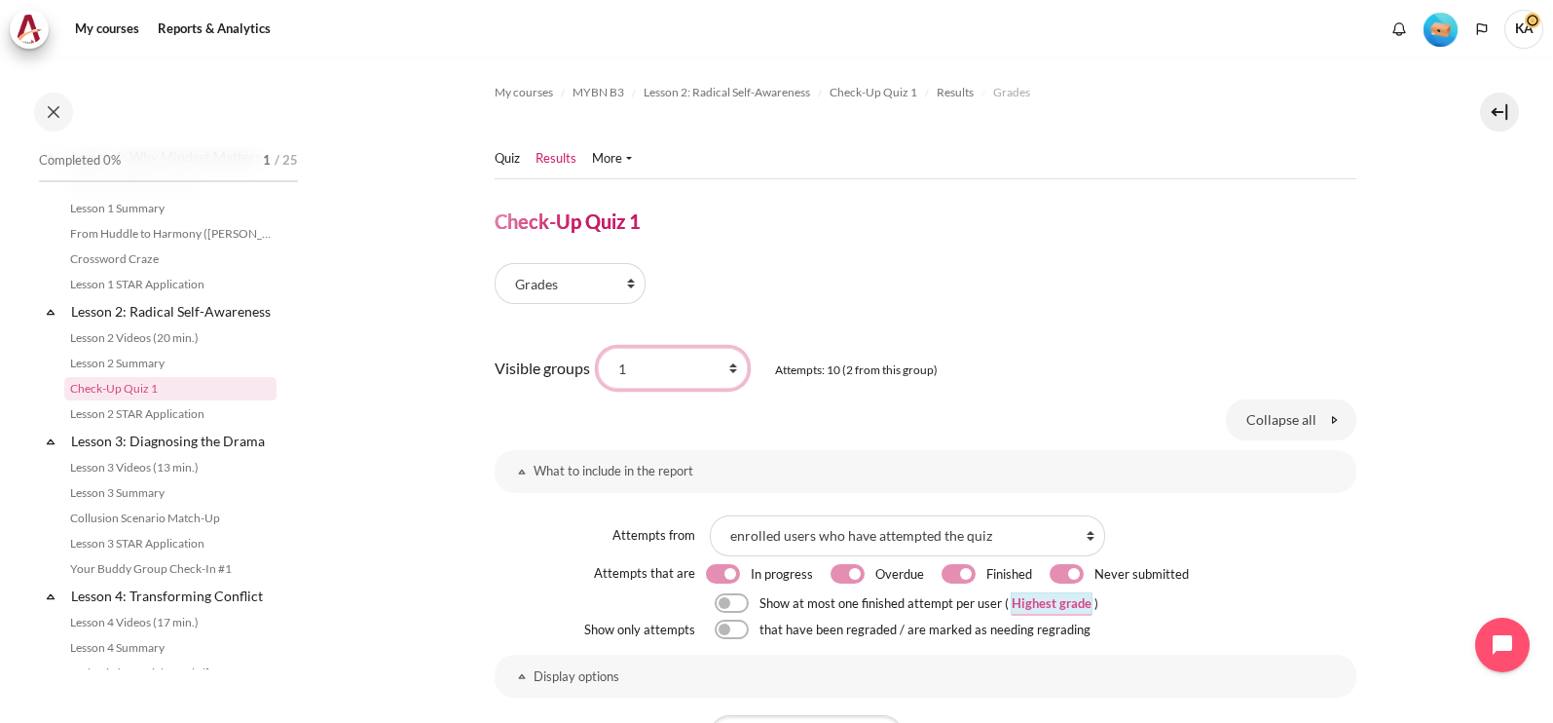
click at [683, 373] on select "All participants 1 2 3 3 4" at bounding box center [673, 368] width 150 height 41
select select "0"
click at [598, 348] on select "All participants 1 2 3 3 4" at bounding box center [673, 368] width 150 height 41
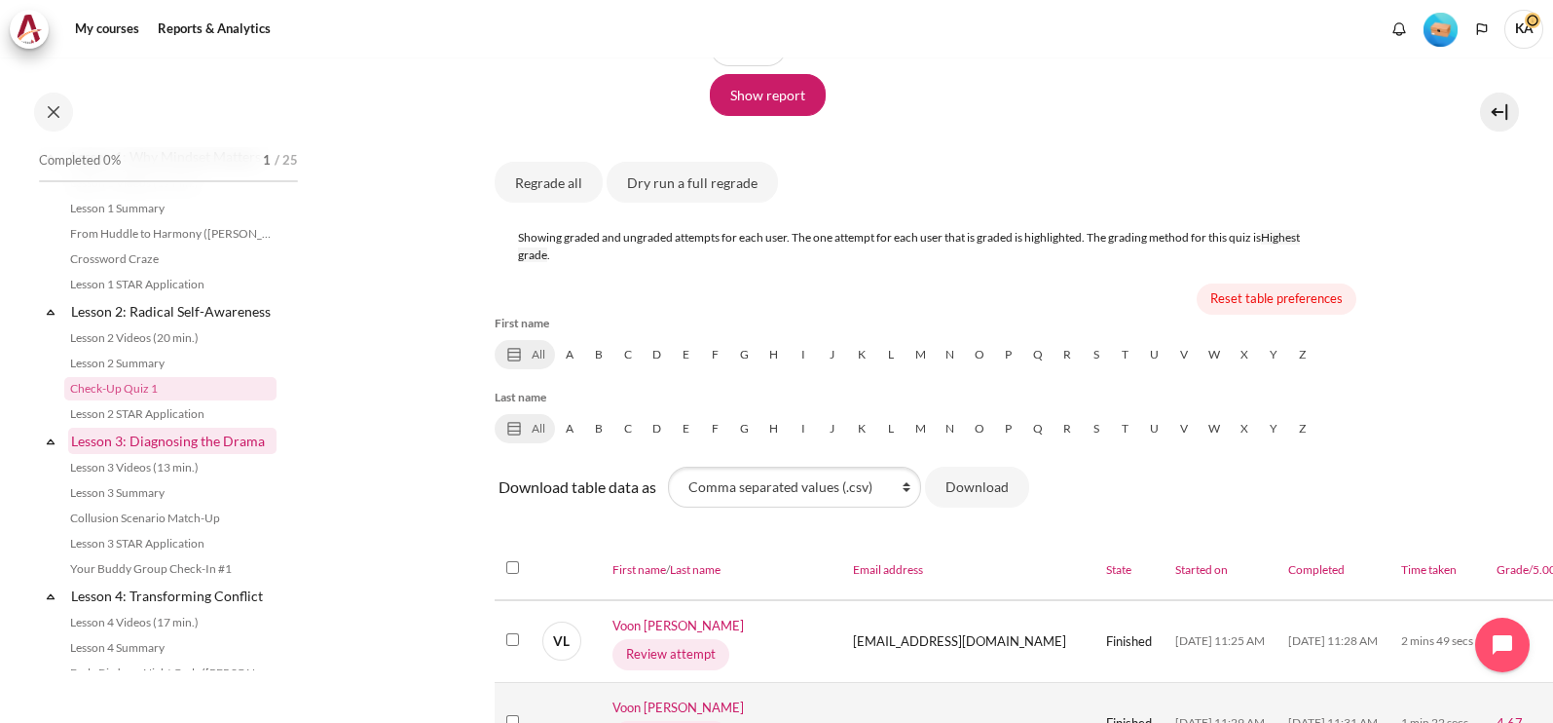
scroll to position [730, 0]
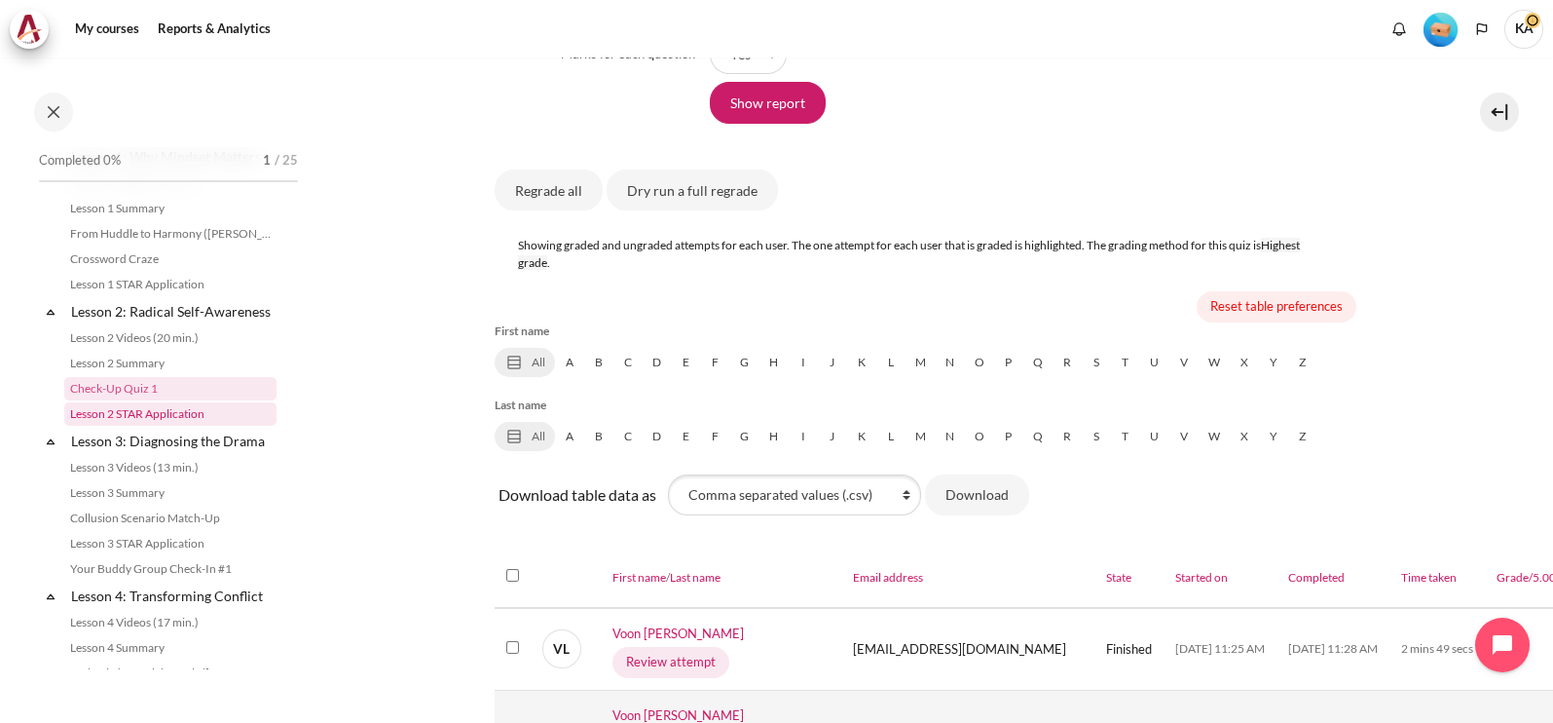
click at [175, 426] on link "Lesson 2 STAR Application" at bounding box center [170, 413] width 212 height 23
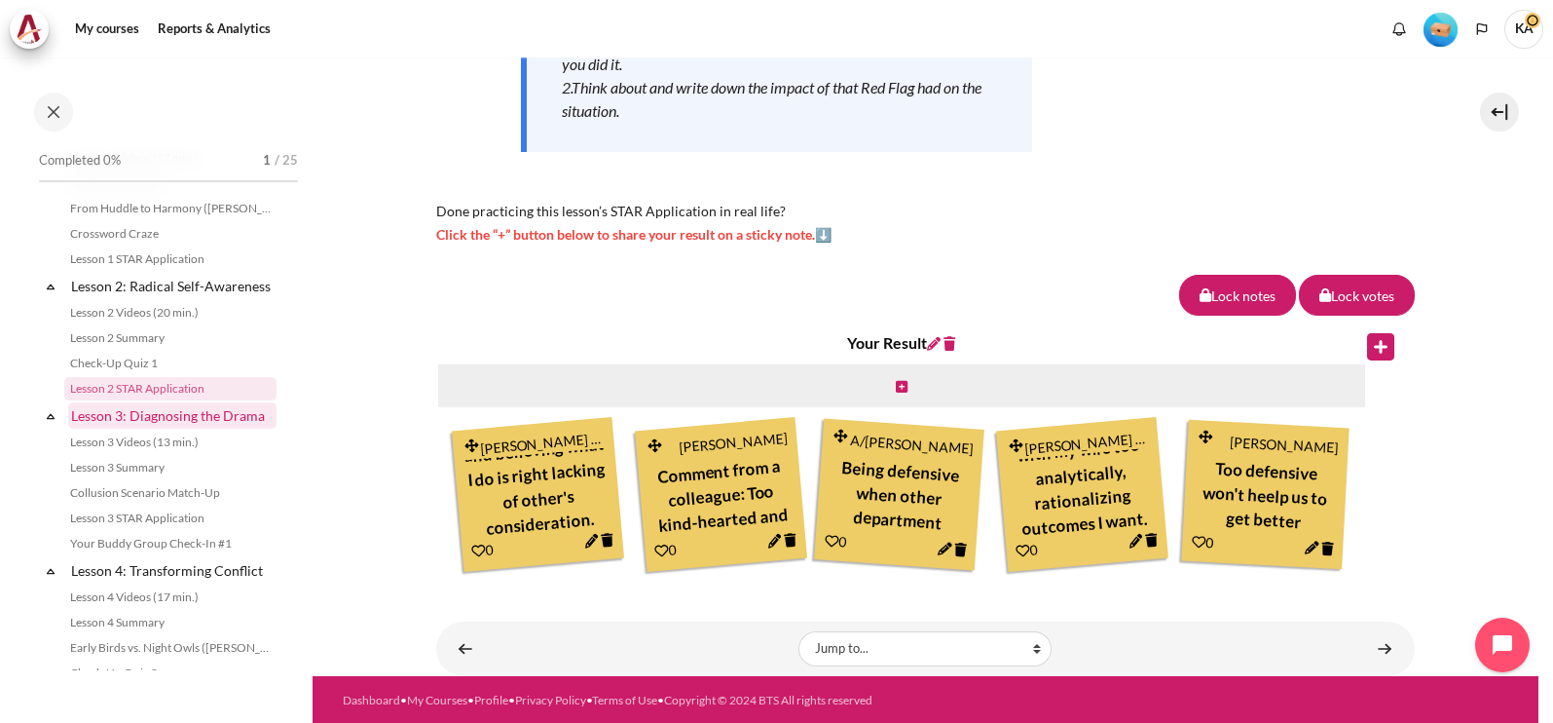
click at [198, 429] on link "Lesson 3: Diagnosing the Drama" at bounding box center [172, 415] width 208 height 26
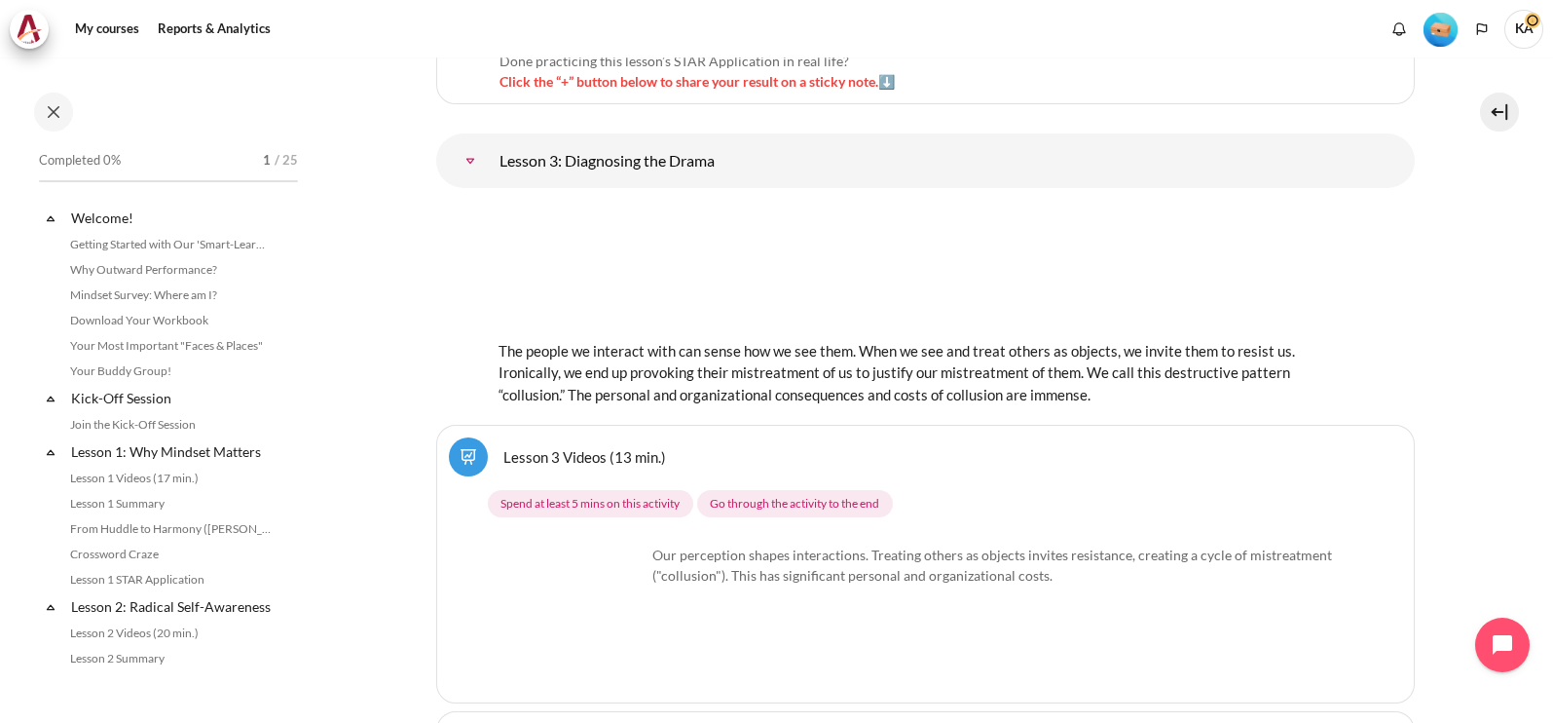
scroll to position [516, 0]
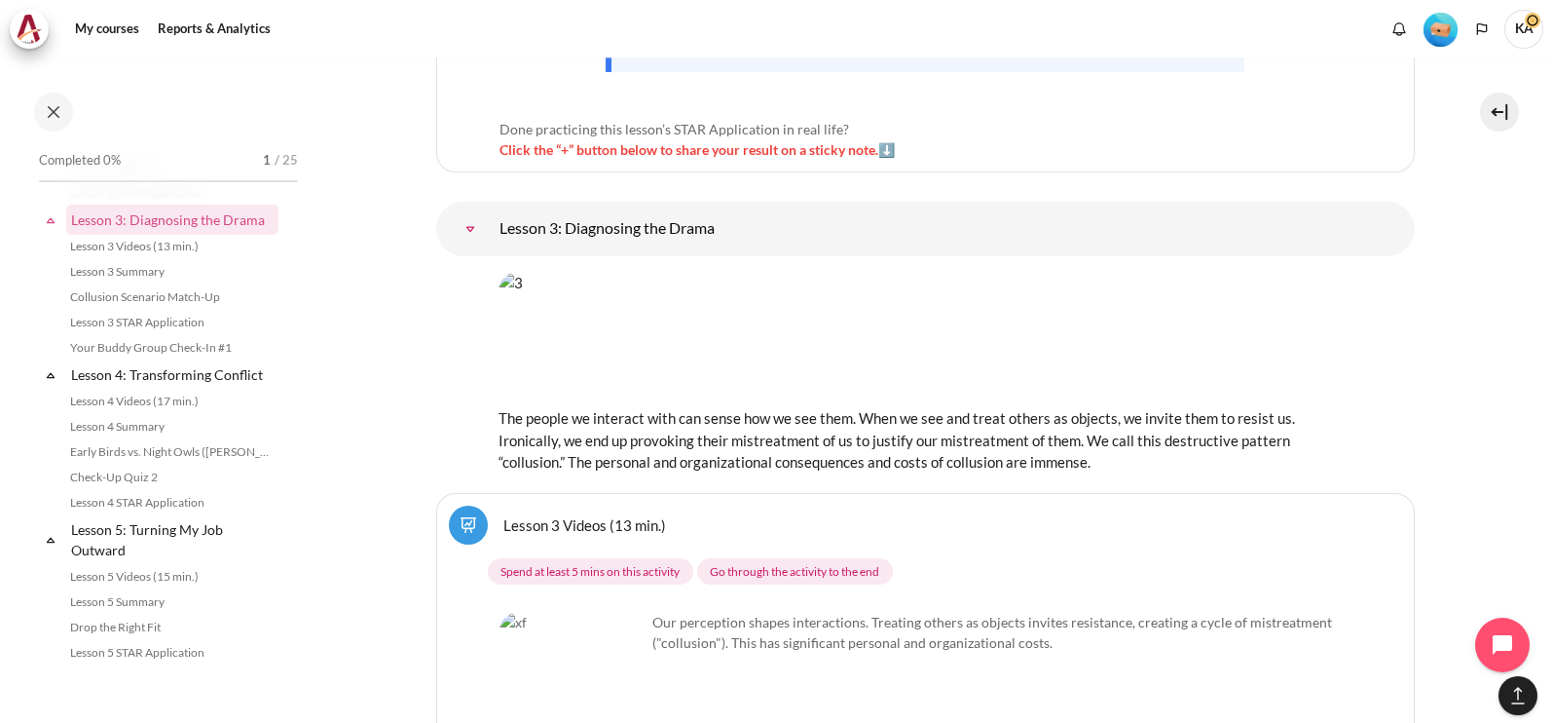
click at [570, 515] on link "Lesson 3 Videos (13 min.)" at bounding box center [585, 524] width 163 height 19
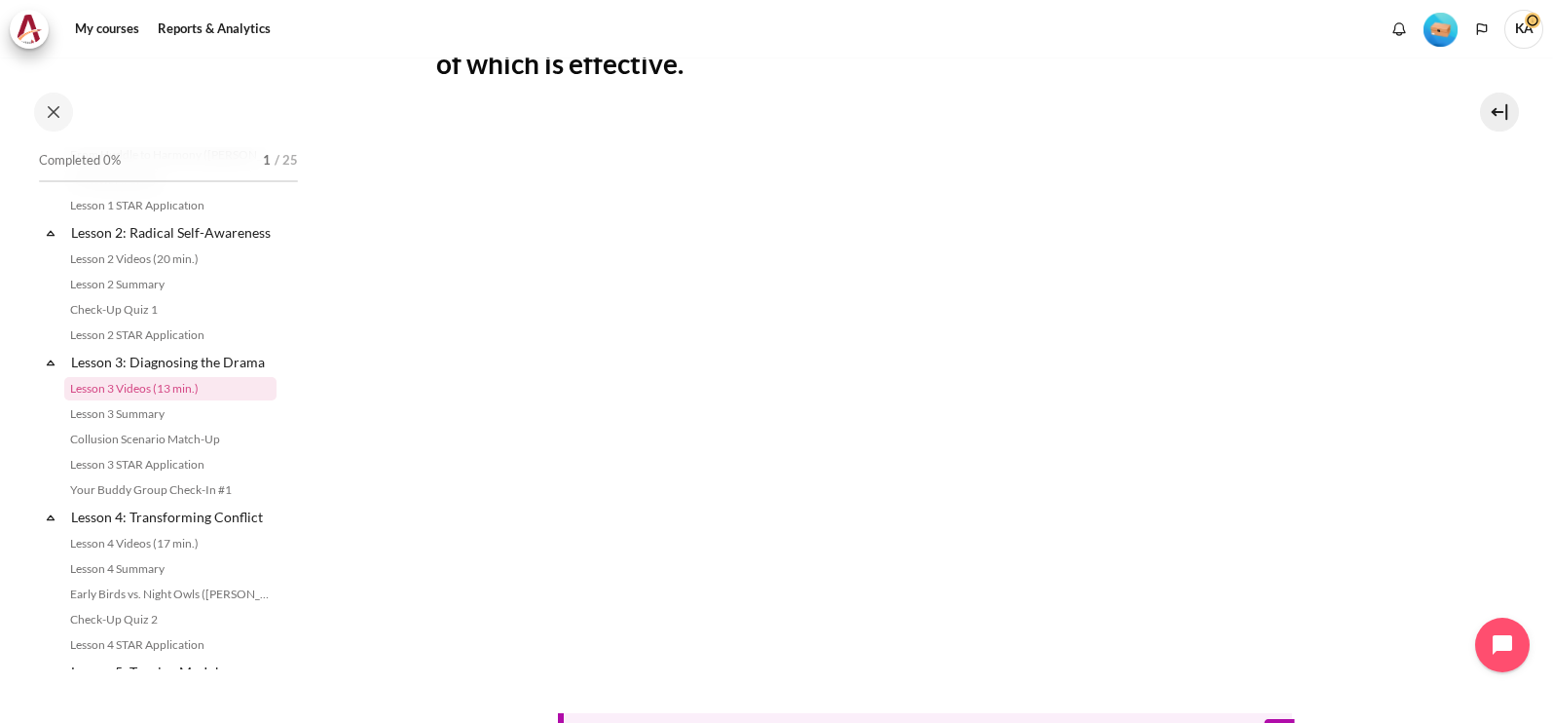
scroll to position [730, 0]
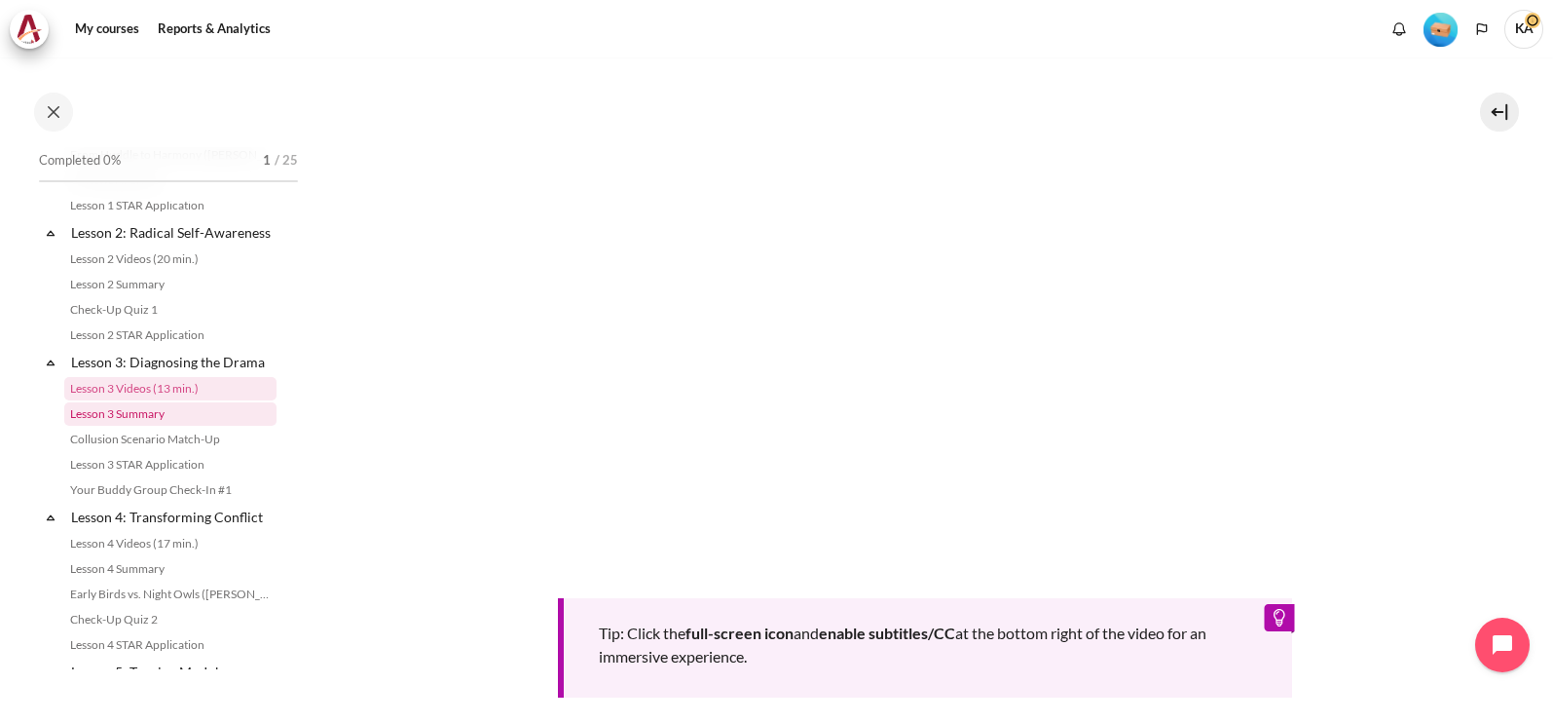
click at [154, 426] on link "Lesson 3 Summary" at bounding box center [170, 413] width 212 height 23
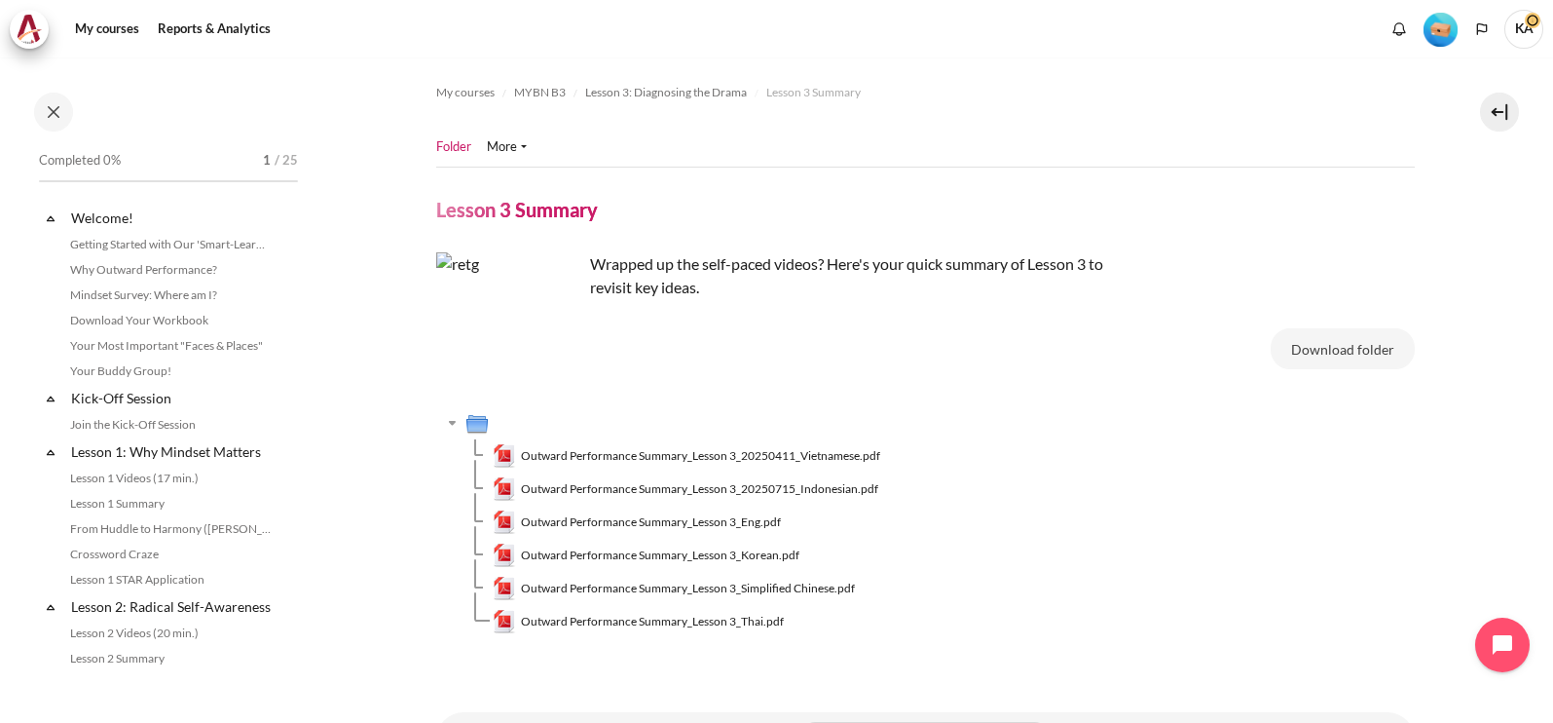
scroll to position [398, 0]
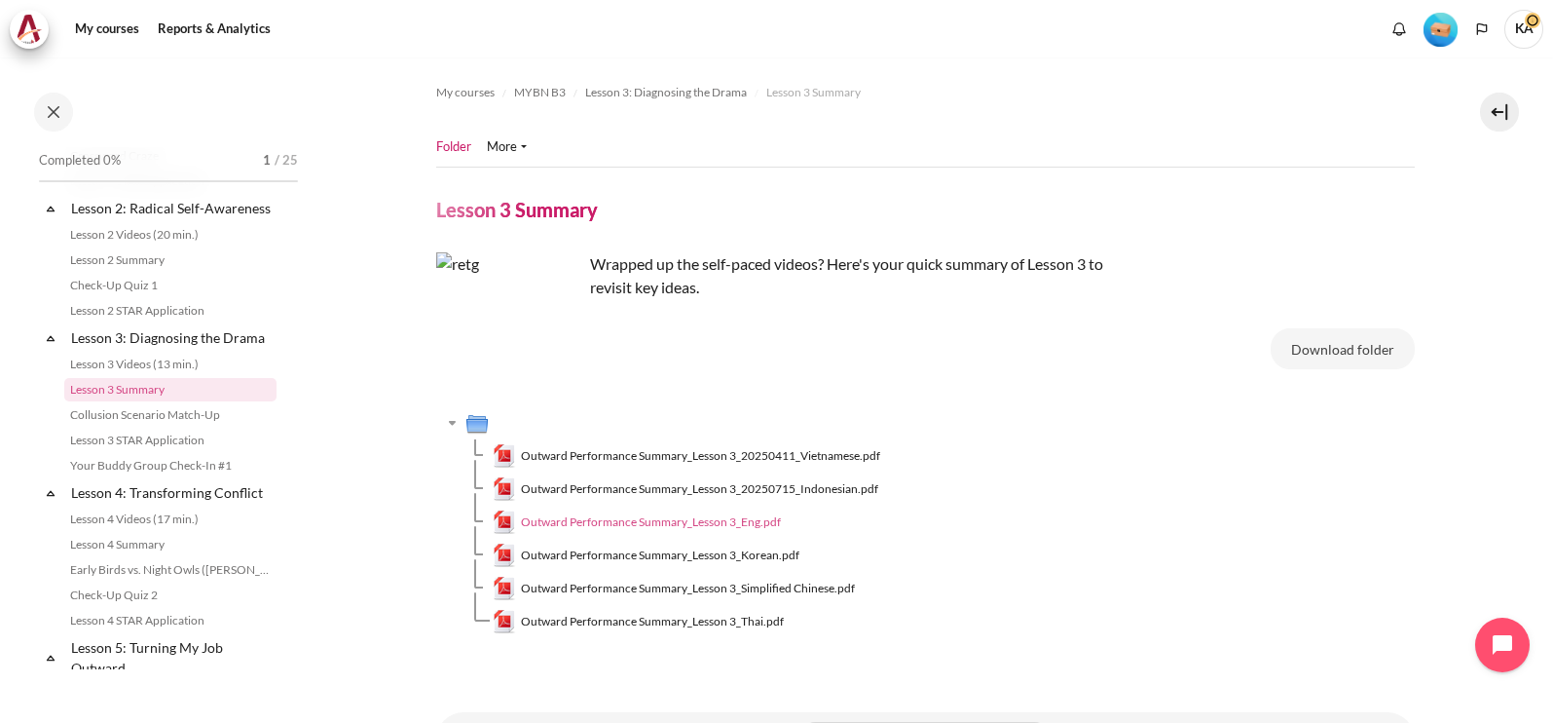
click at [637, 520] on span "Outward Performance Summary_Lesson 3_Eng.pdf" at bounding box center [651, 522] width 260 height 18
click at [109, 427] on link "Collusion Scenario Match-Up" at bounding box center [170, 414] width 212 height 23
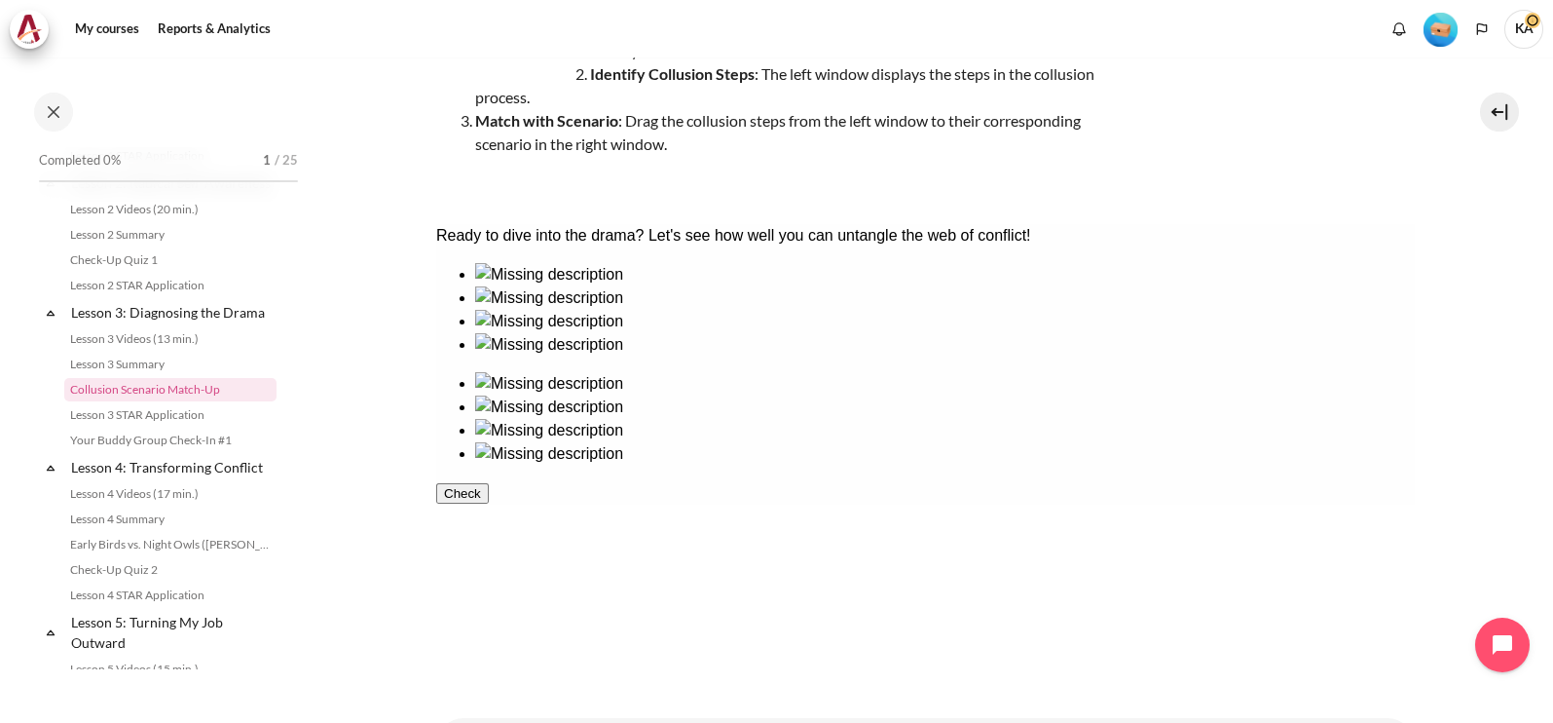
scroll to position [365, 0]
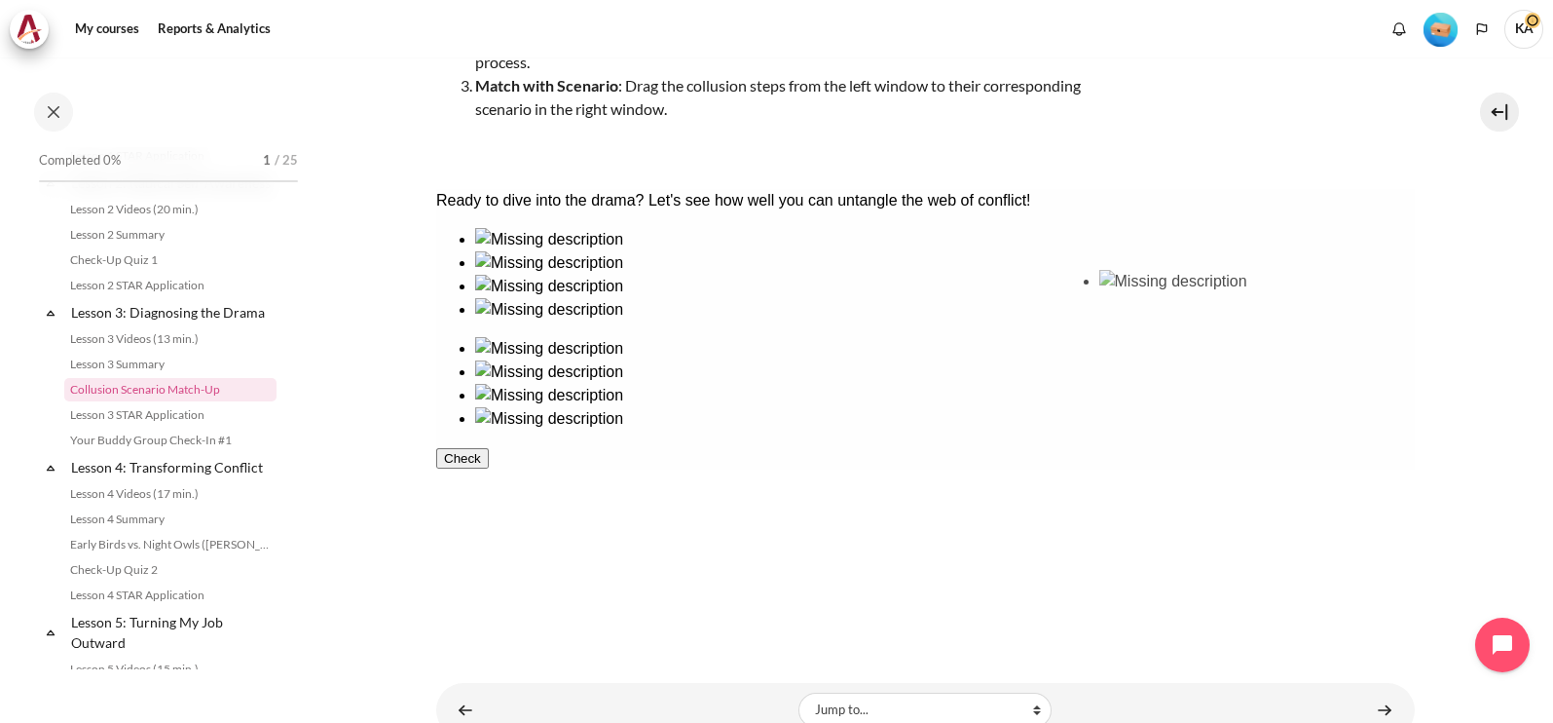
drag, startPoint x: 791, startPoint y: 318, endPoint x: 1171, endPoint y: 326, distance: 379.9
drag, startPoint x: 514, startPoint y: 329, endPoint x: 1263, endPoint y: 332, distance: 748.9
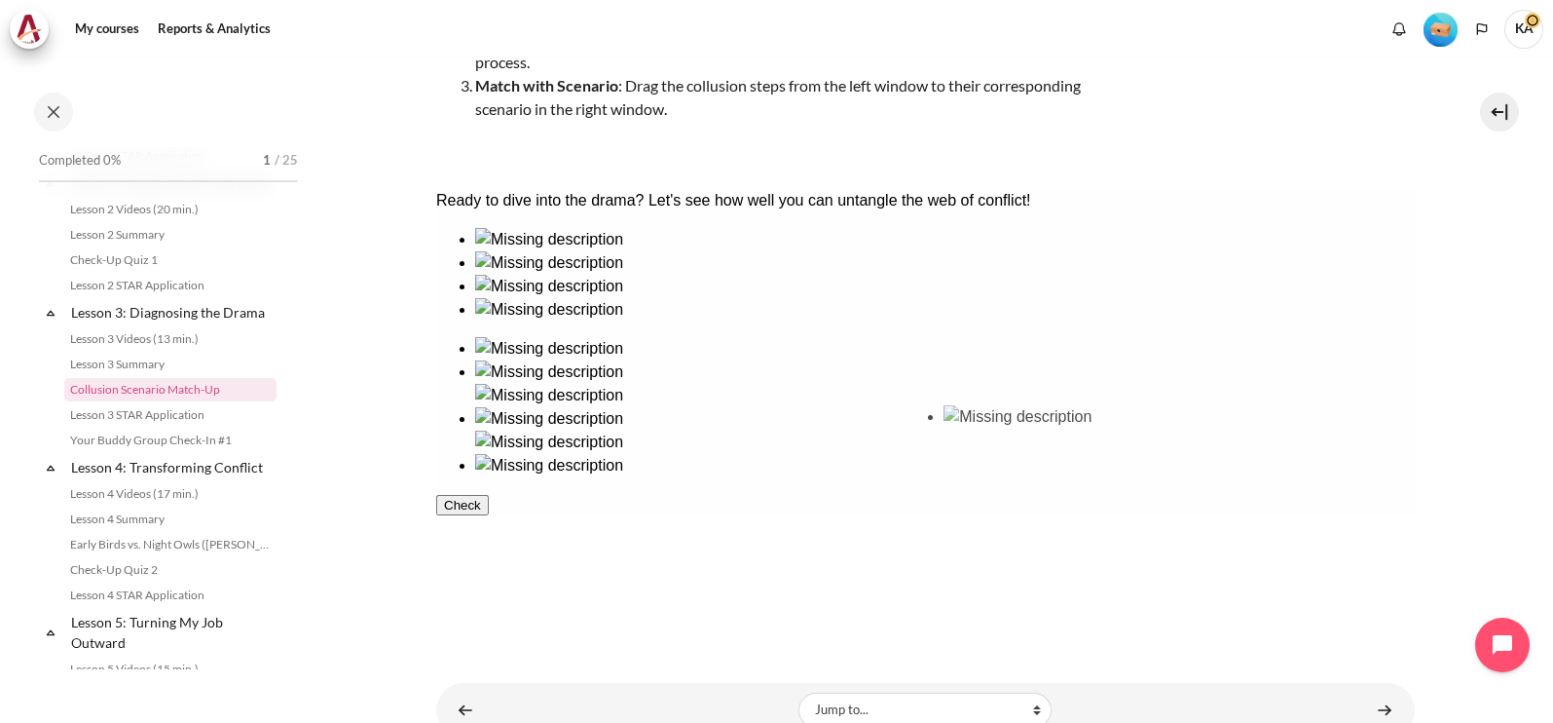
drag, startPoint x: 662, startPoint y: 321, endPoint x: 1026, endPoint y: 466, distance: 391.2
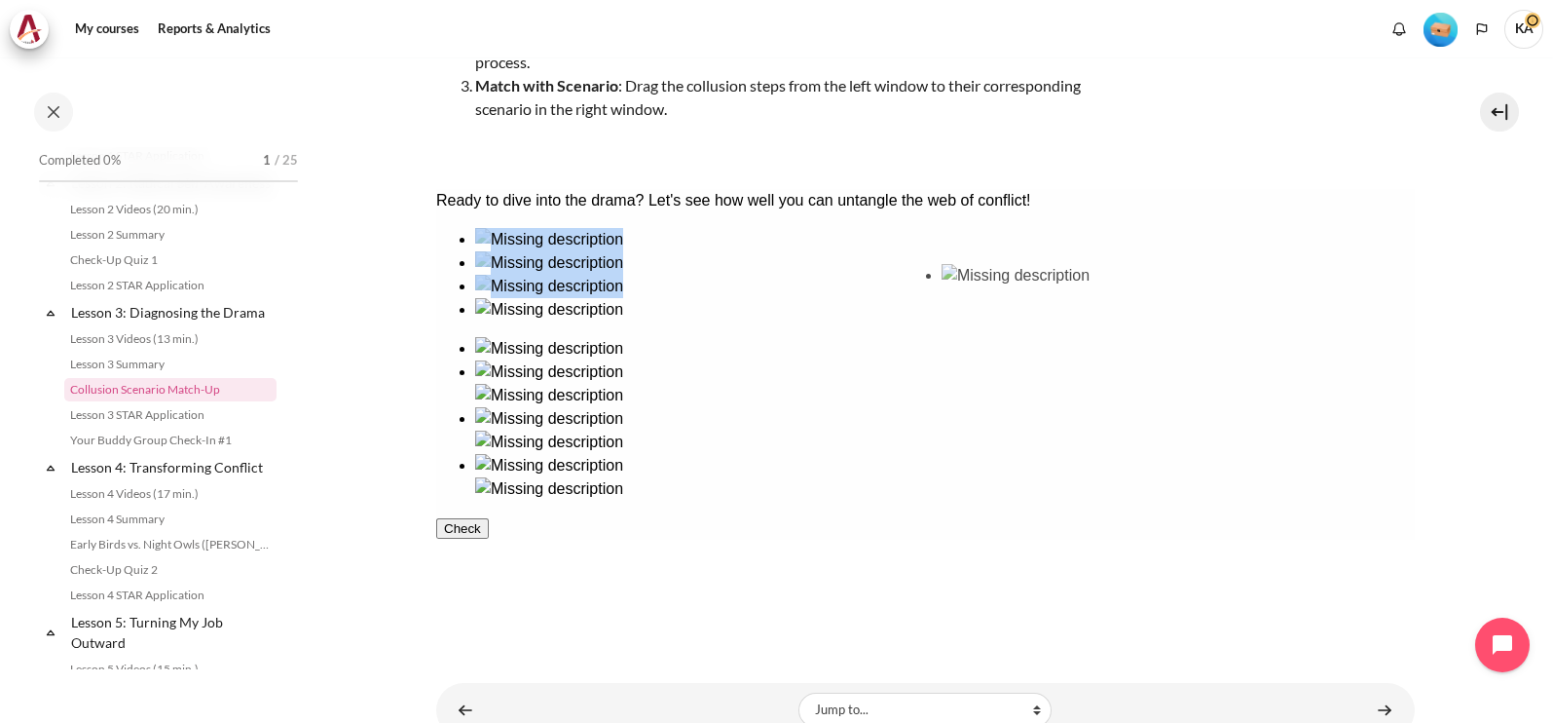
drag, startPoint x: 507, startPoint y: 474, endPoint x: 997, endPoint y: 349, distance: 505.7
click at [488, 562] on button "Check" at bounding box center [461, 551] width 53 height 20
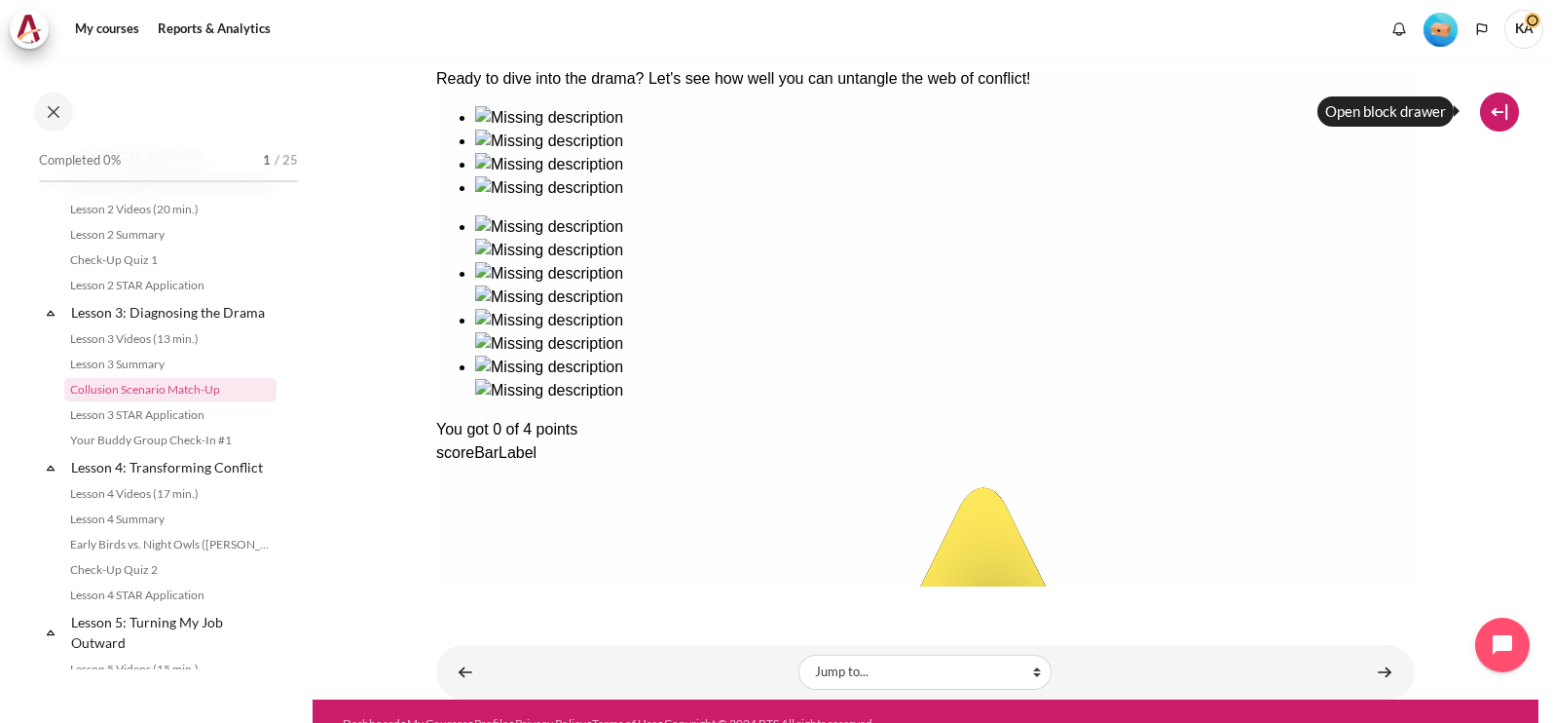
click at [1505, 110] on button at bounding box center [1499, 112] width 39 height 39
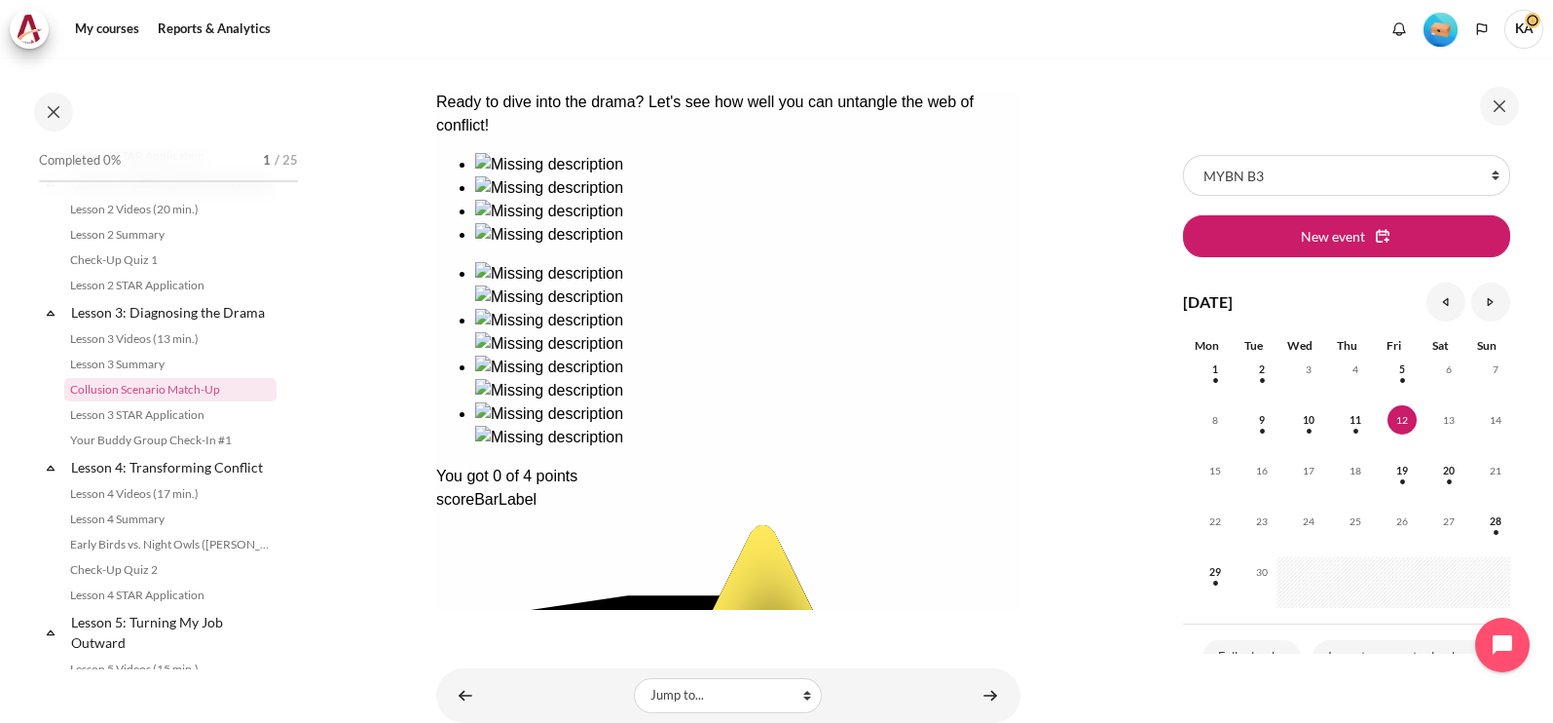
scroll to position [37, 0]
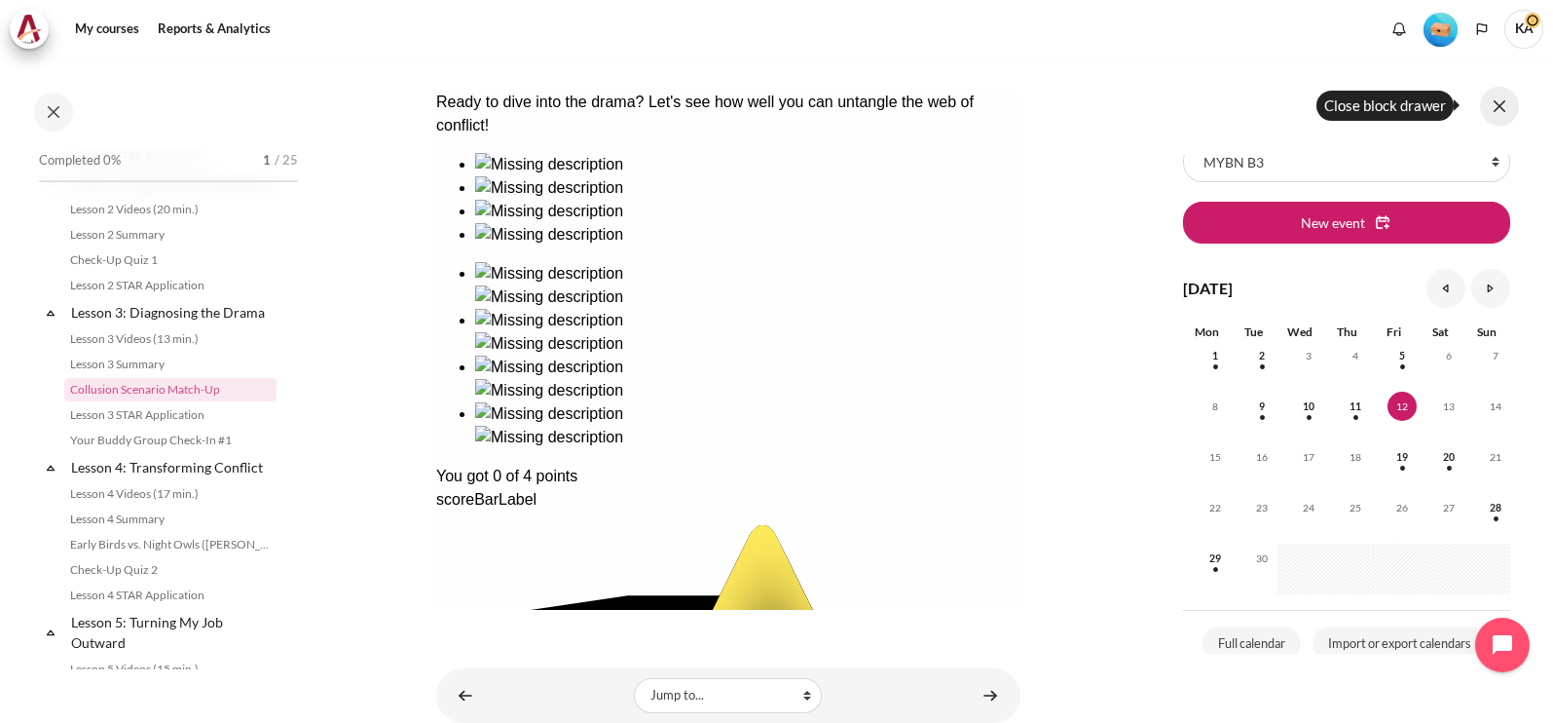
click at [1503, 110] on button at bounding box center [1499, 106] width 39 height 39
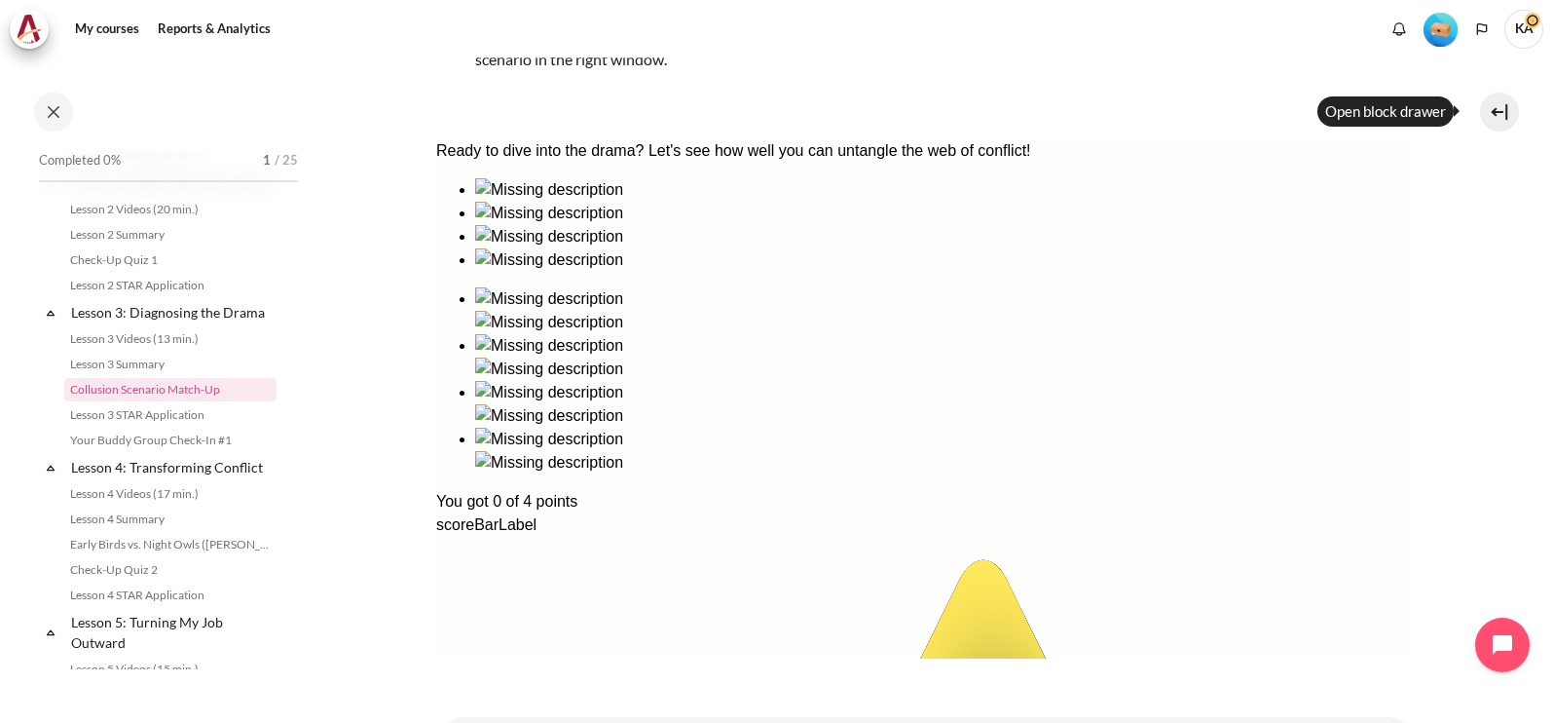
scroll to position [487, 0]
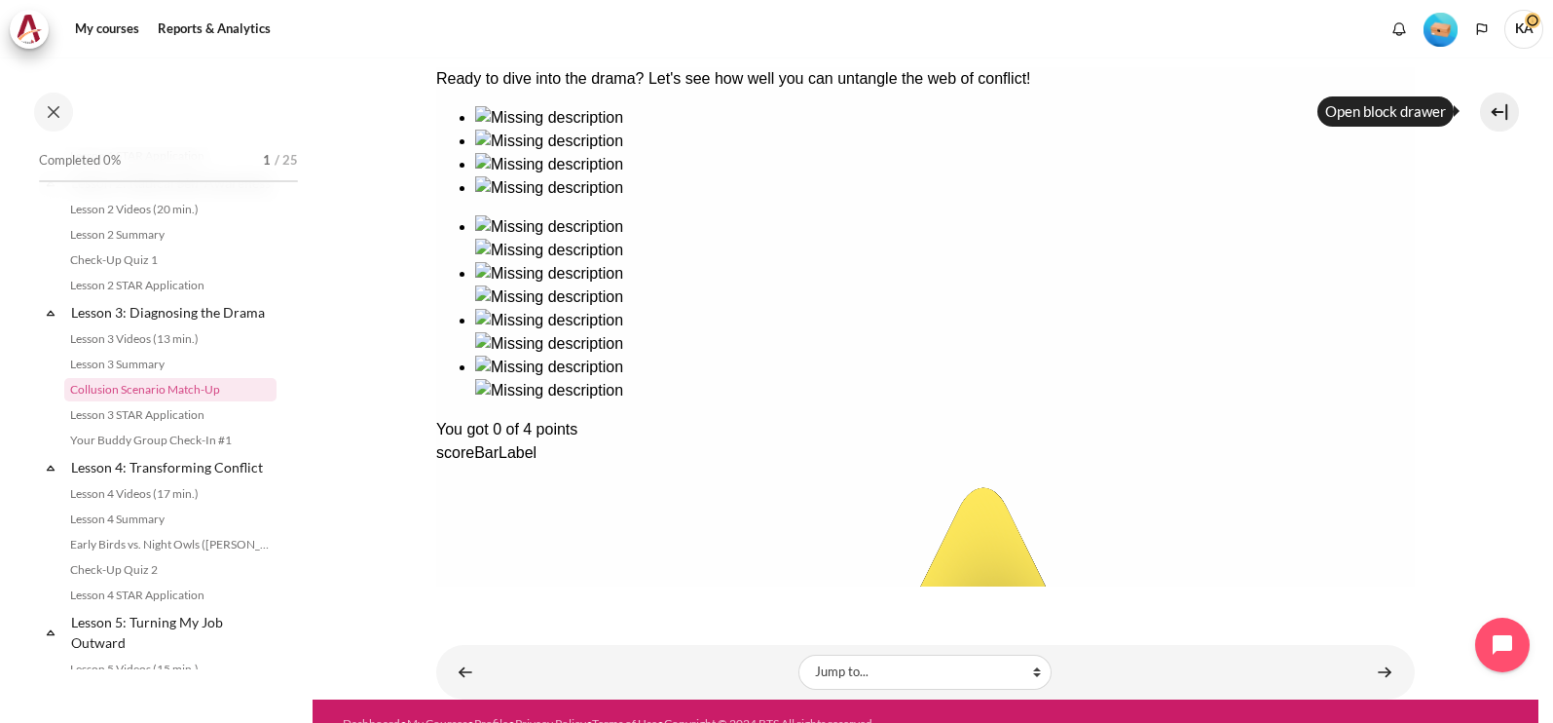
click at [971, 305] on div "Ready to dive into the drama? Let's see how well you can untangle the web of co…" at bounding box center [924, 694] width 979 height 1254
click at [151, 427] on link "Lesson 3 STAR Application" at bounding box center [170, 414] width 212 height 23
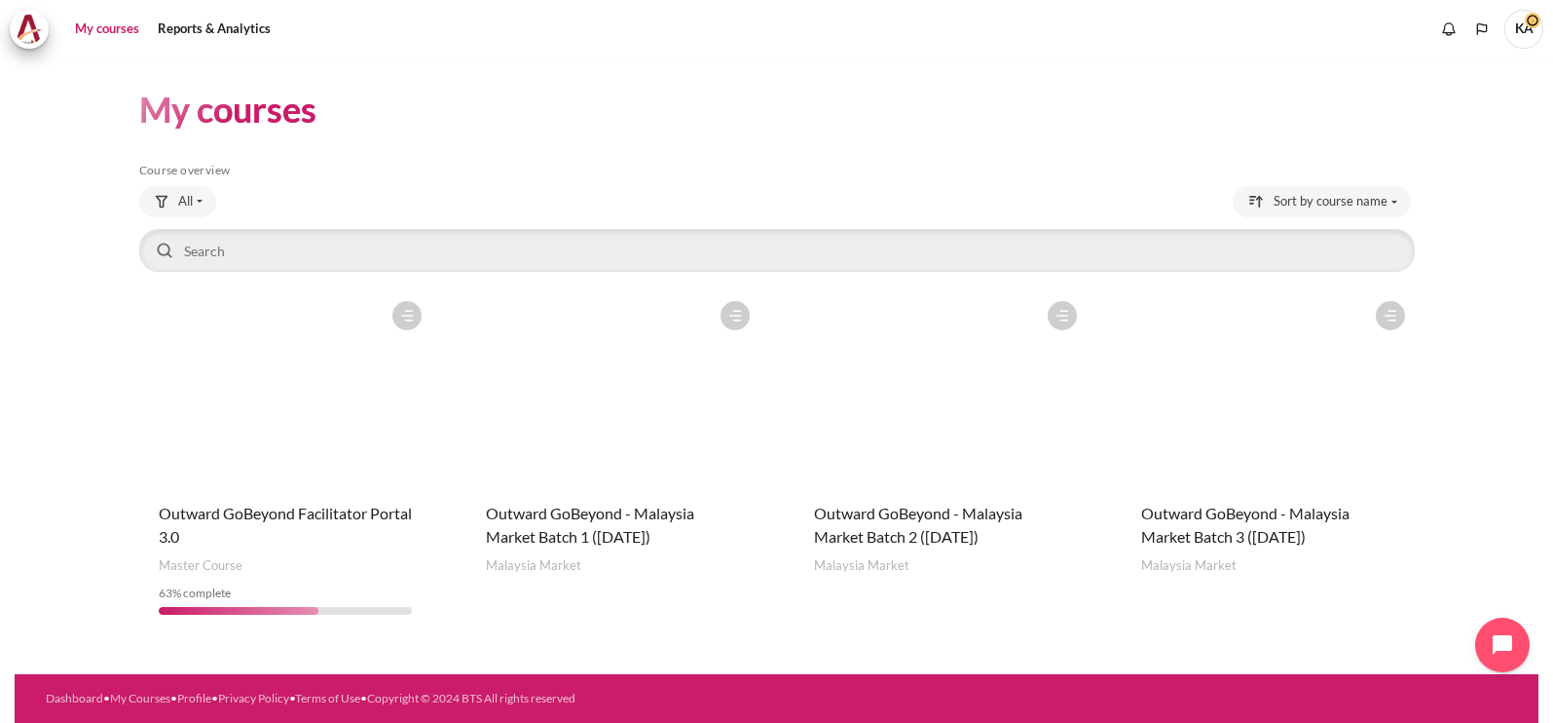
click at [303, 448] on figure "Content" at bounding box center [285, 388] width 293 height 195
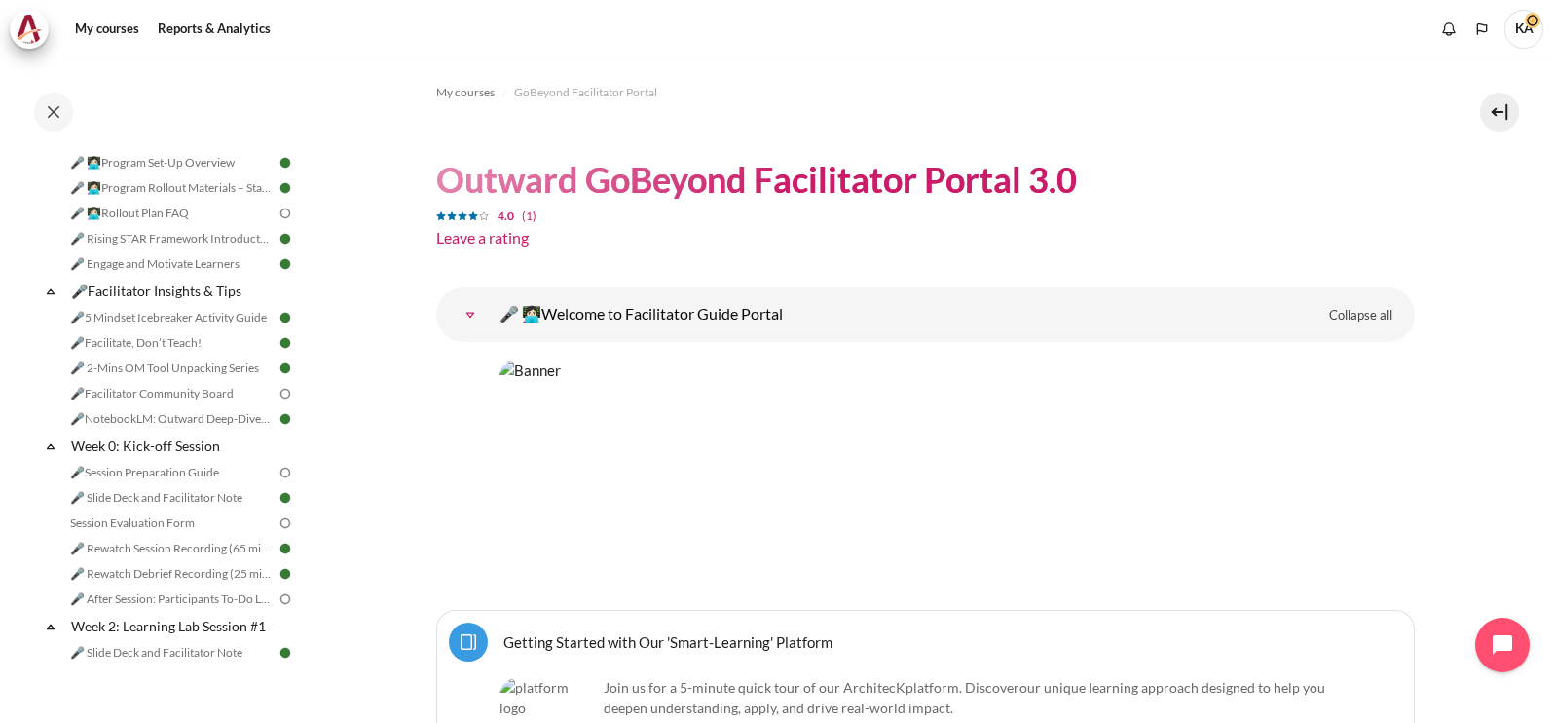
scroll to position [398, 0]
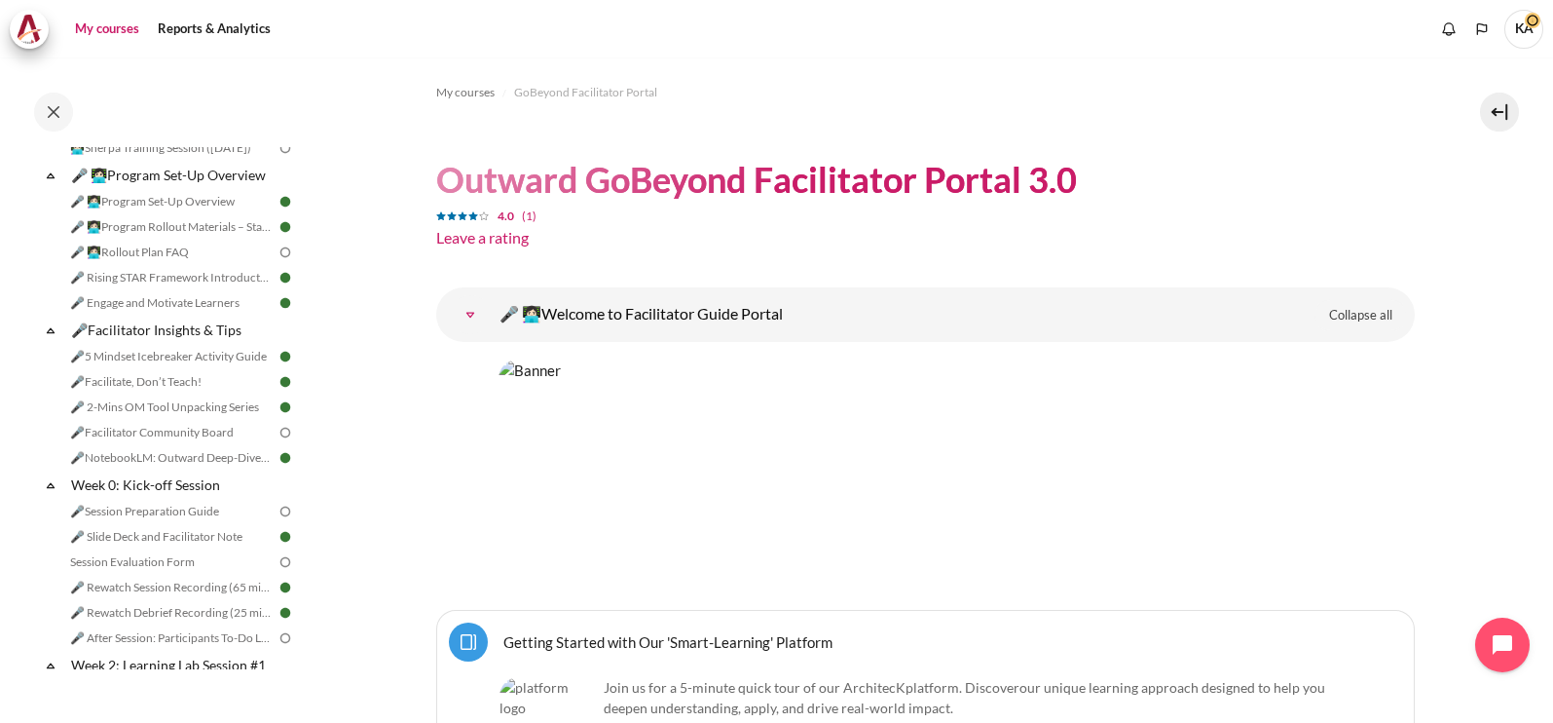
click at [133, 30] on link "My courses" at bounding box center [107, 29] width 78 height 39
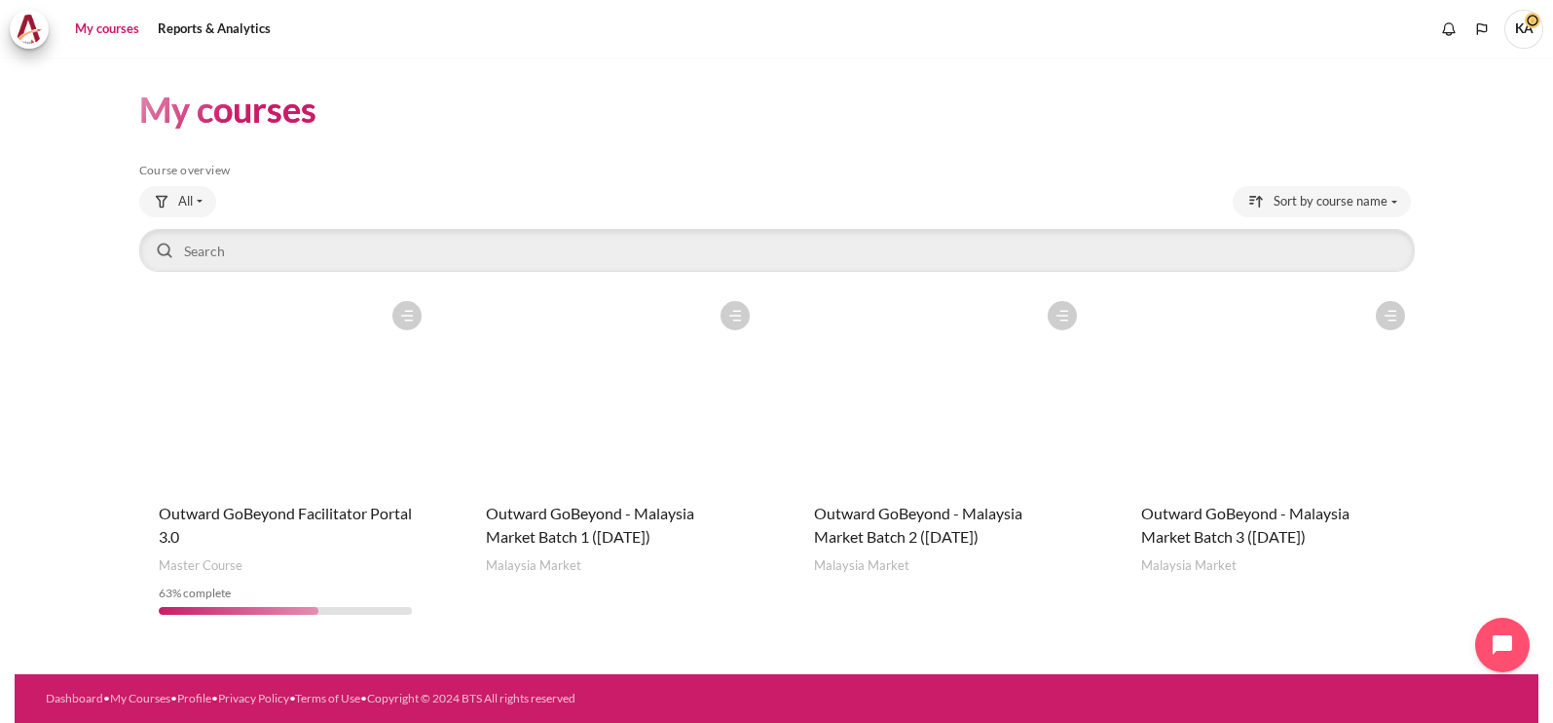
click at [585, 410] on figure "Content" at bounding box center [612, 388] width 293 height 195
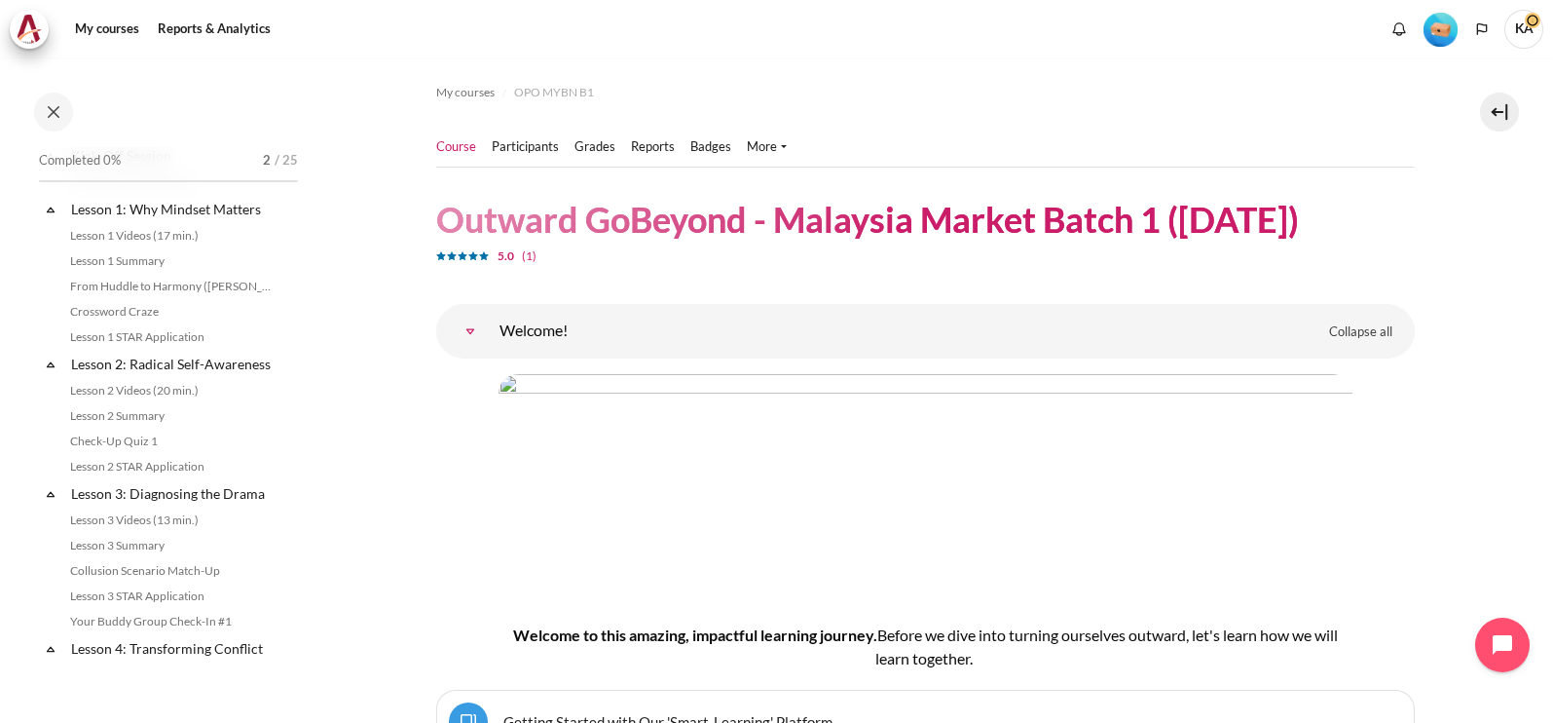
scroll to position [365, 0]
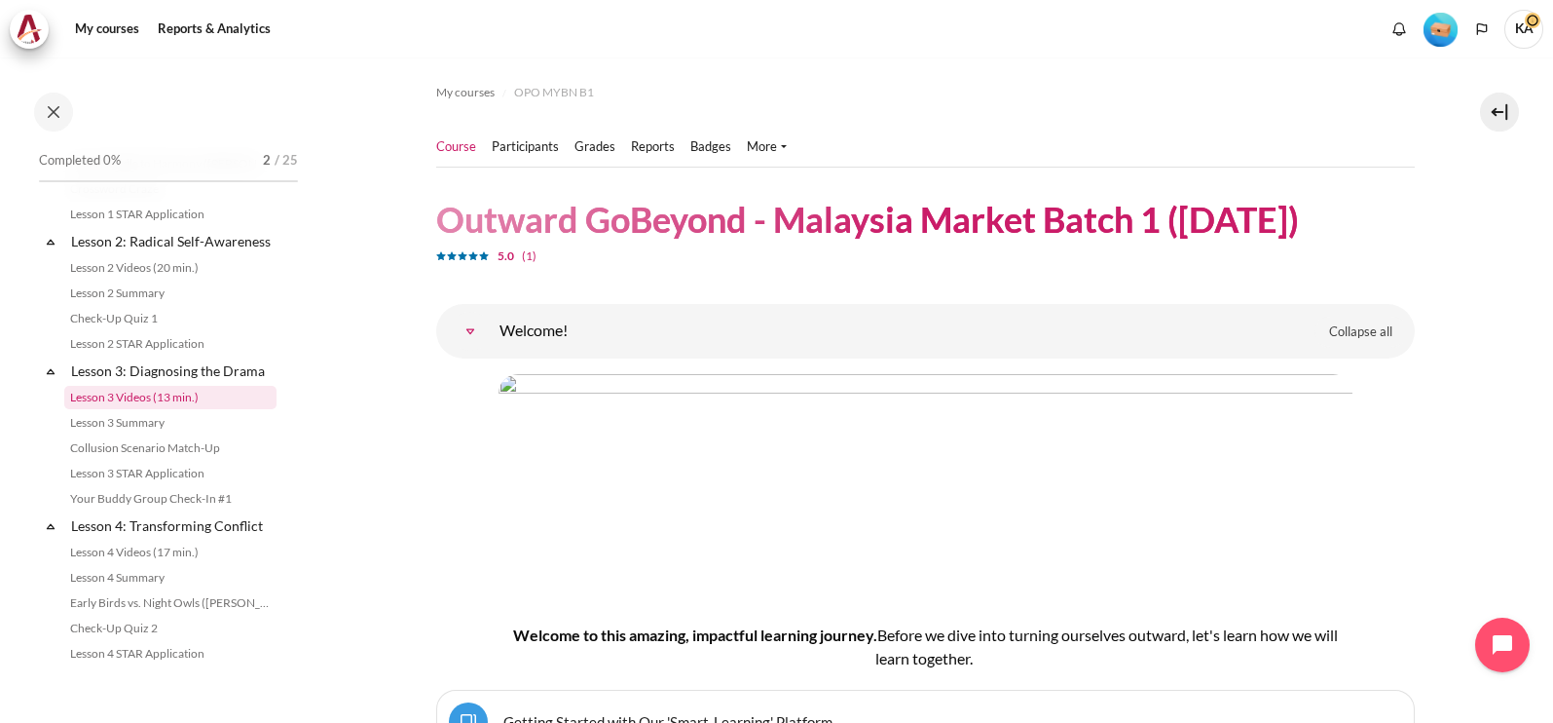
click at [174, 409] on link "Lesson 3 Videos (13 min.)" at bounding box center [170, 397] width 212 height 23
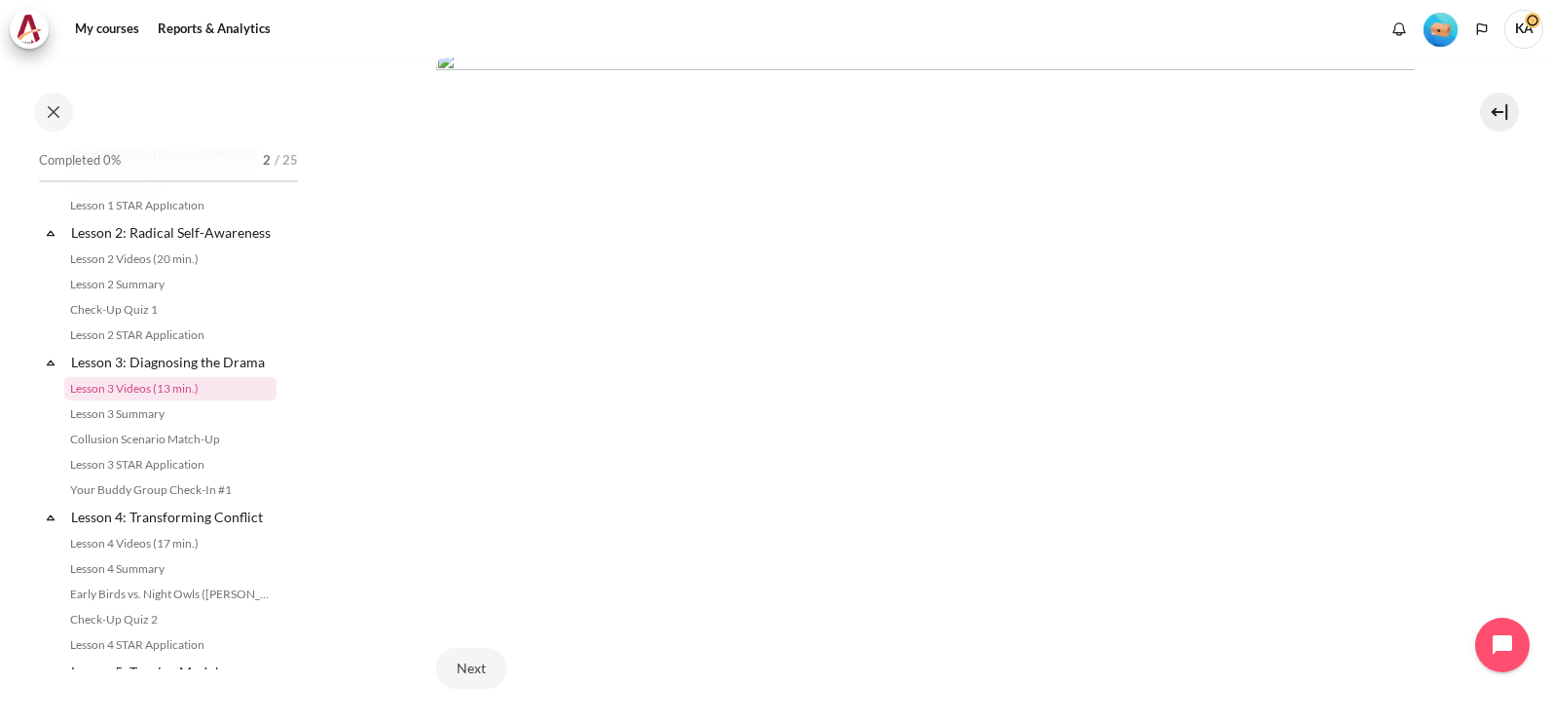
scroll to position [486, 0]
click at [944, 321] on img "Content" at bounding box center [925, 311] width 979 height 550
click at [468, 642] on button "Next" at bounding box center [471, 653] width 70 height 41
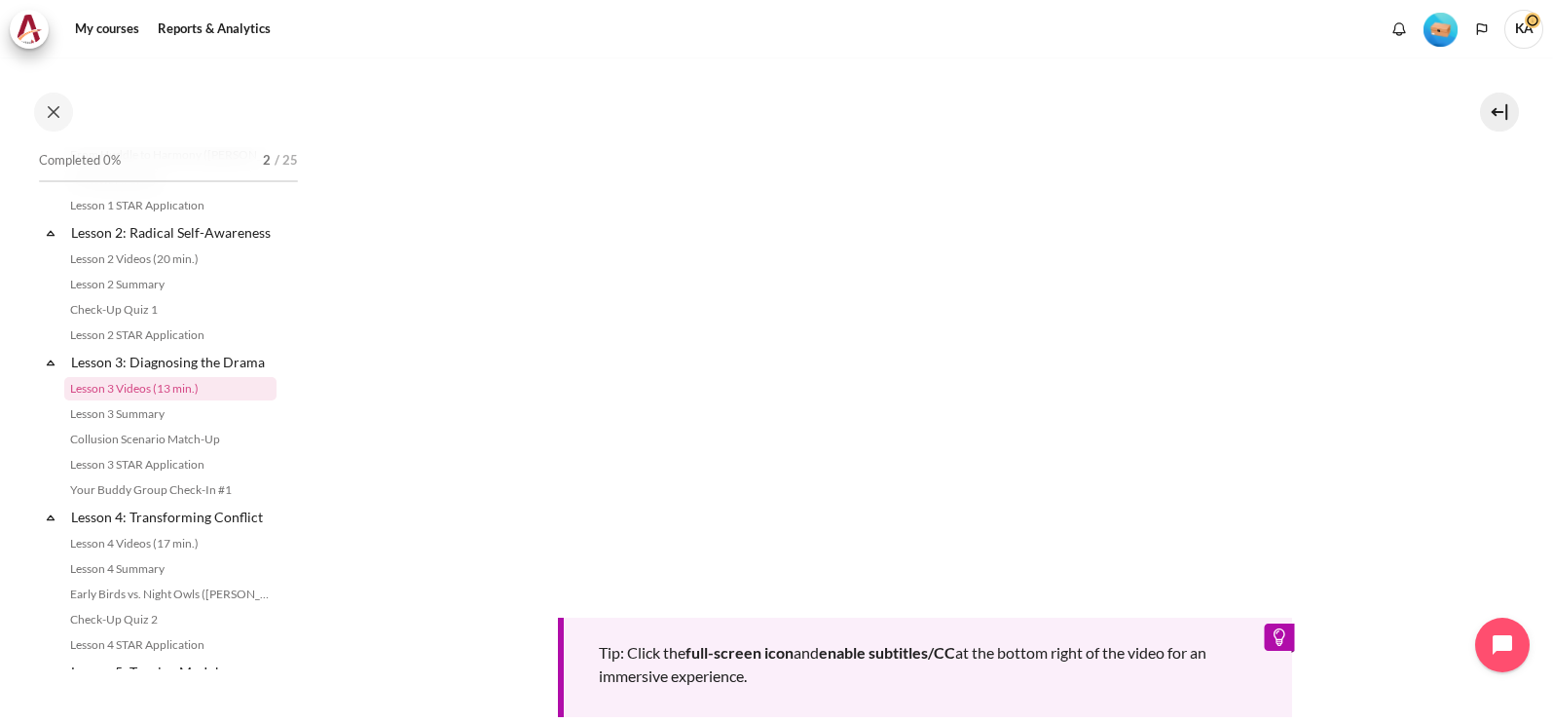
scroll to position [609, 0]
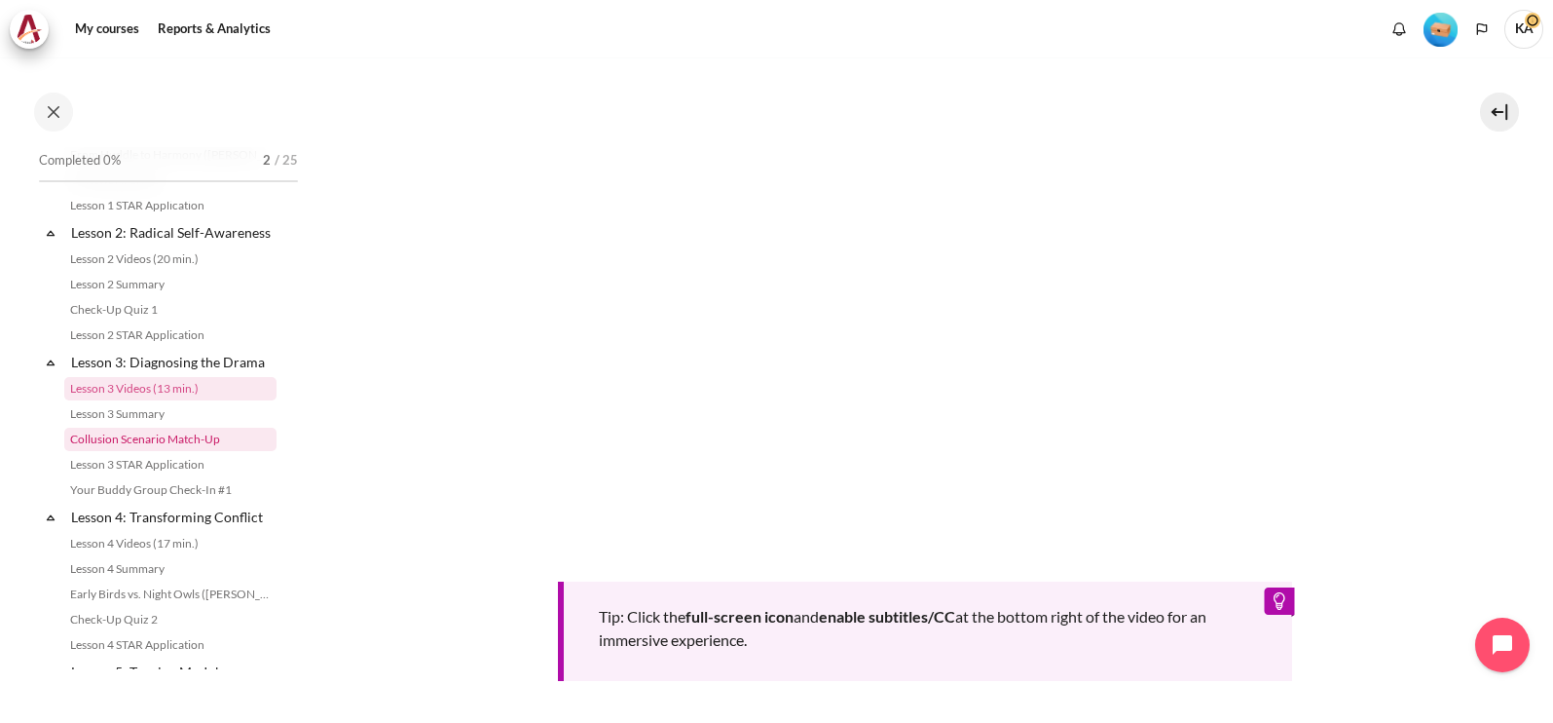
click at [180, 451] on link "Collusion Scenario Match-Up" at bounding box center [170, 439] width 212 height 23
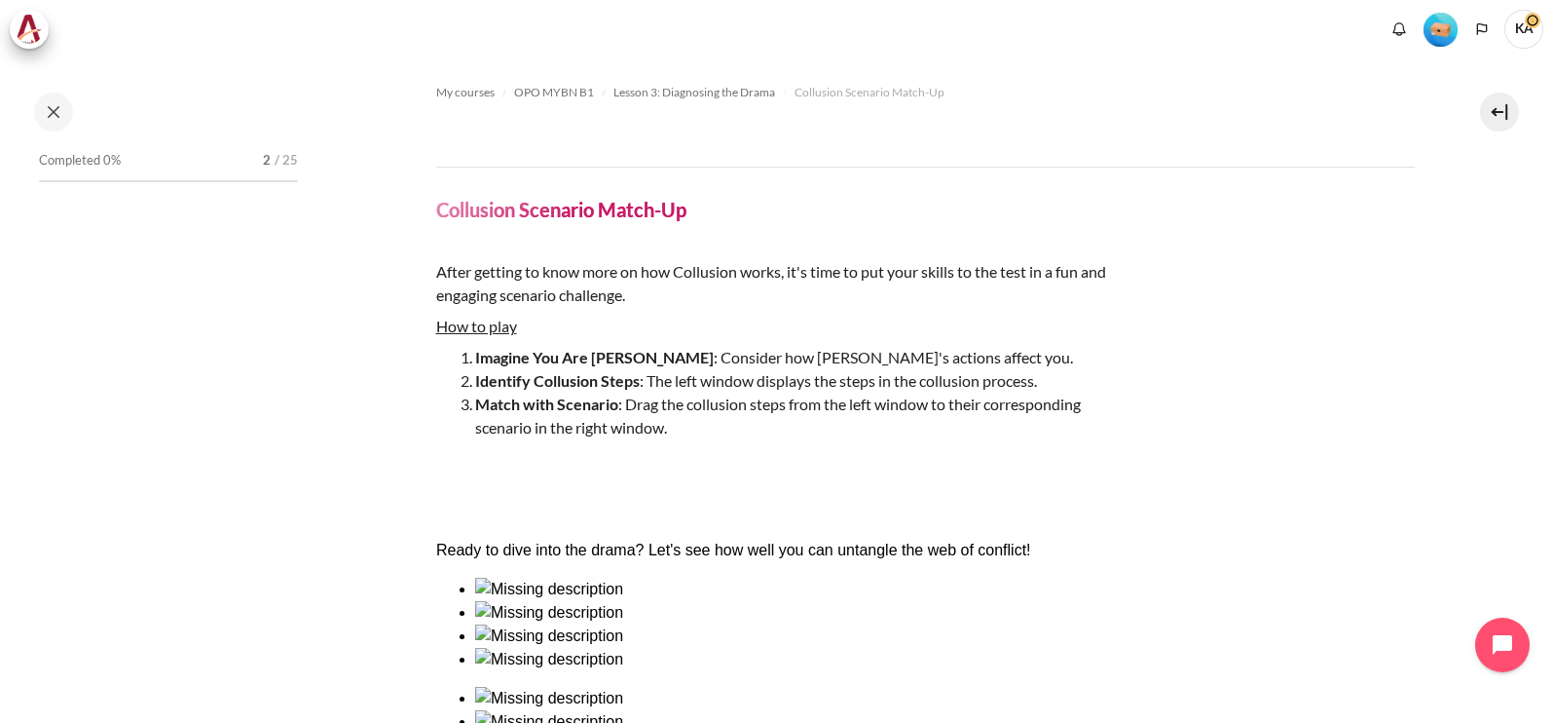
scroll to position [424, 0]
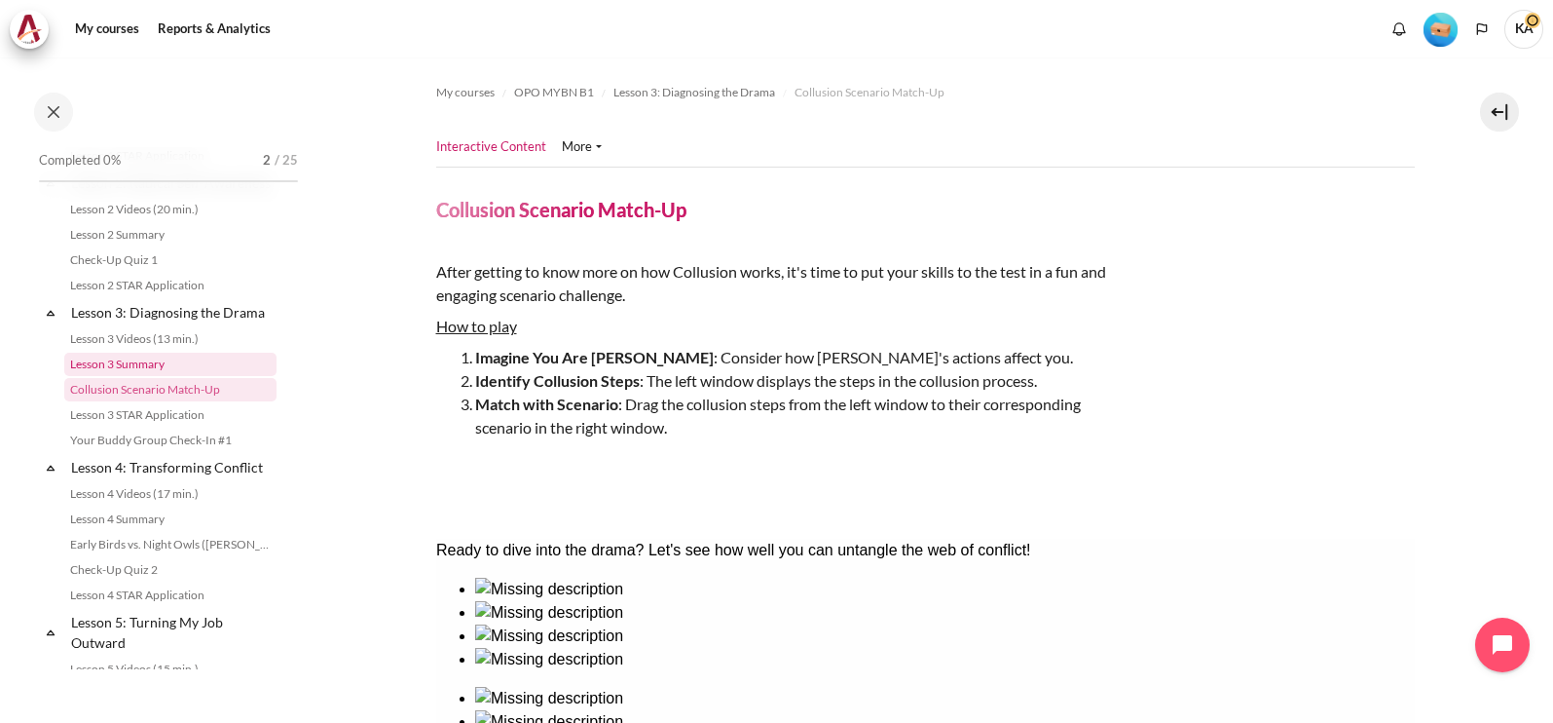
click at [139, 376] on link "Lesson 3 Summary" at bounding box center [170, 364] width 212 height 23
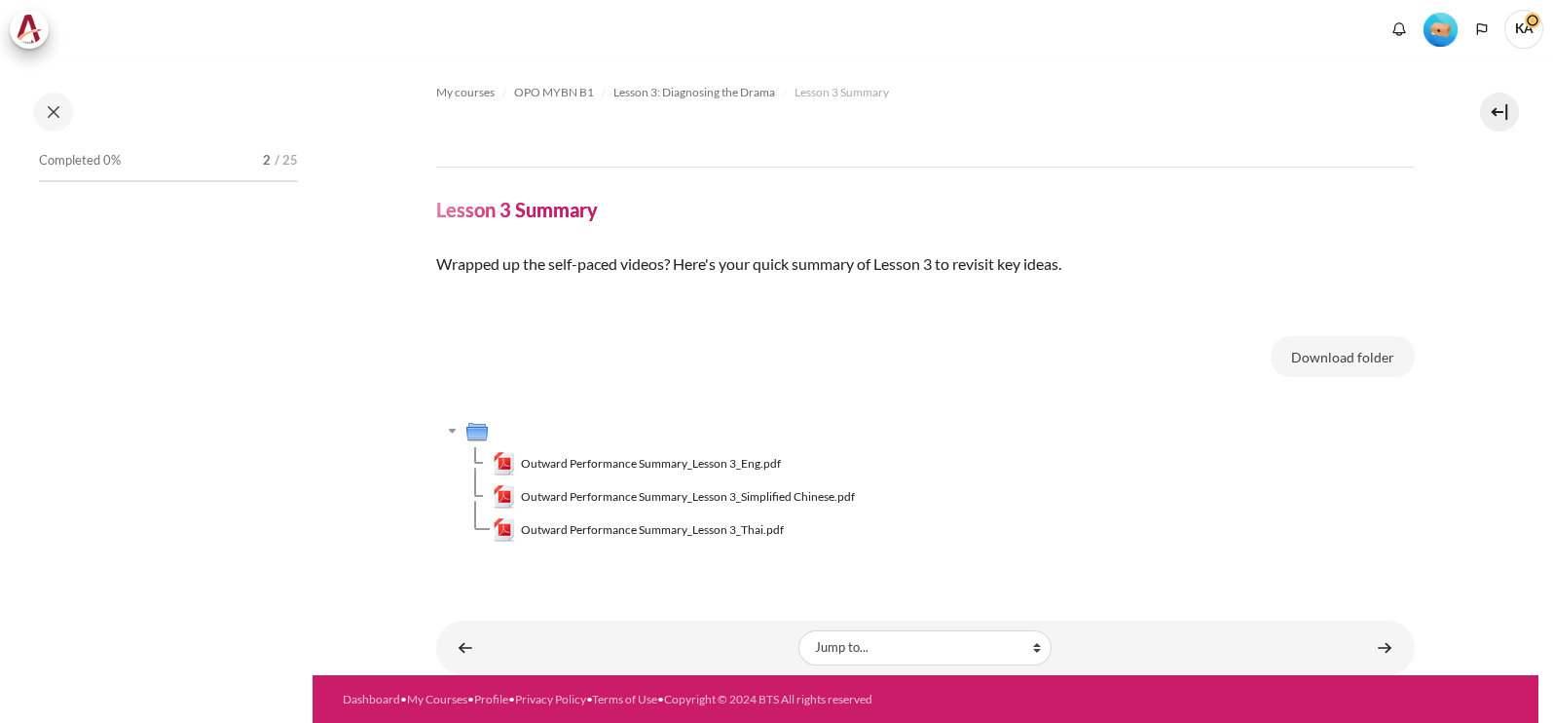
click at [630, 460] on span "Outward Performance Summary_Lesson 3_Eng.pdf" at bounding box center [651, 464] width 260 height 18
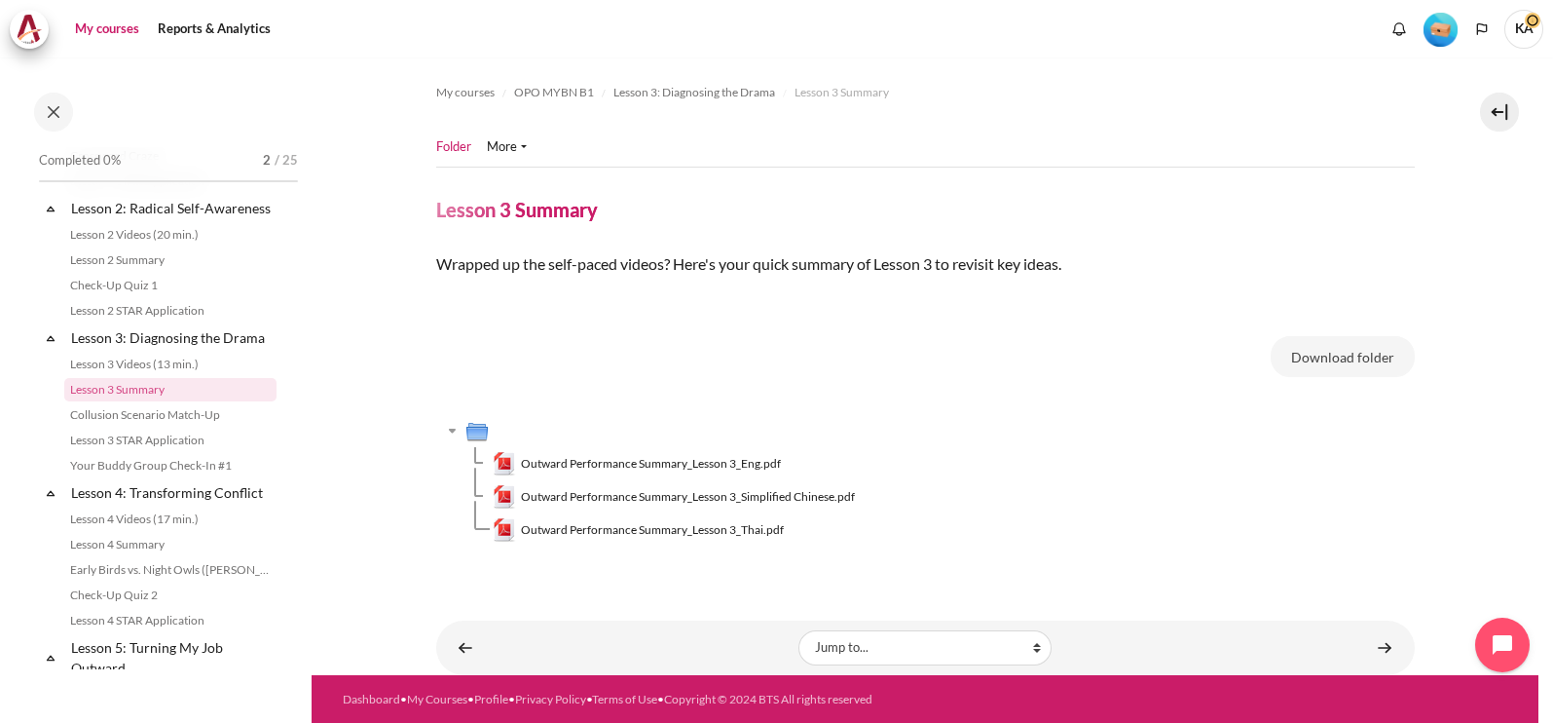
click at [113, 20] on link "My courses" at bounding box center [107, 29] width 78 height 39
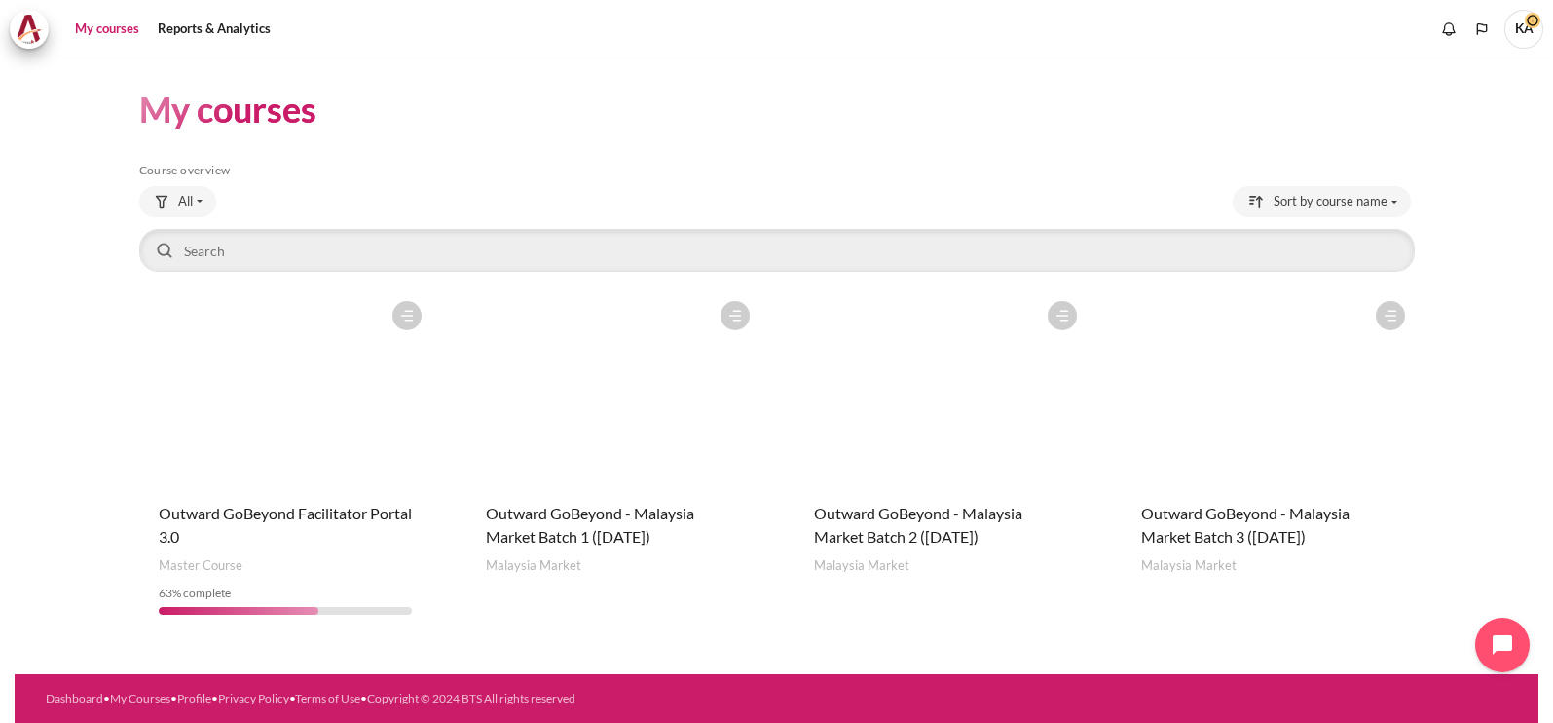
click at [1260, 431] on figure "Content" at bounding box center [1268, 388] width 293 height 195
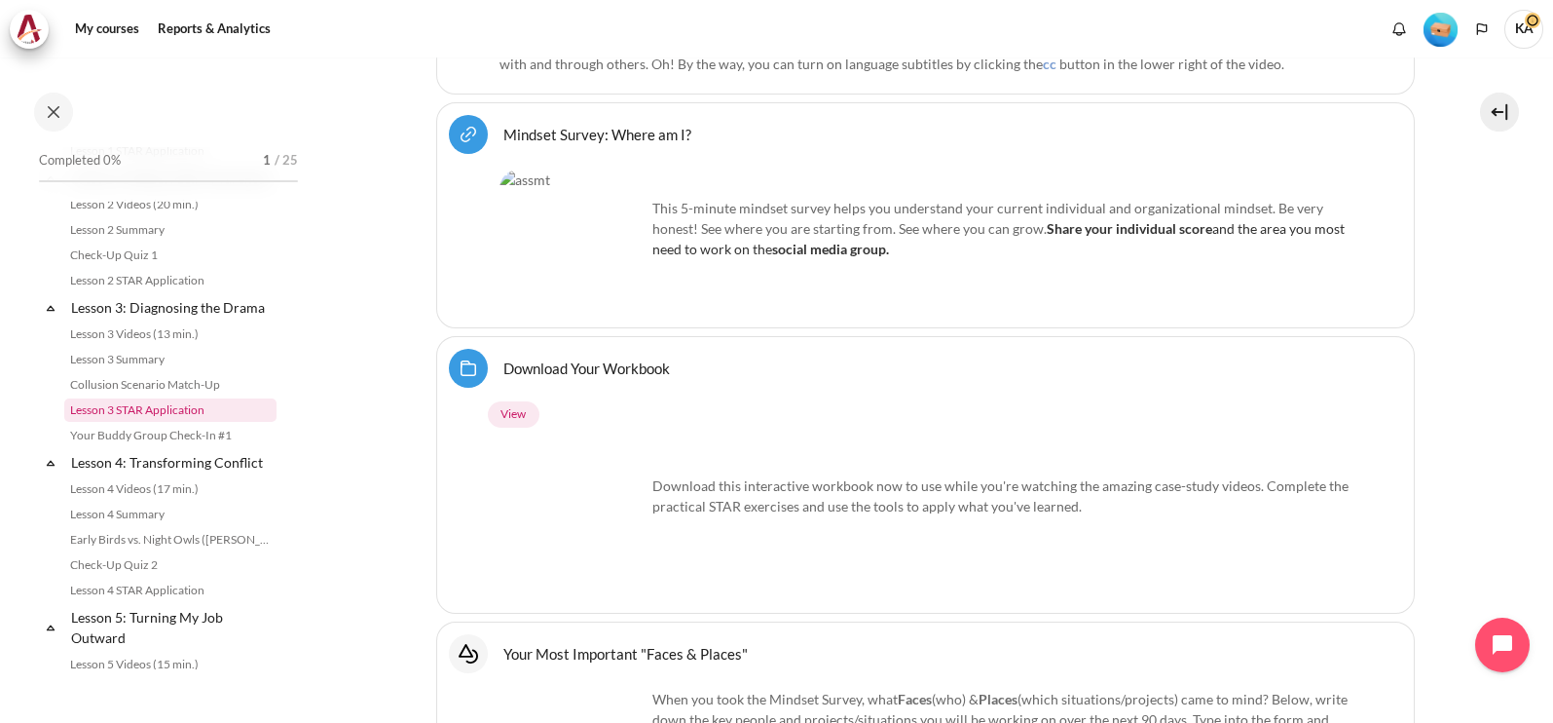
scroll to position [609, 0]
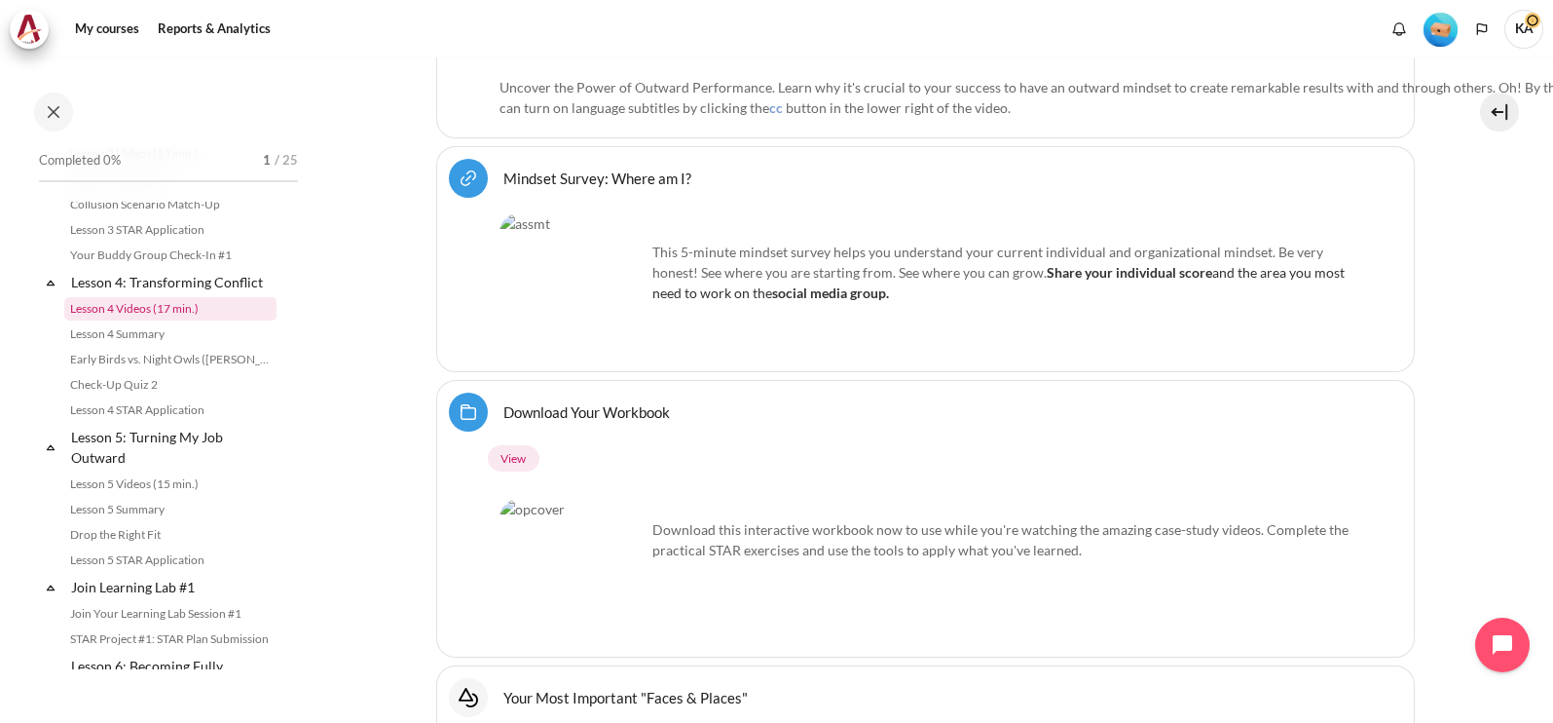
click at [161, 320] on link "Lesson 4 Videos (17 min.)" at bounding box center [170, 308] width 212 height 23
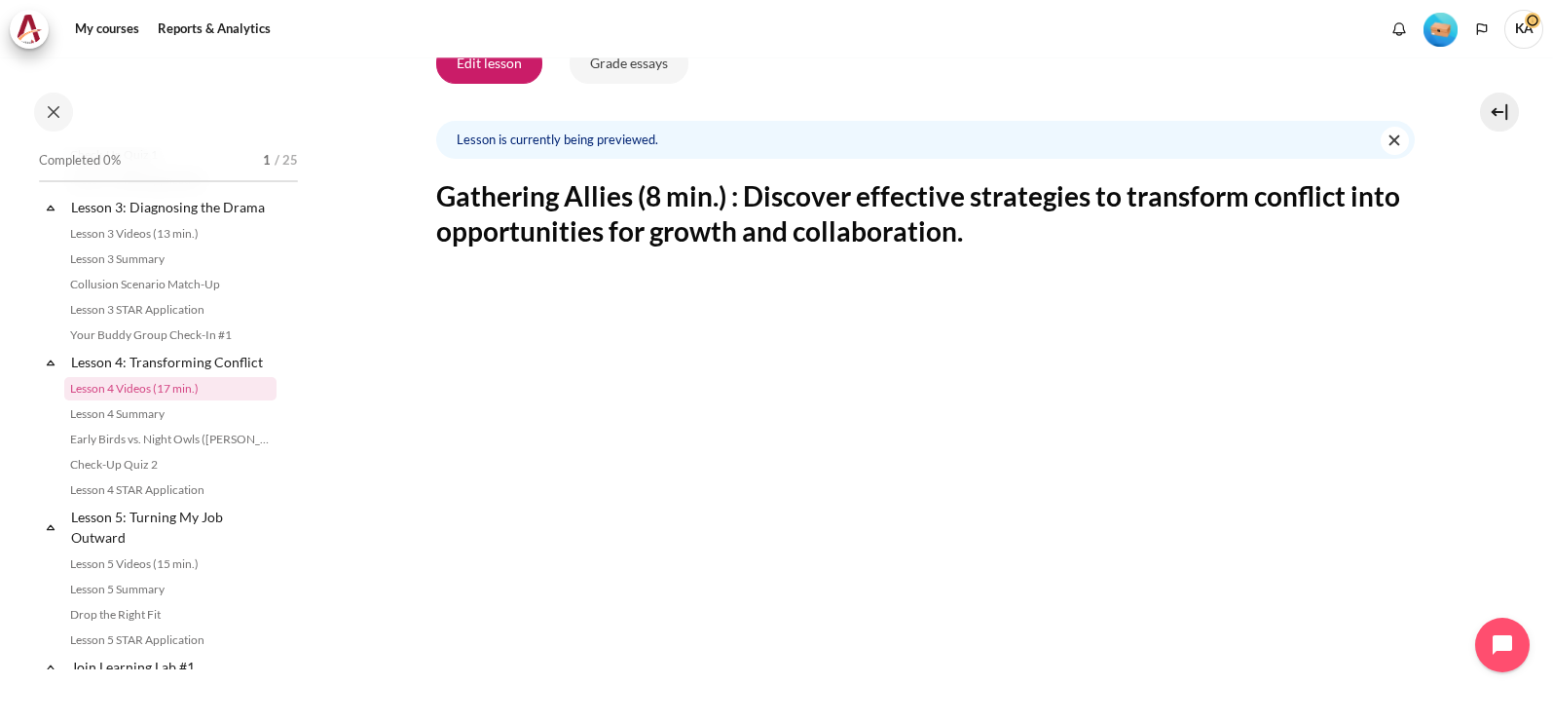
scroll to position [609, 0]
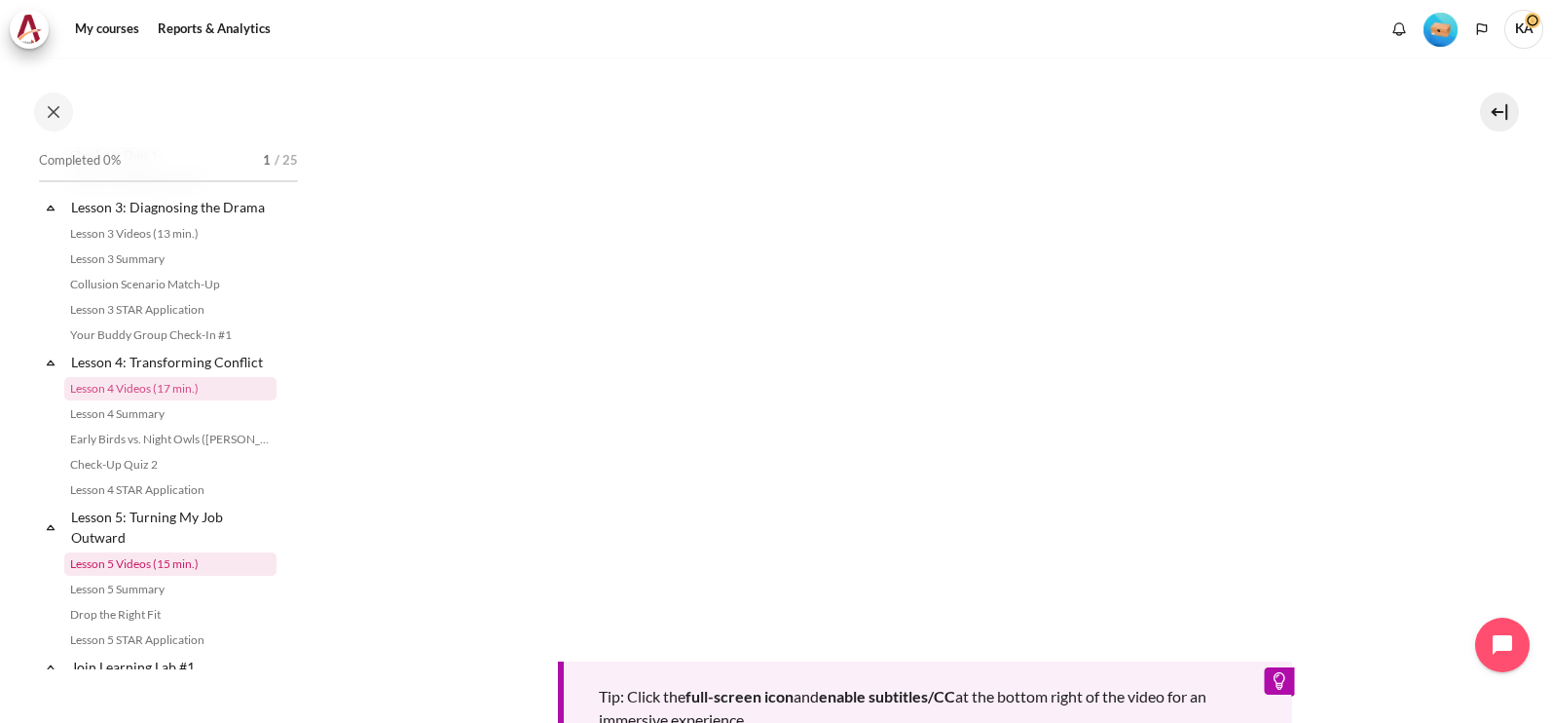
click at [124, 576] on link "Lesson 5 Videos (15 min.)" at bounding box center [170, 563] width 212 height 23
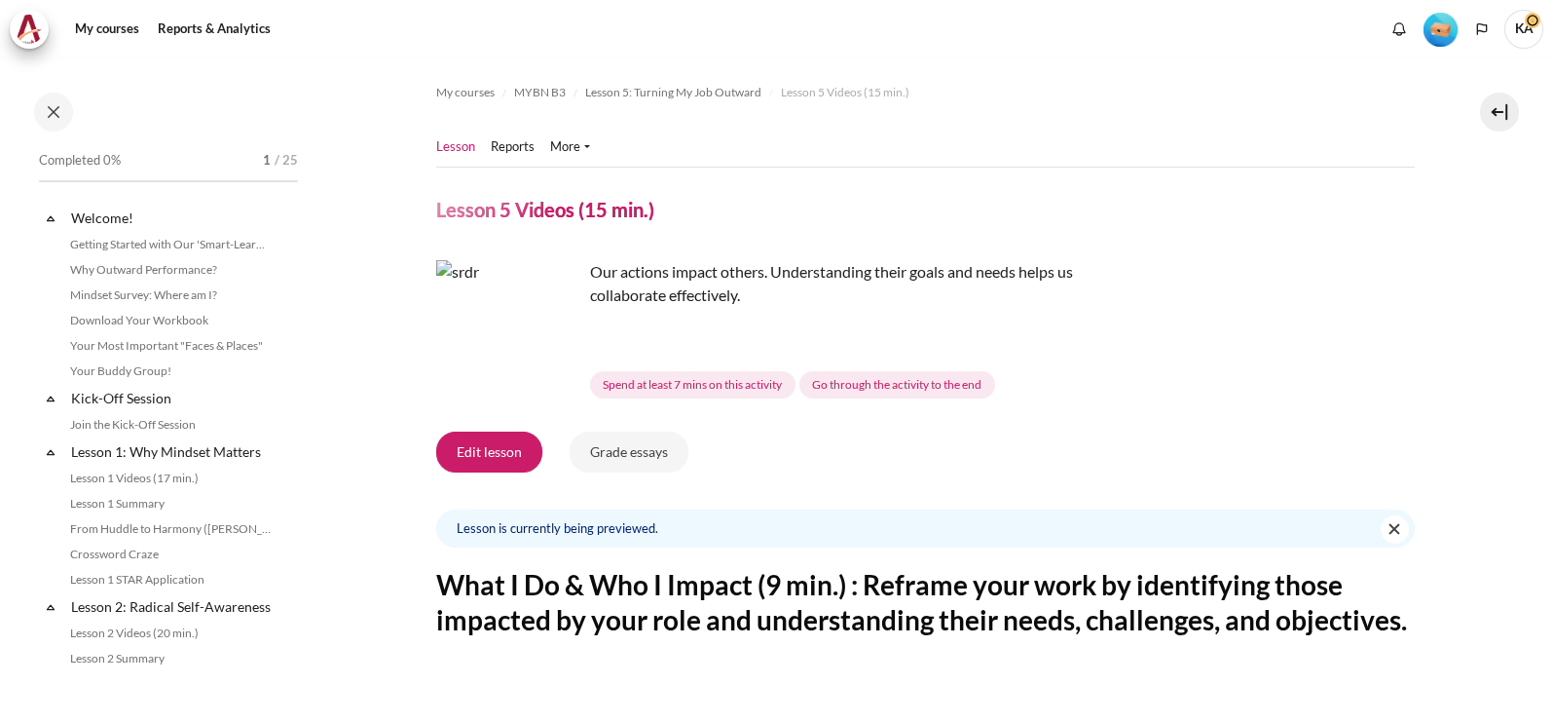
scroll to position [703, 0]
